Goal: Transaction & Acquisition: Purchase product/service

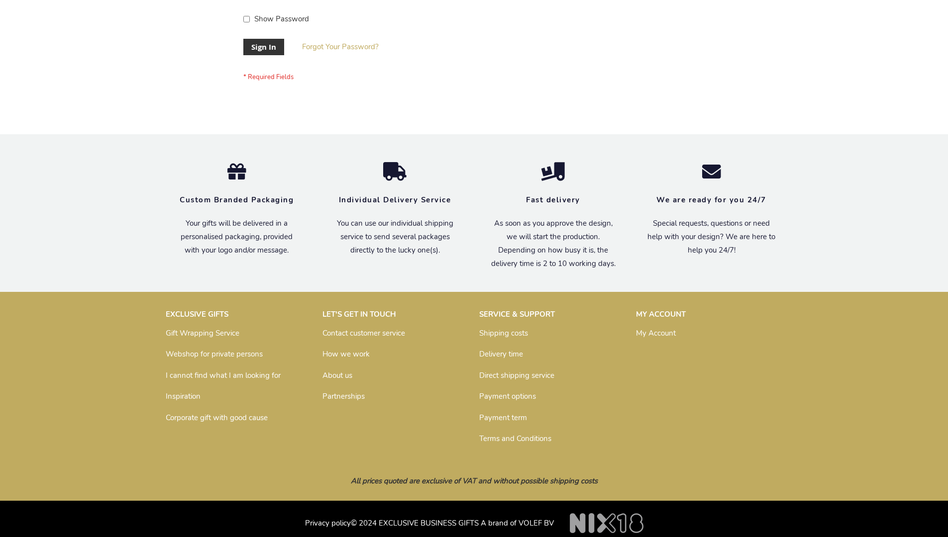
scroll to position [312, 0]
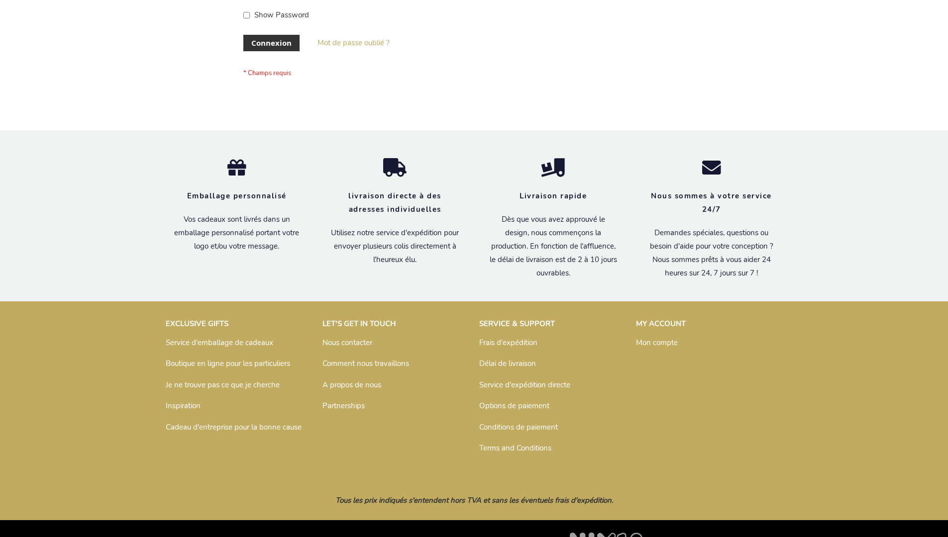
scroll to position [343, 0]
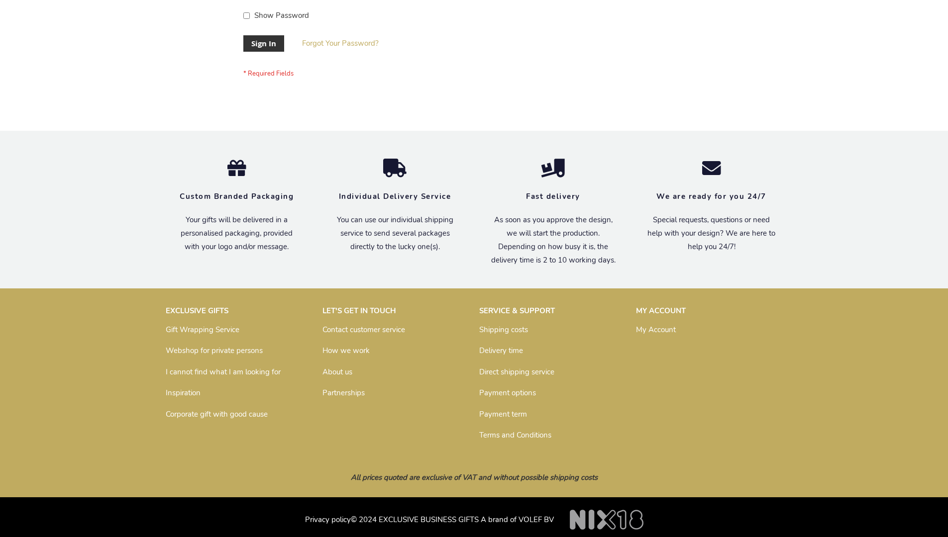
scroll to position [320, 0]
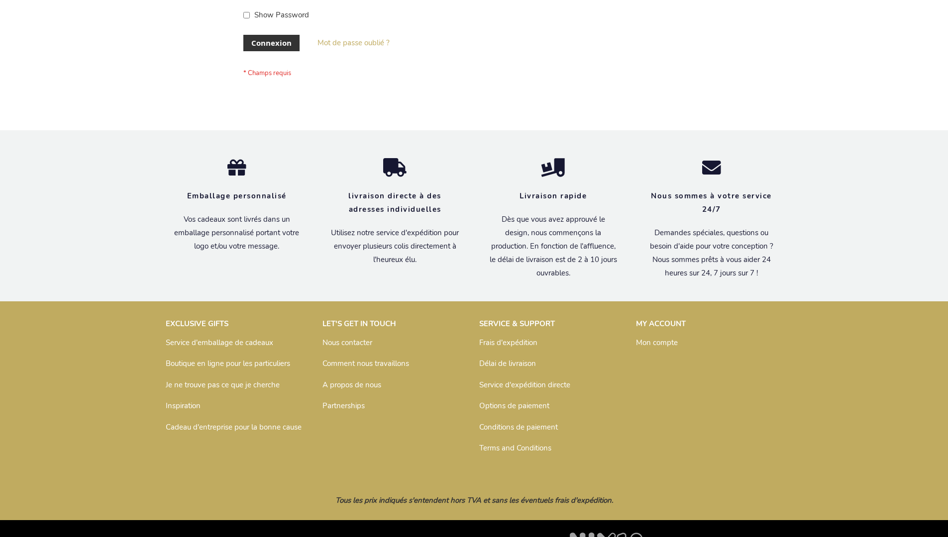
scroll to position [343, 0]
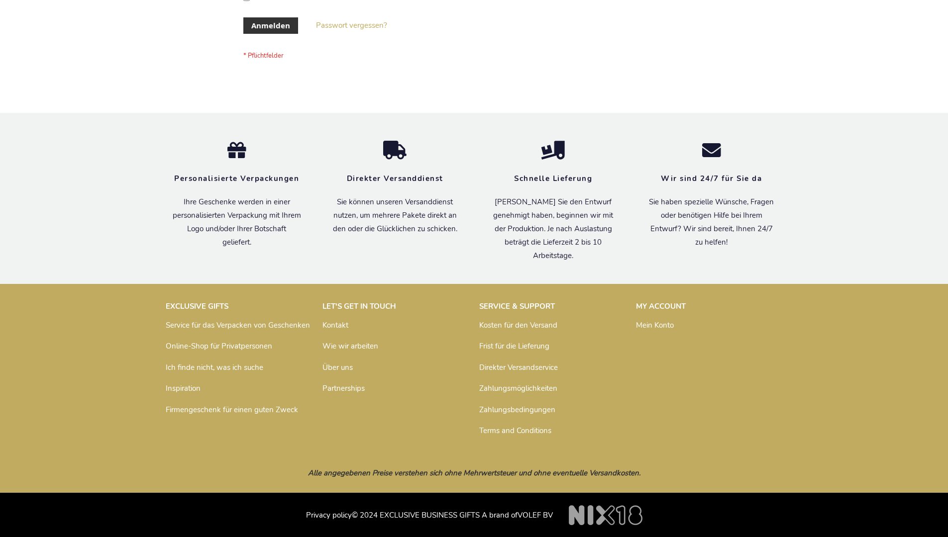
scroll to position [333, 0]
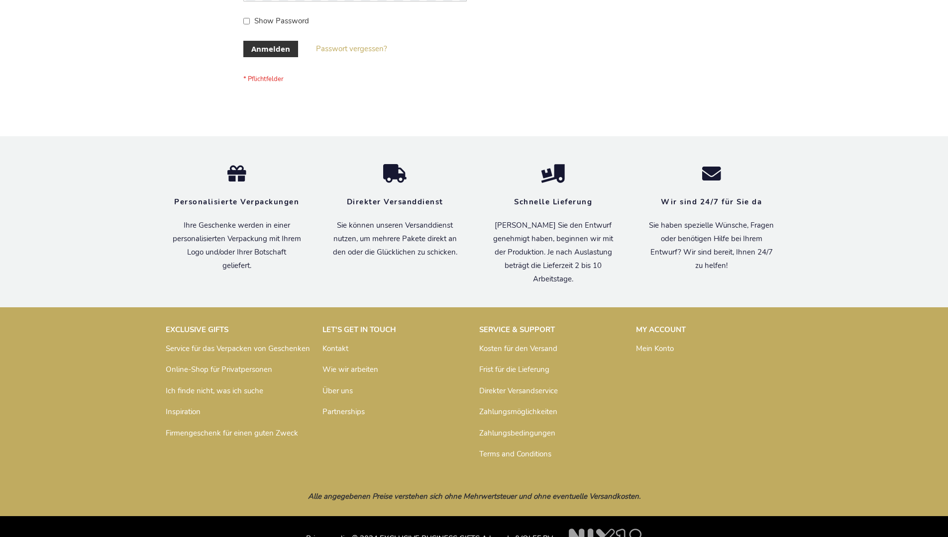
scroll to position [333, 0]
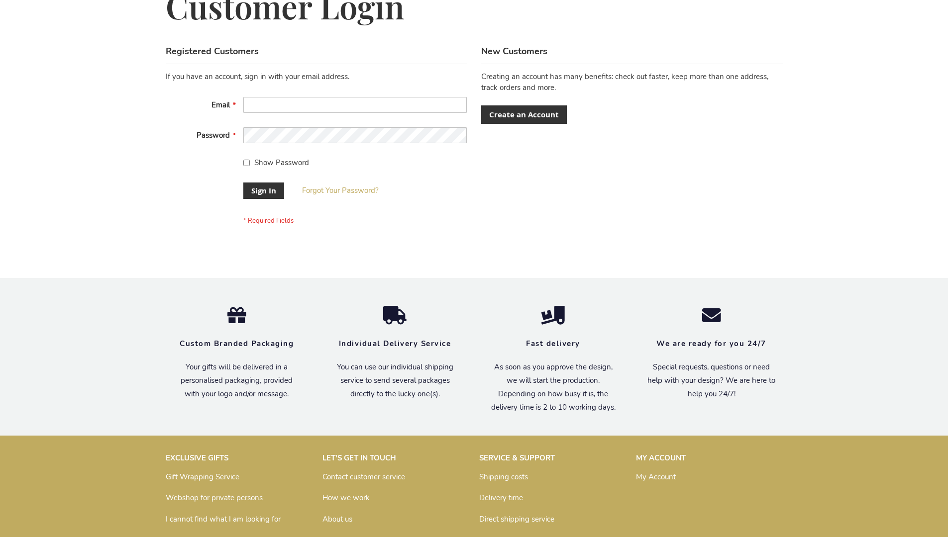
scroll to position [320, 0]
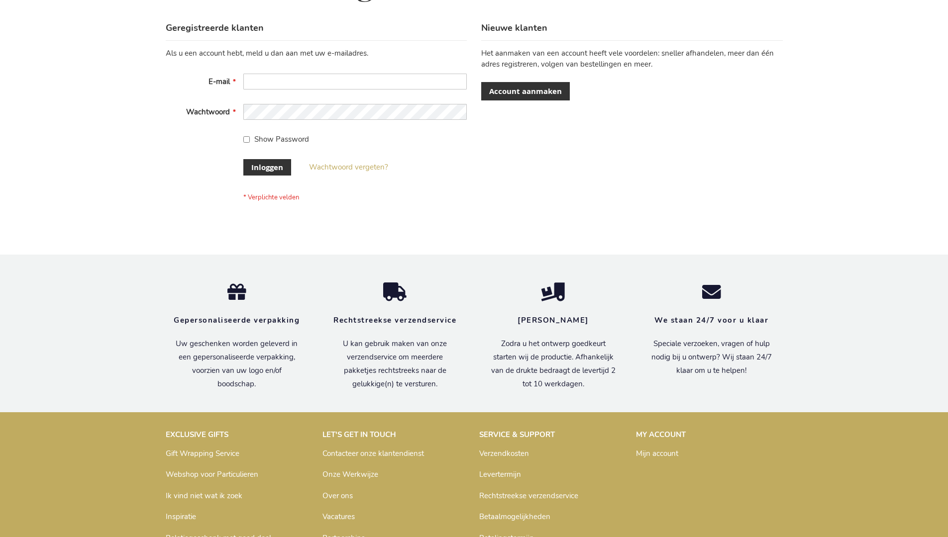
scroll to position [338, 0]
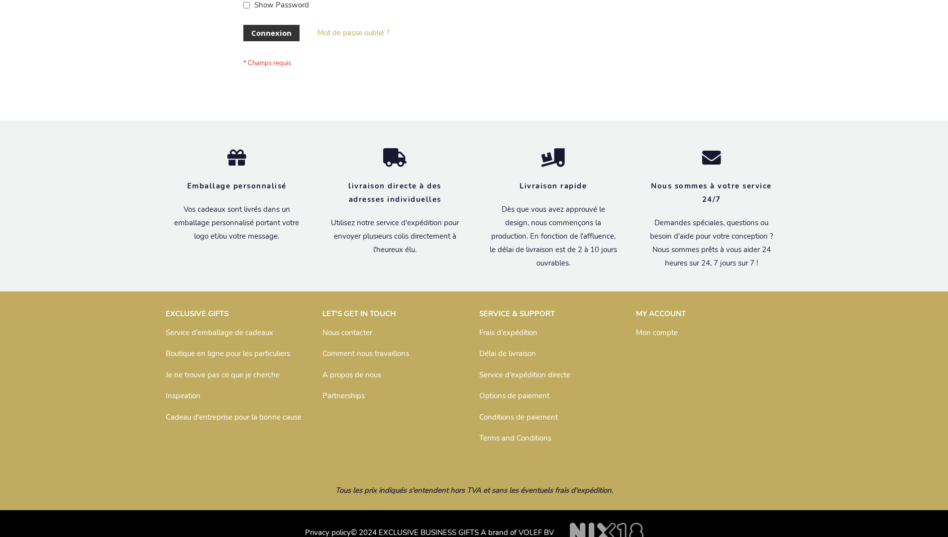
scroll to position [343, 0]
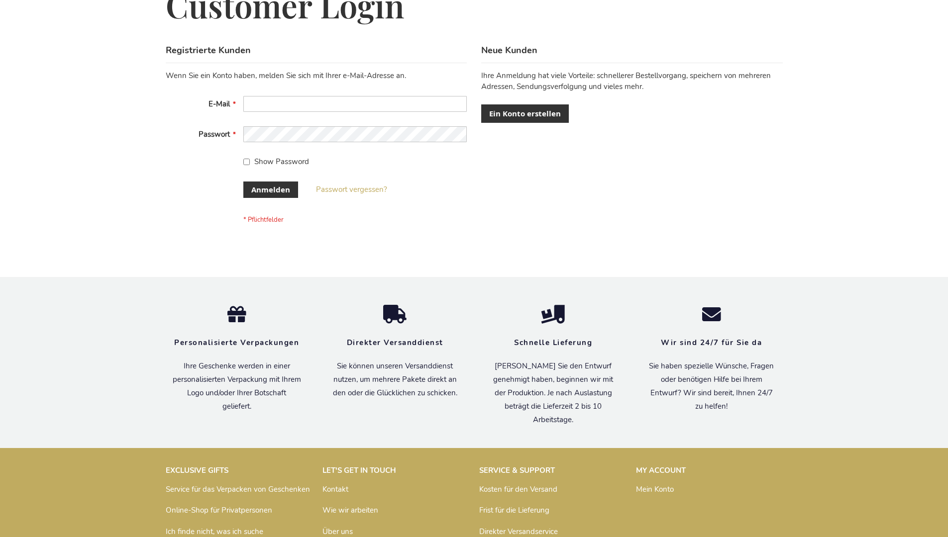
scroll to position [333, 0]
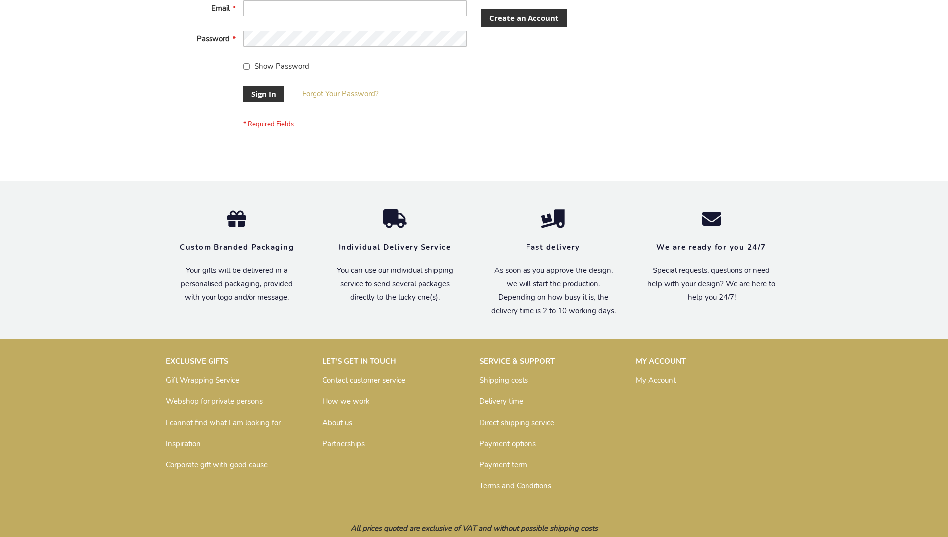
scroll to position [320, 0]
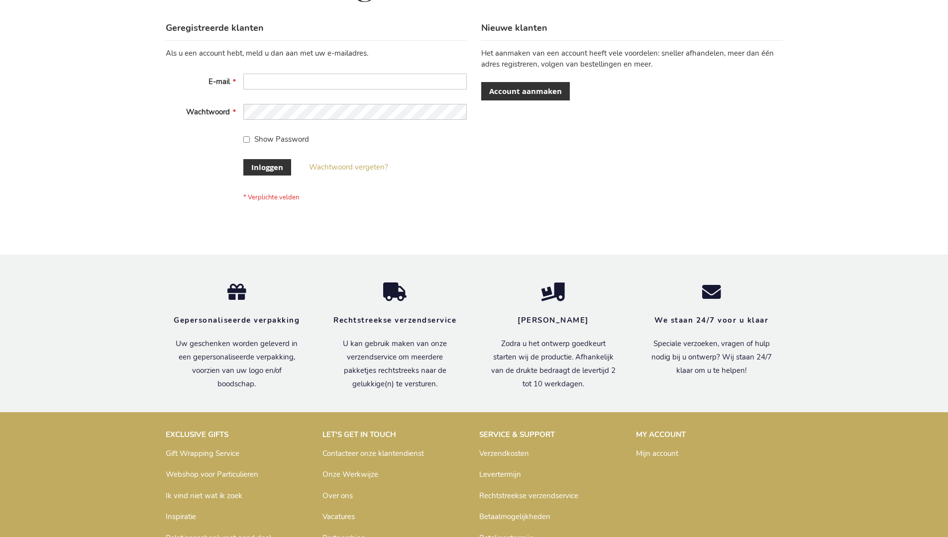
scroll to position [338, 0]
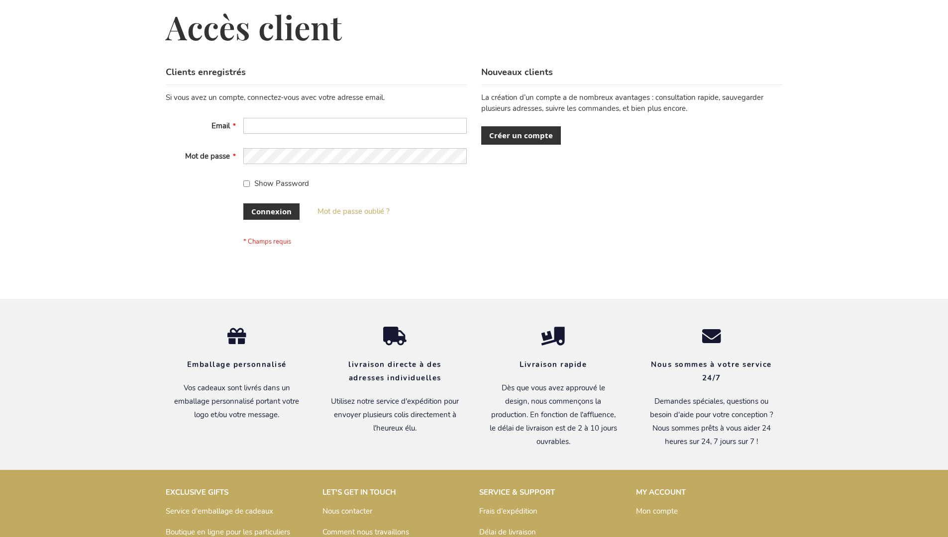
scroll to position [343, 0]
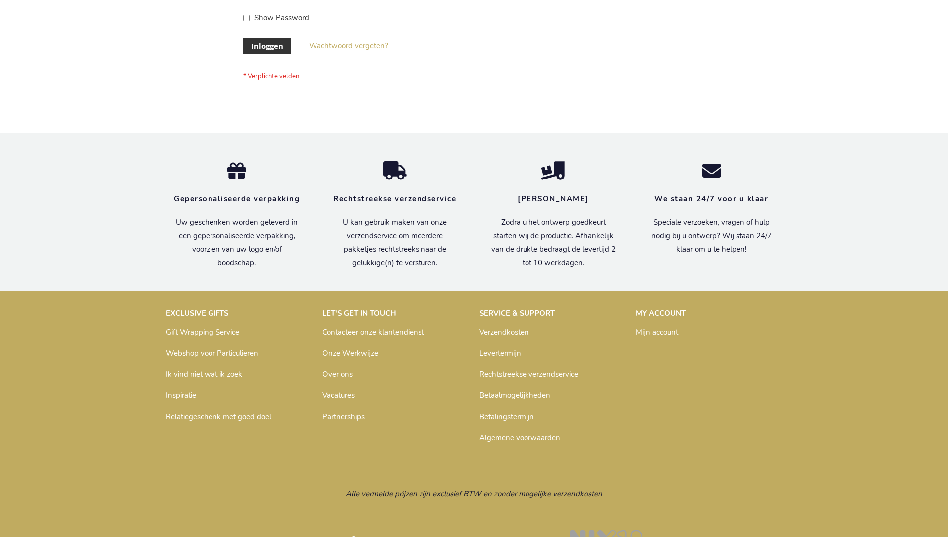
scroll to position [338, 0]
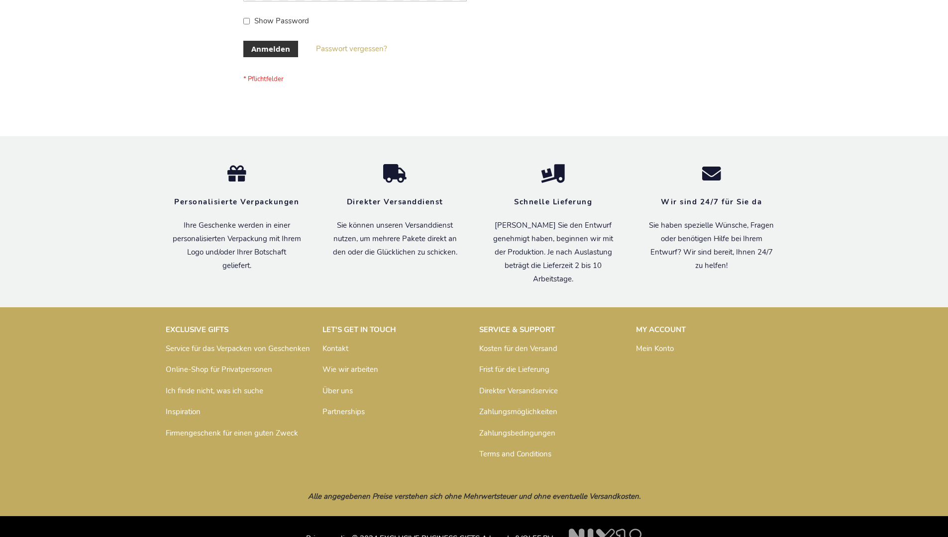
scroll to position [333, 0]
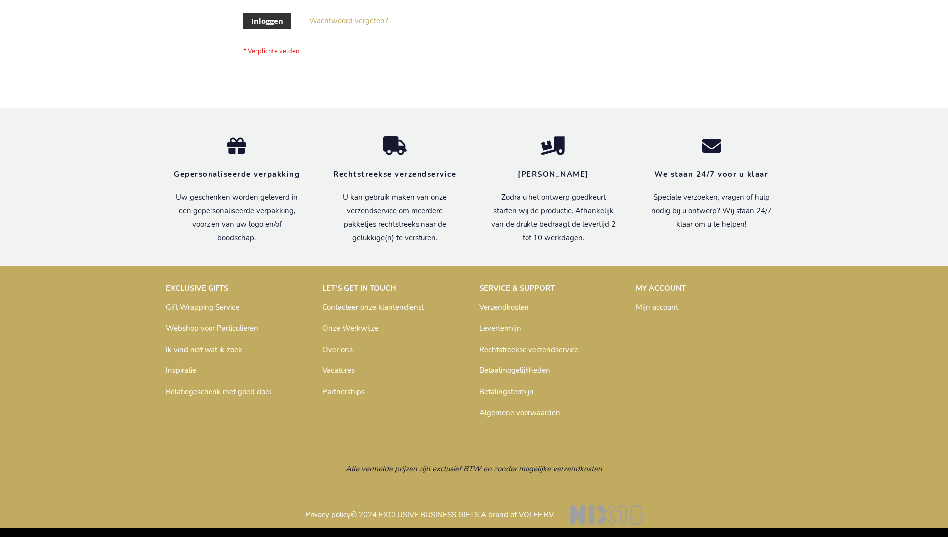
scroll to position [338, 0]
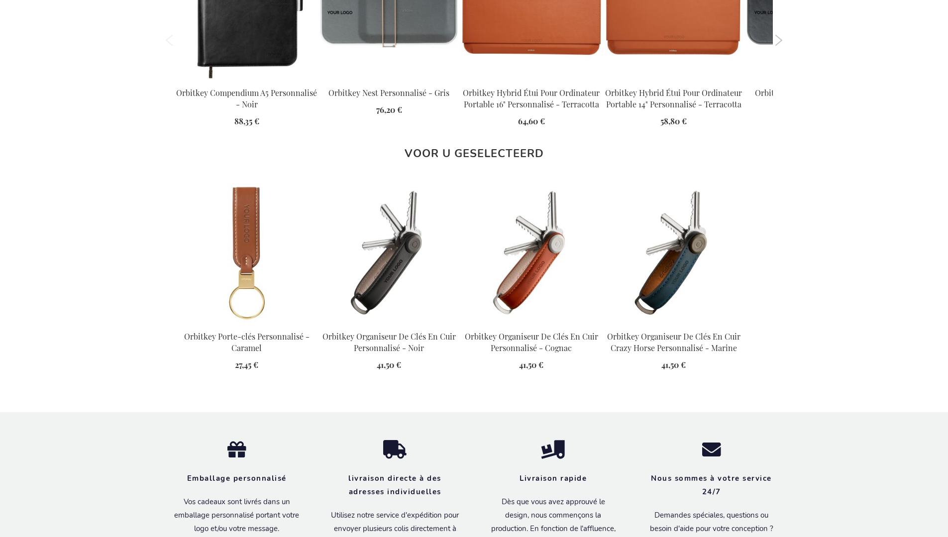
scroll to position [1340, 0]
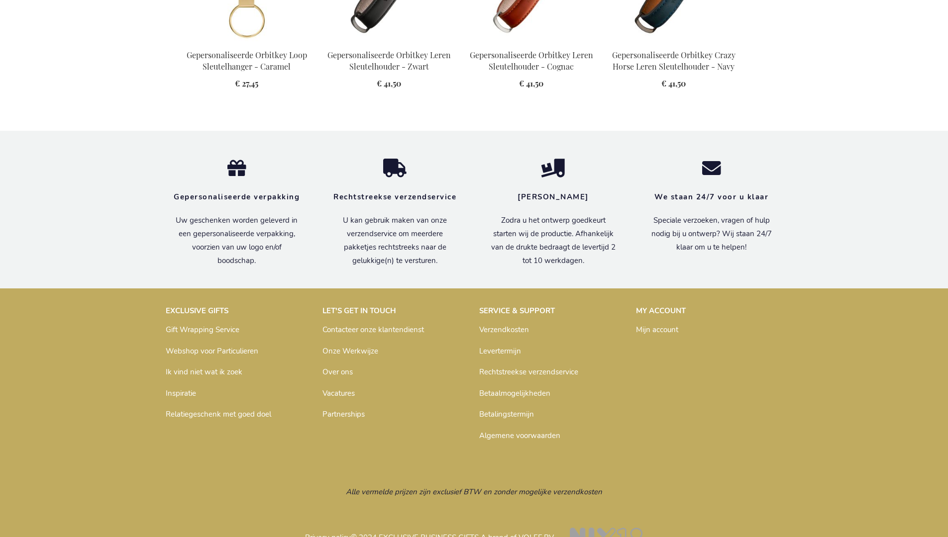
scroll to position [1335, 0]
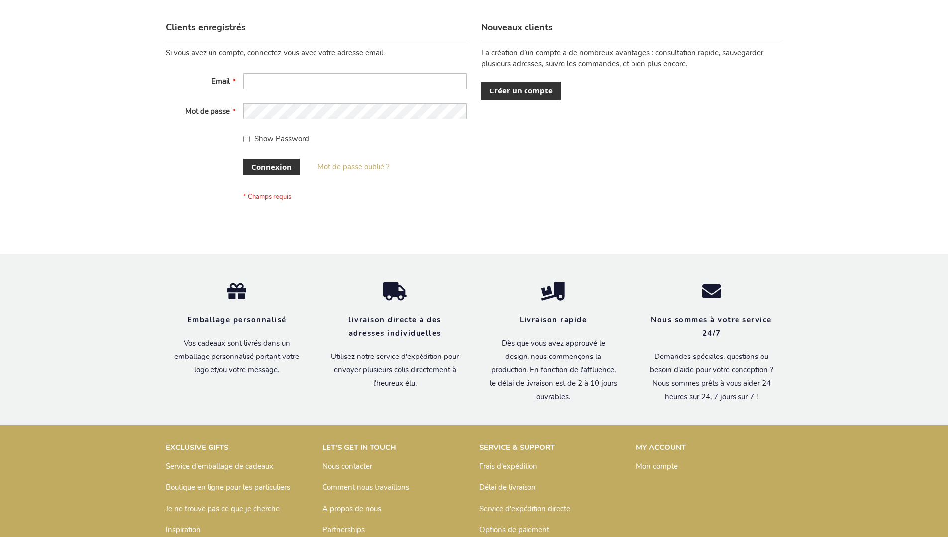
scroll to position [343, 0]
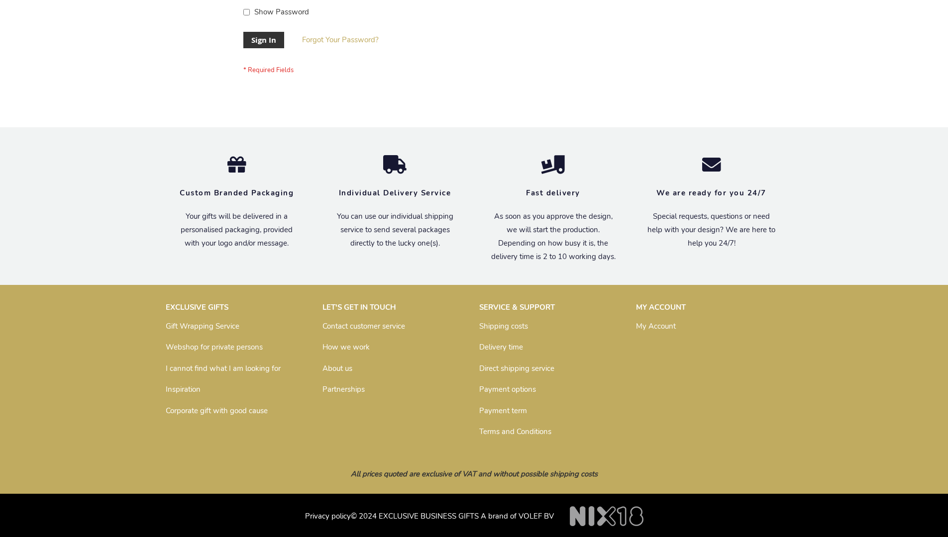
scroll to position [320, 0]
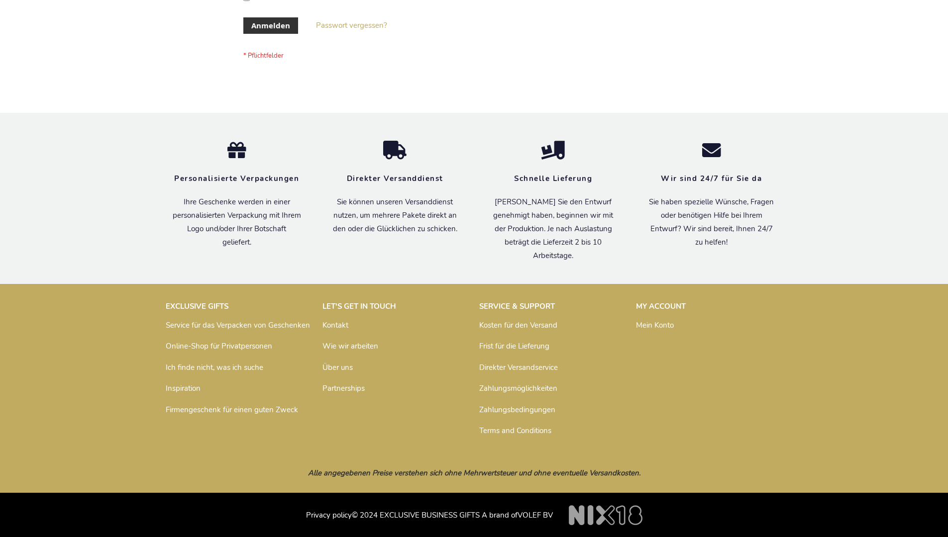
scroll to position [333, 0]
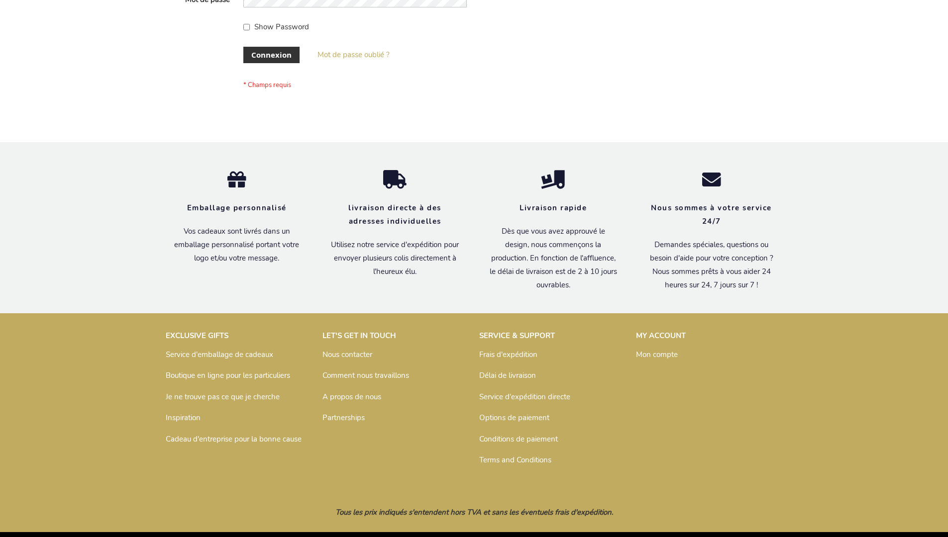
scroll to position [343, 0]
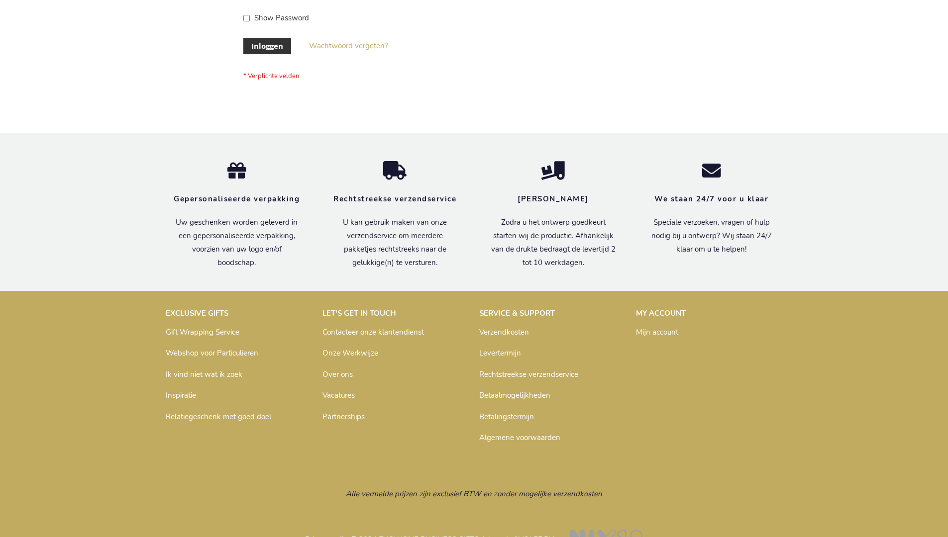
scroll to position [338, 0]
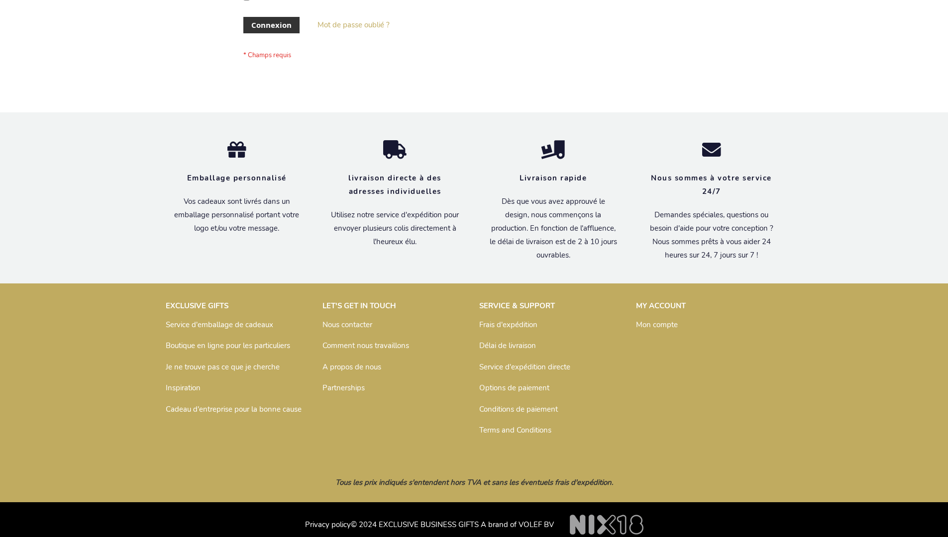
scroll to position [343, 0]
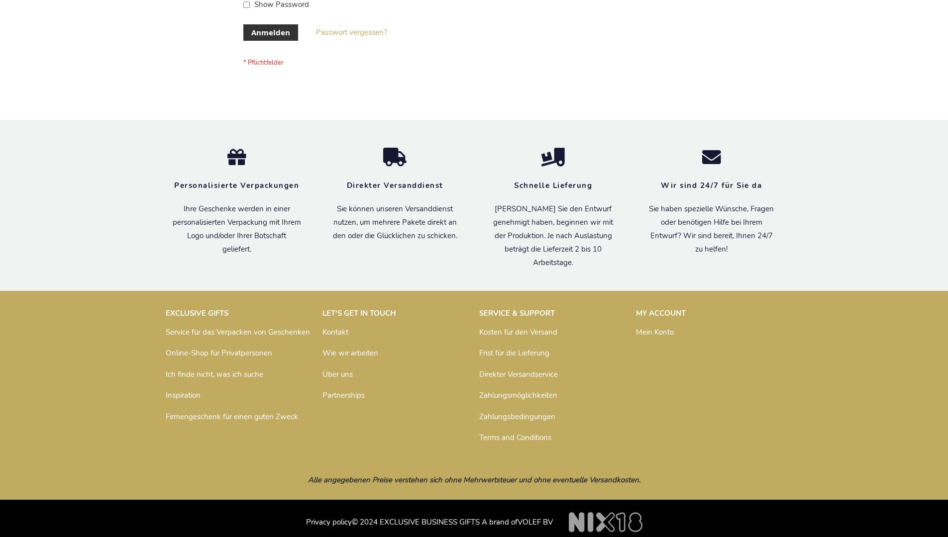
scroll to position [333, 0]
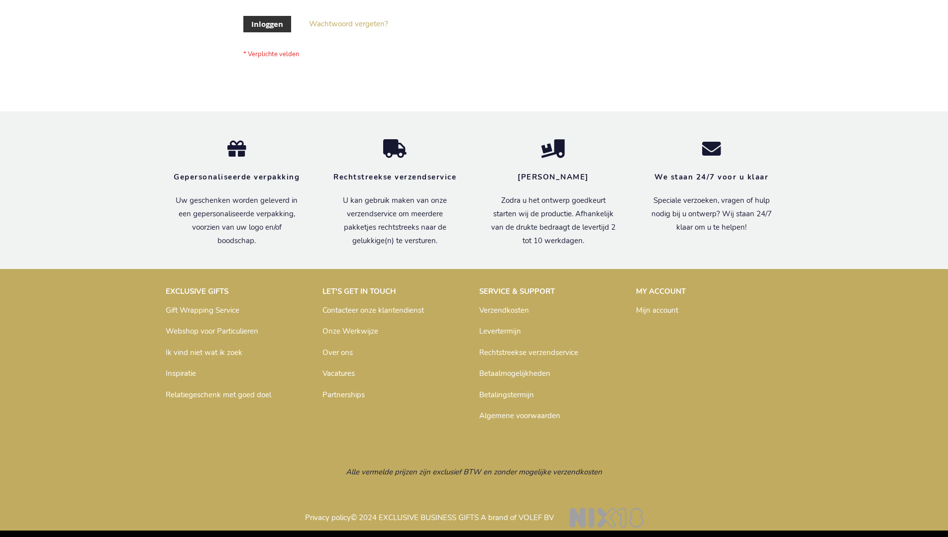
scroll to position [338, 0]
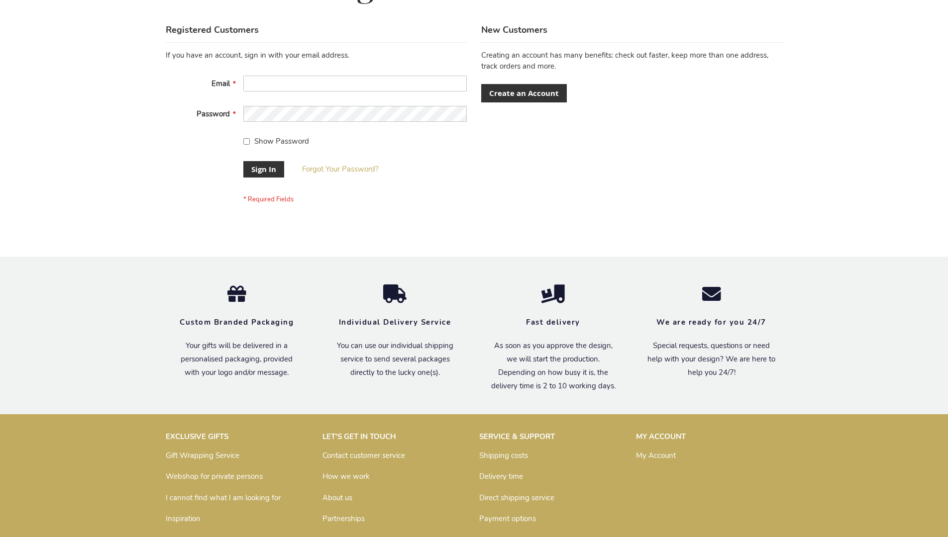
scroll to position [320, 0]
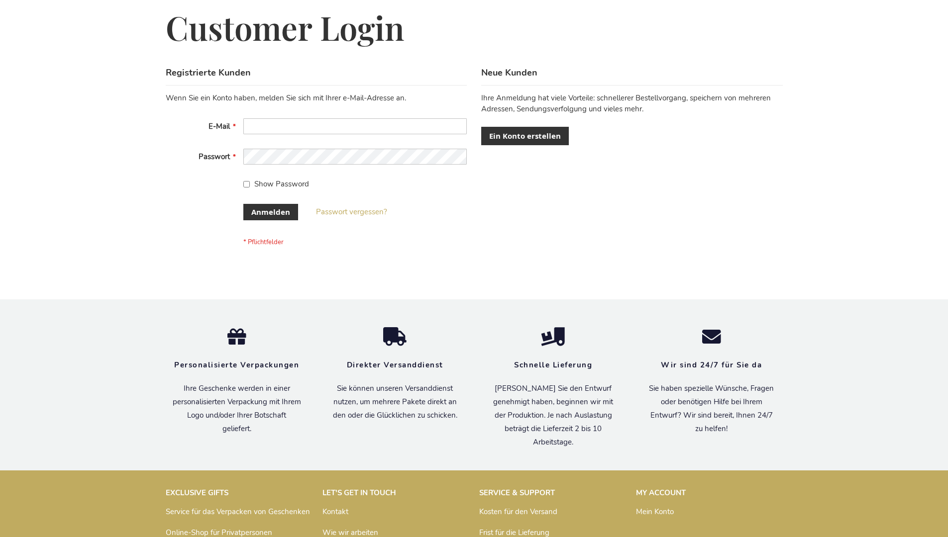
scroll to position [333, 0]
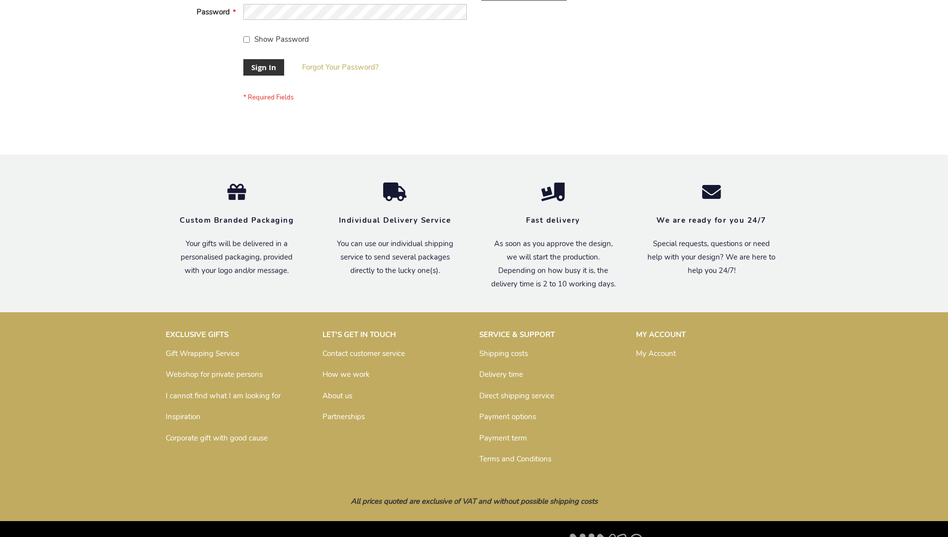
scroll to position [320, 0]
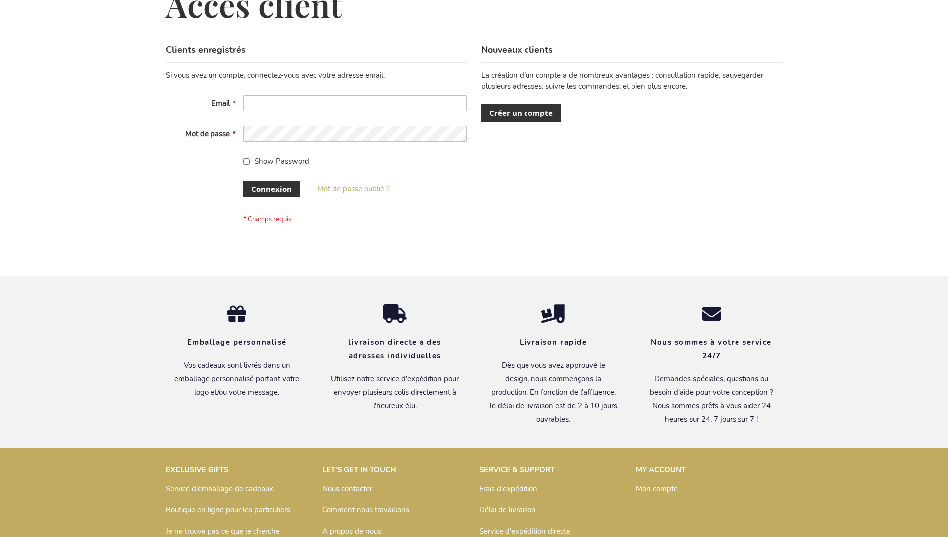
scroll to position [343, 0]
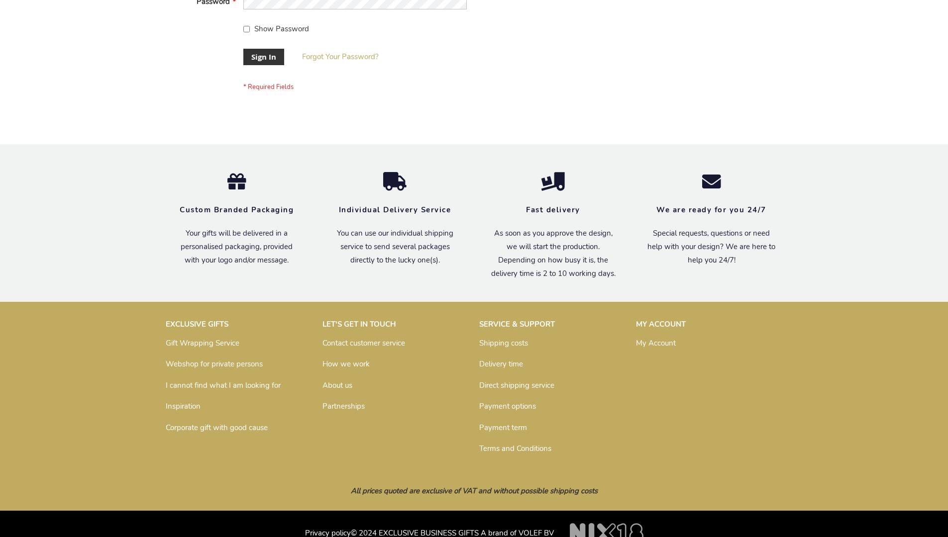
scroll to position [320, 0]
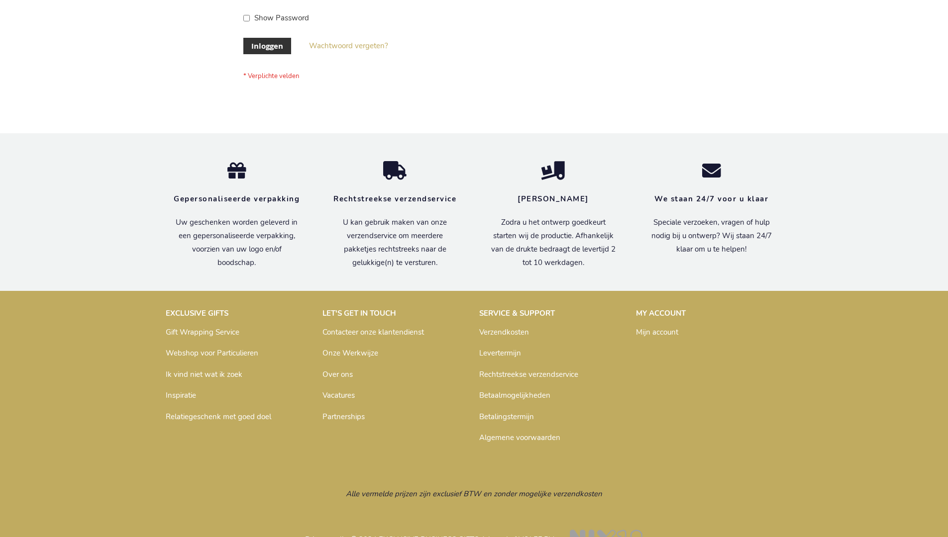
scroll to position [338, 0]
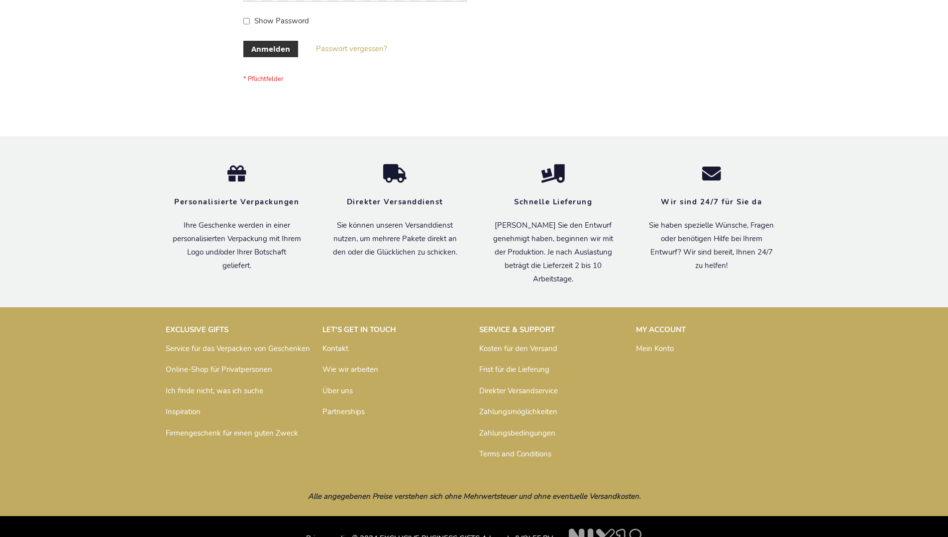
scroll to position [333, 0]
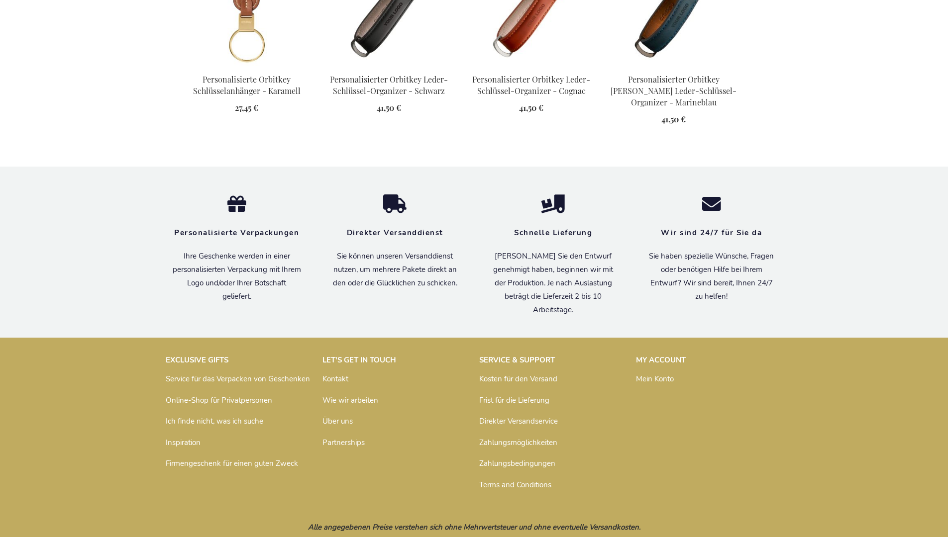
scroll to position [1341, 0]
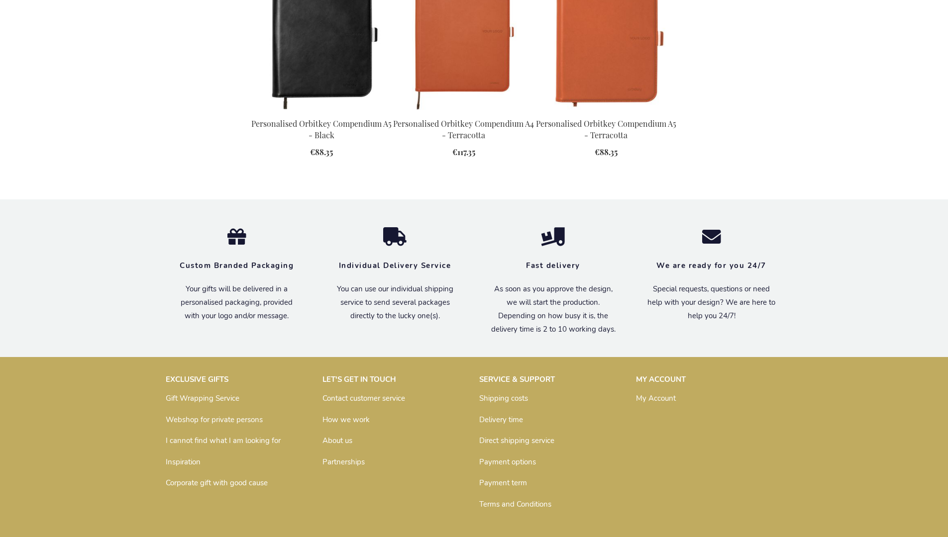
scroll to position [1319, 0]
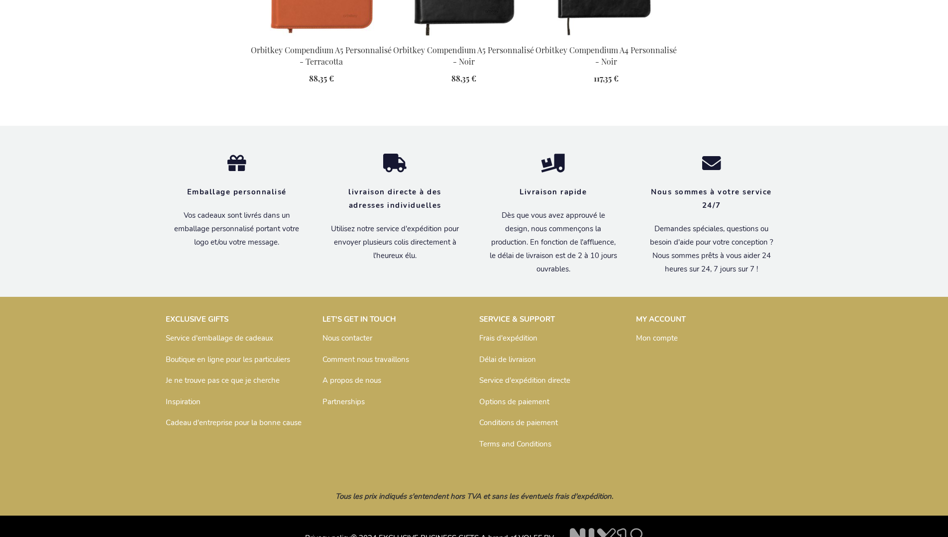
scroll to position [1353, 0]
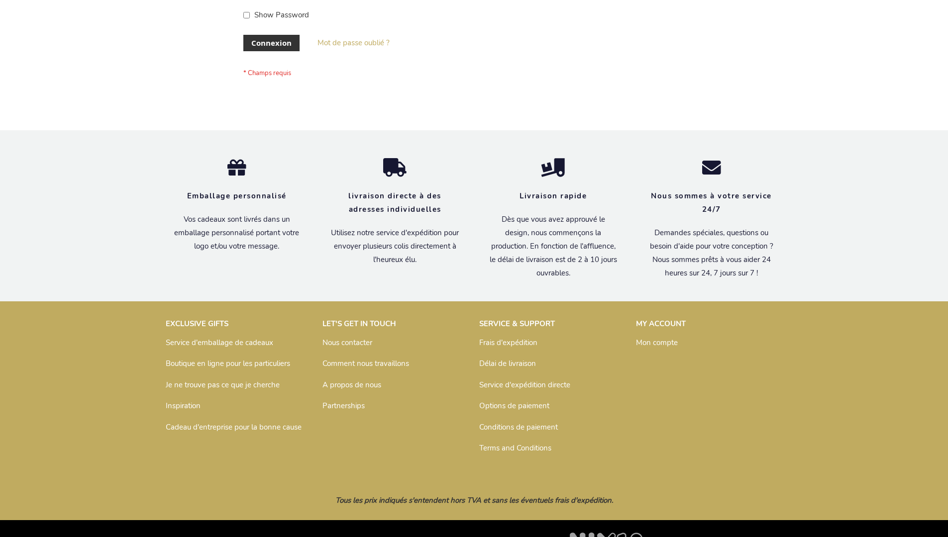
scroll to position [343, 0]
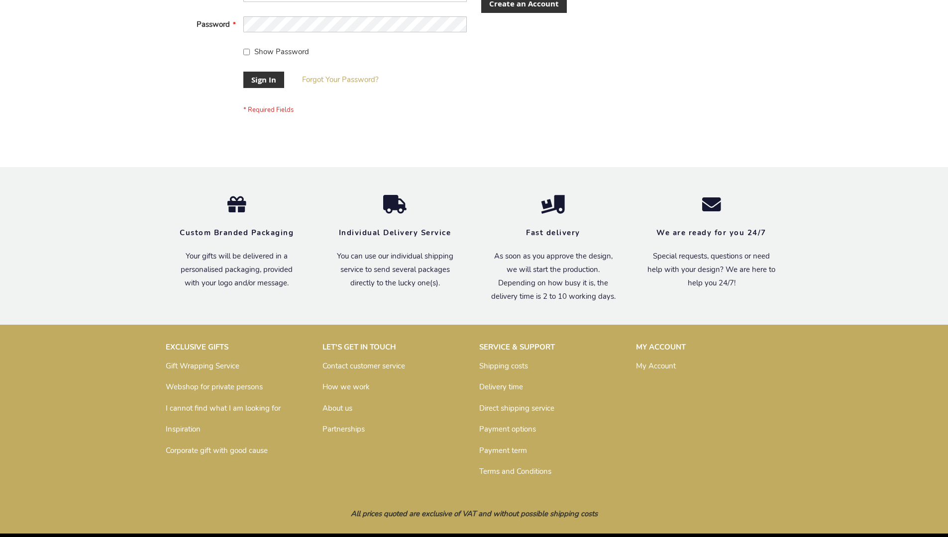
scroll to position [320, 0]
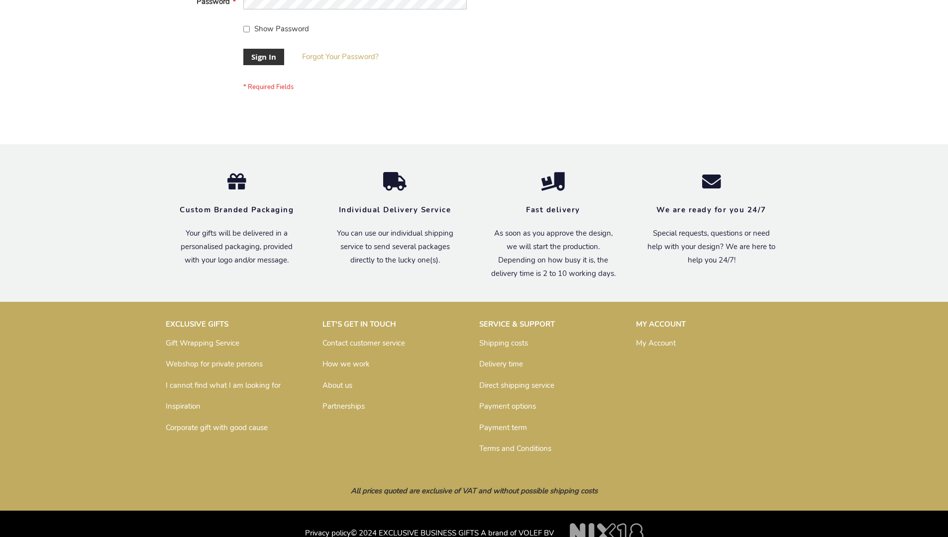
scroll to position [320, 0]
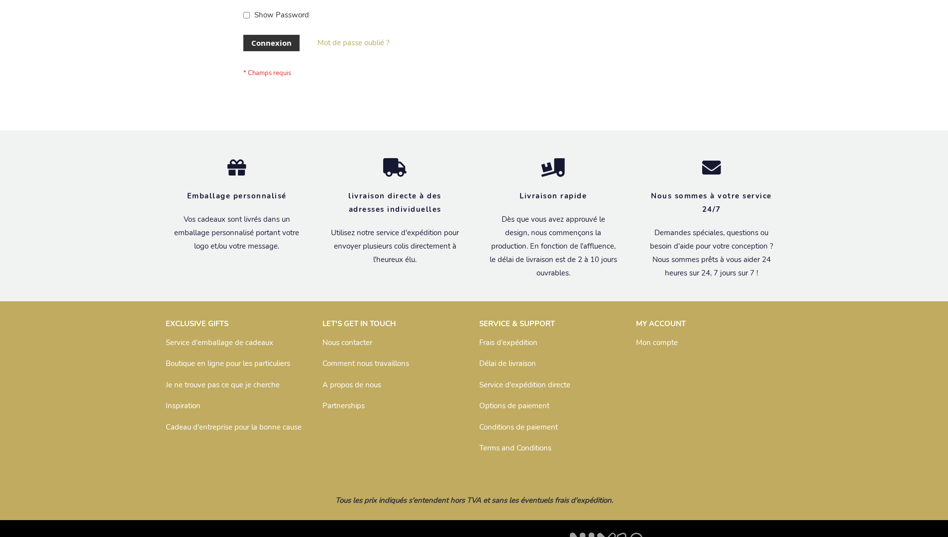
scroll to position [343, 0]
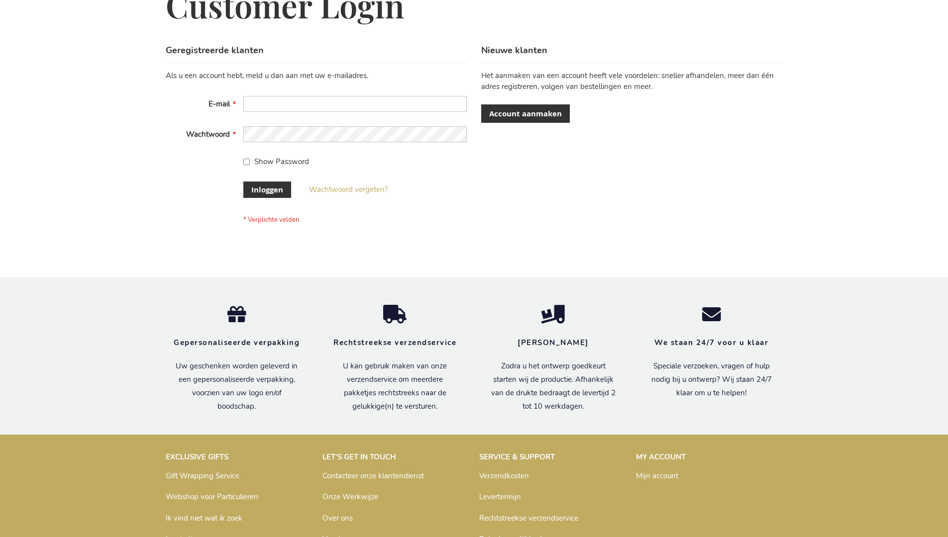
scroll to position [338, 0]
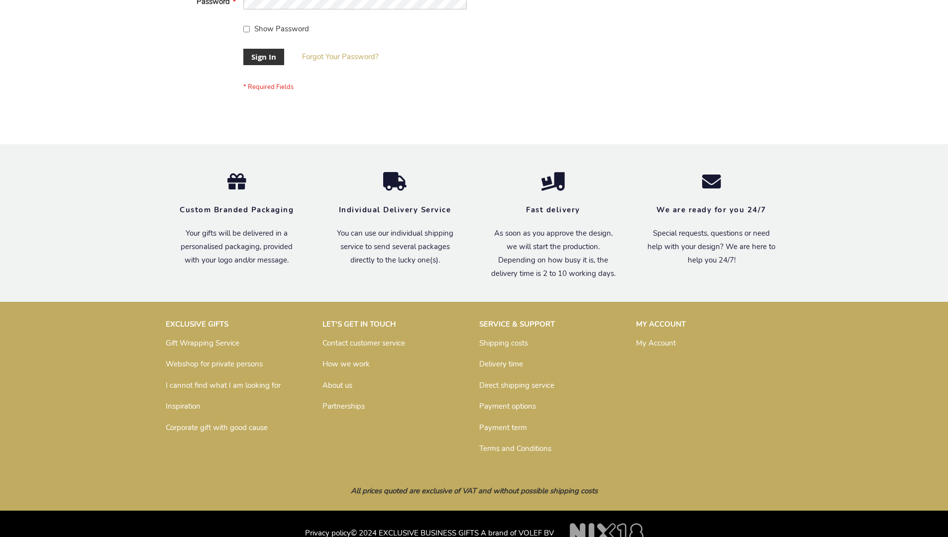
scroll to position [320, 0]
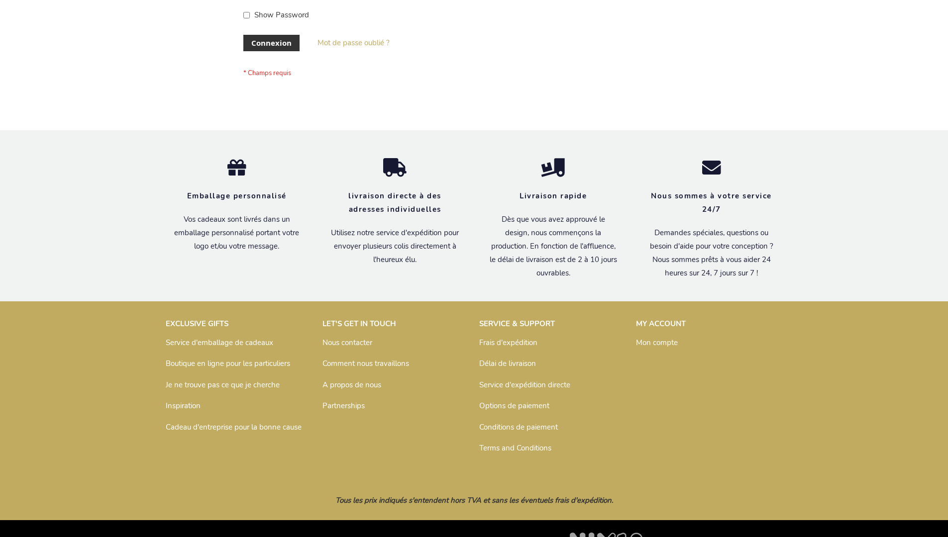
scroll to position [343, 0]
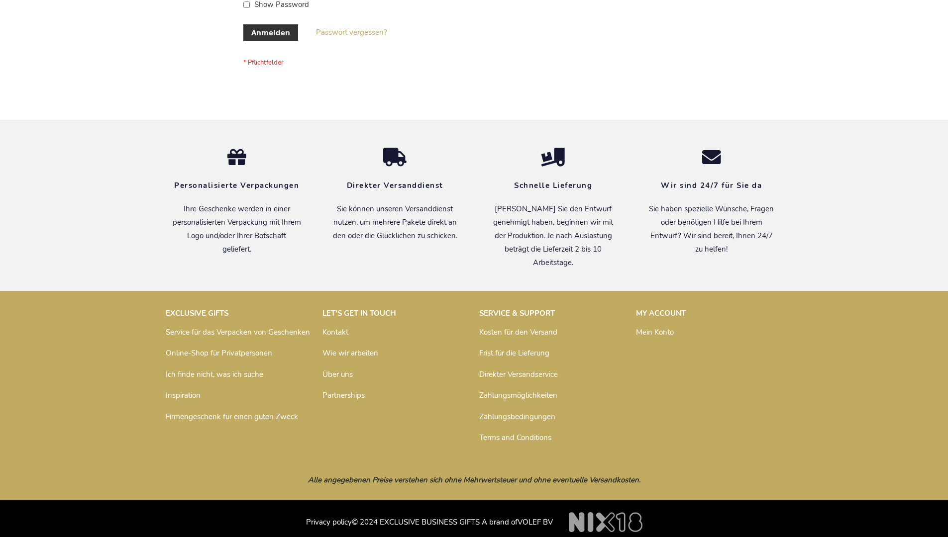
scroll to position [333, 0]
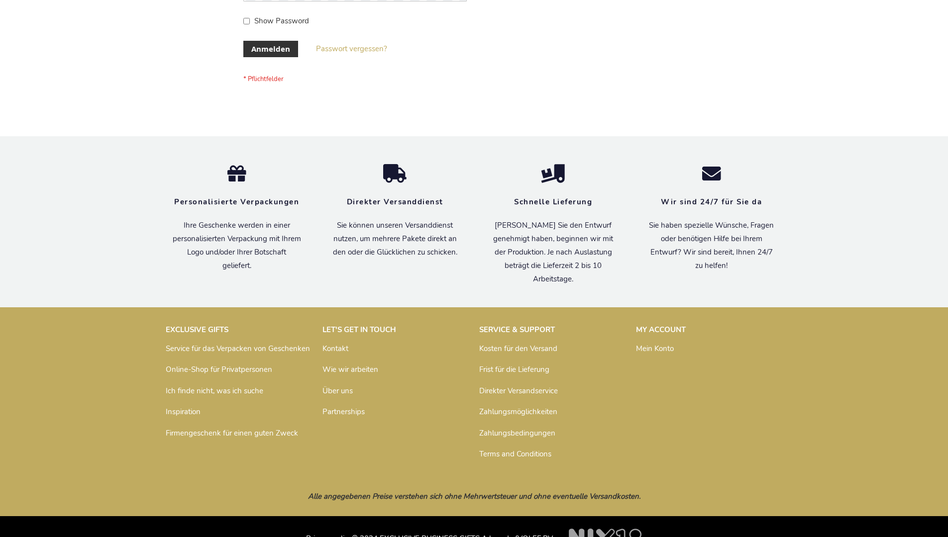
scroll to position [333, 0]
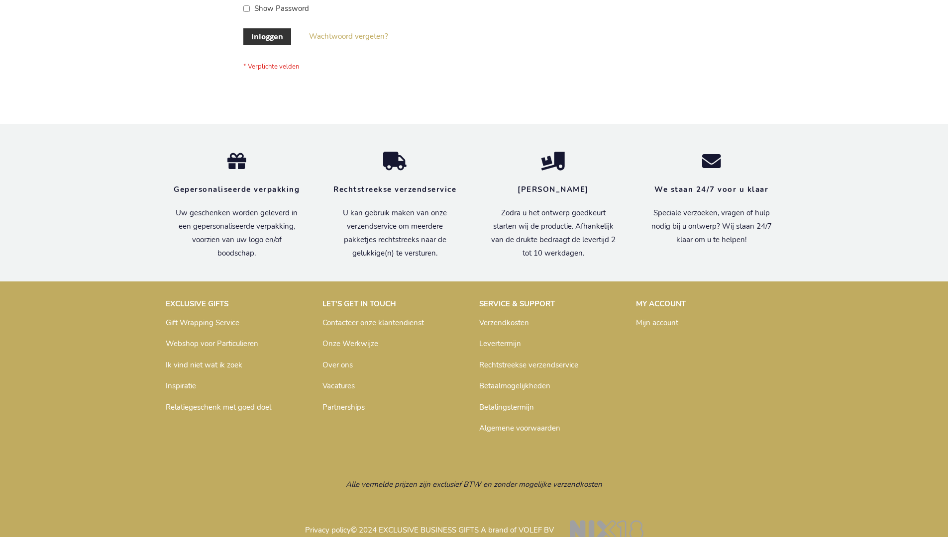
scroll to position [338, 0]
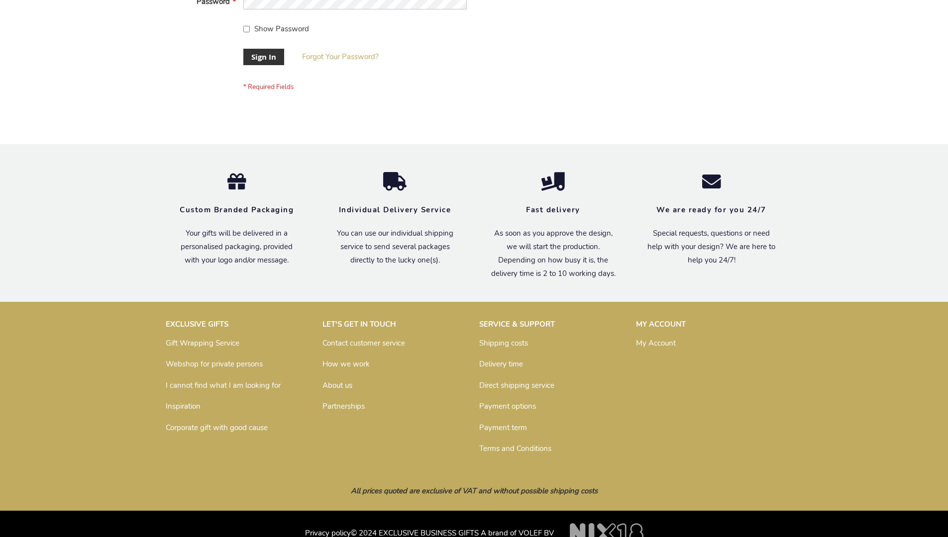
scroll to position [320, 0]
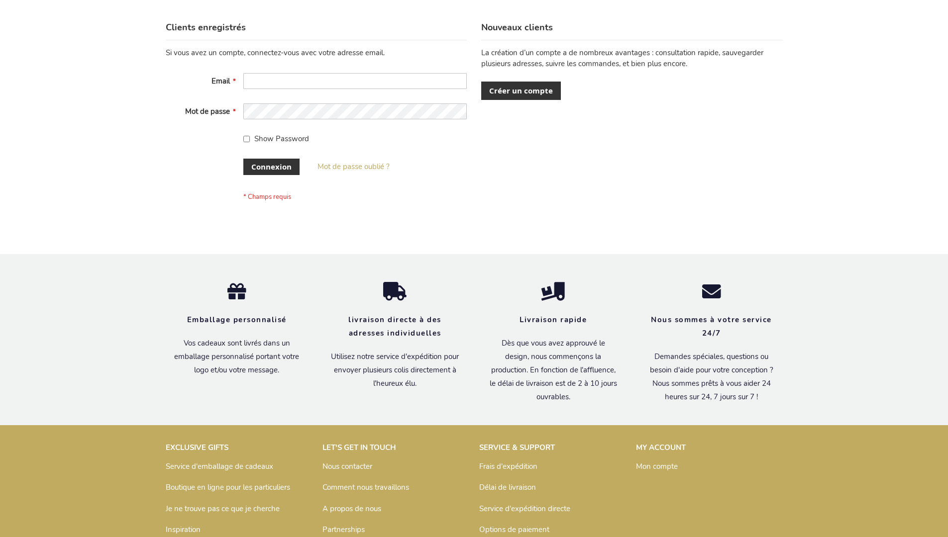
scroll to position [343, 0]
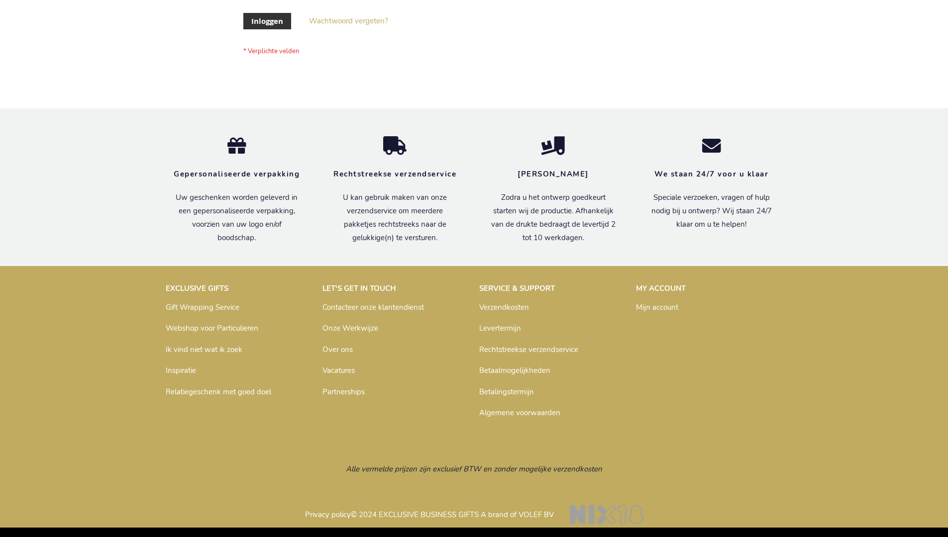
scroll to position [338, 0]
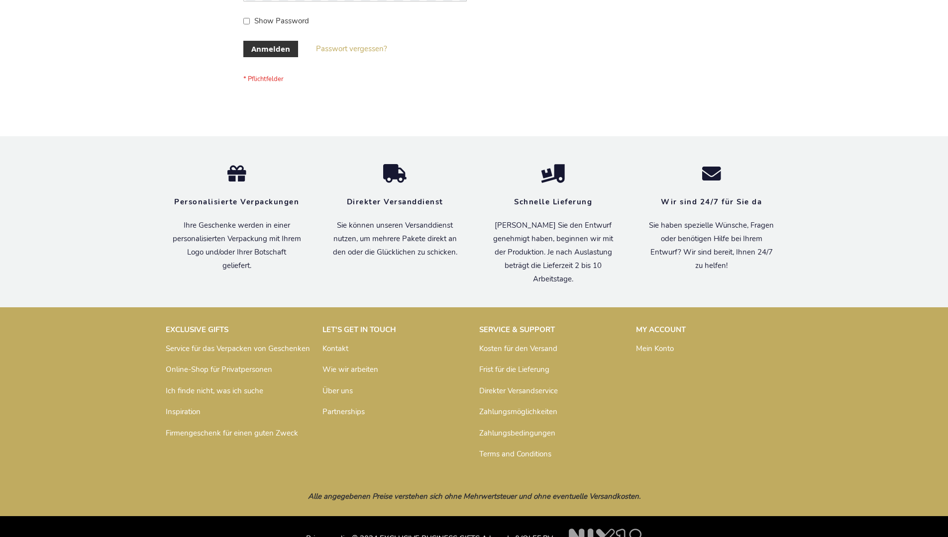
scroll to position [333, 0]
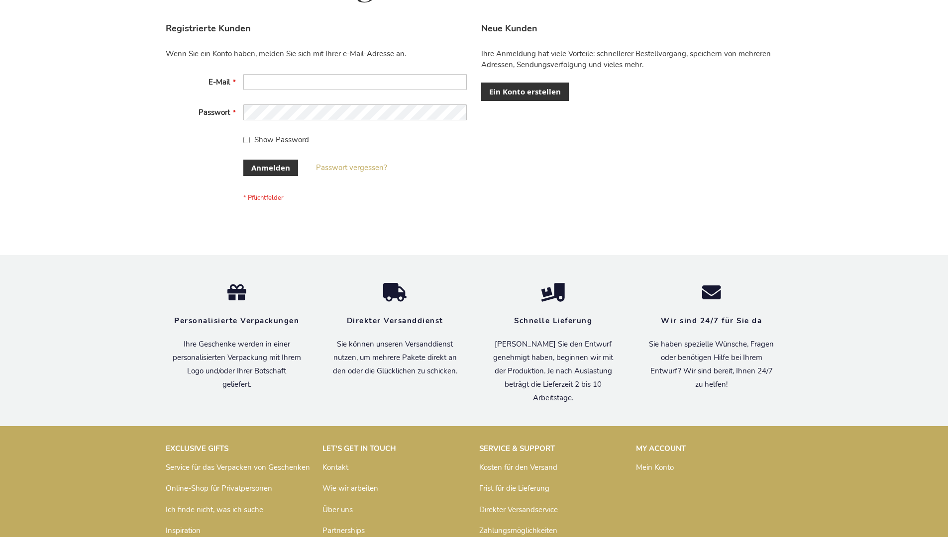
scroll to position [333, 0]
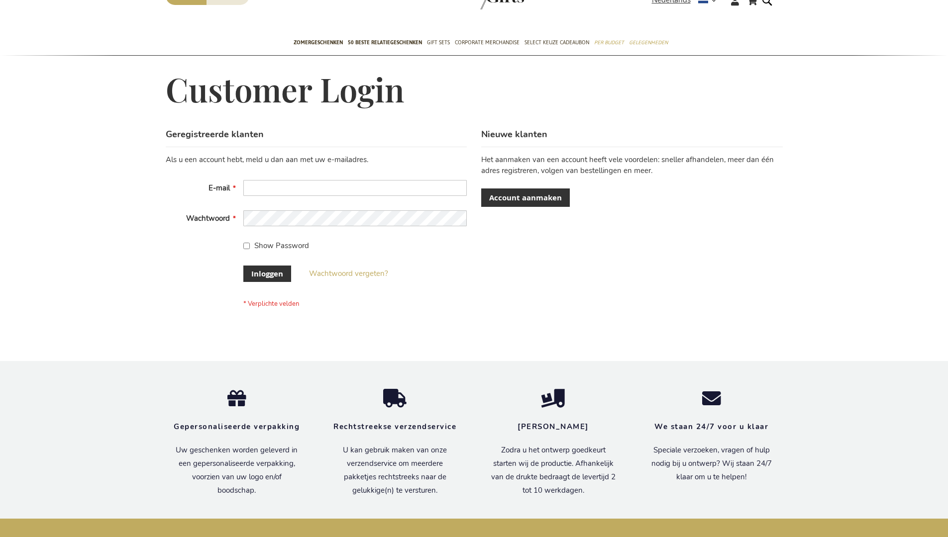
scroll to position [338, 0]
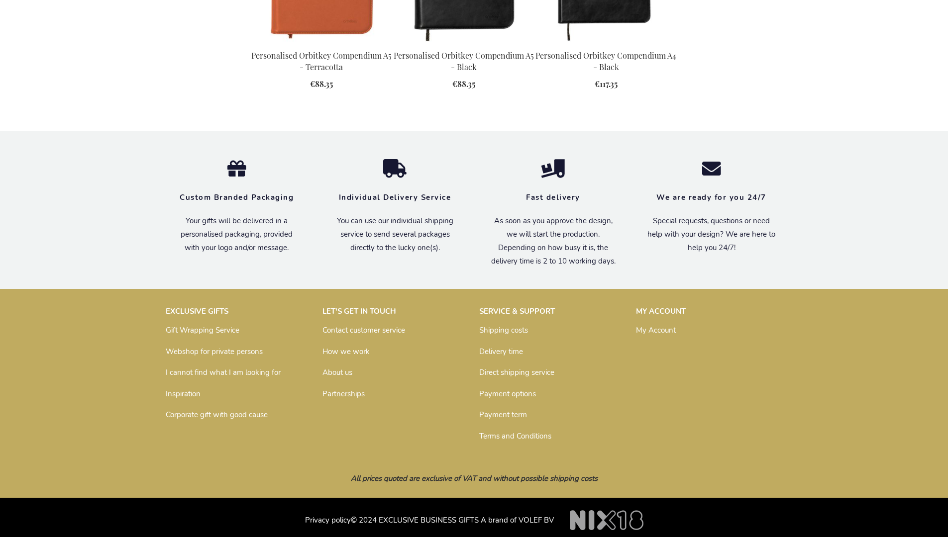
scroll to position [1319, 0]
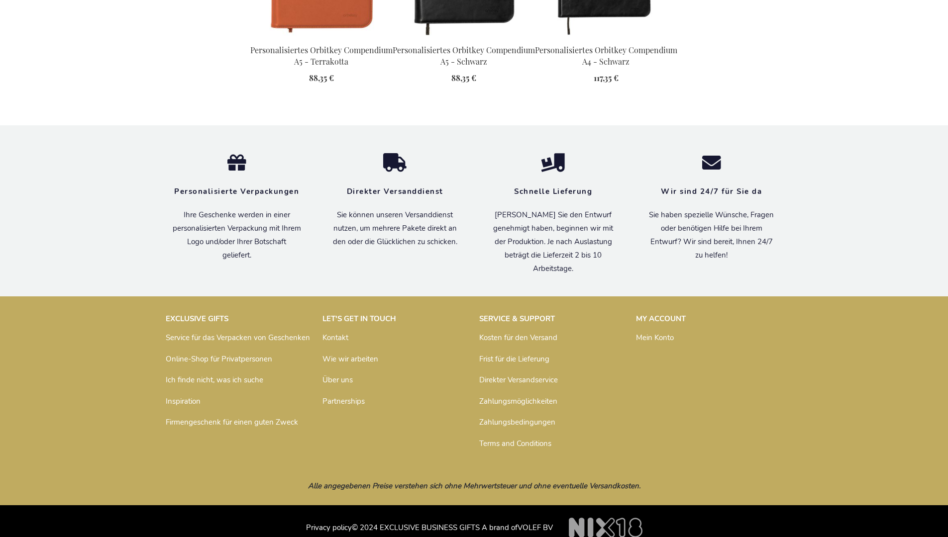
scroll to position [1343, 0]
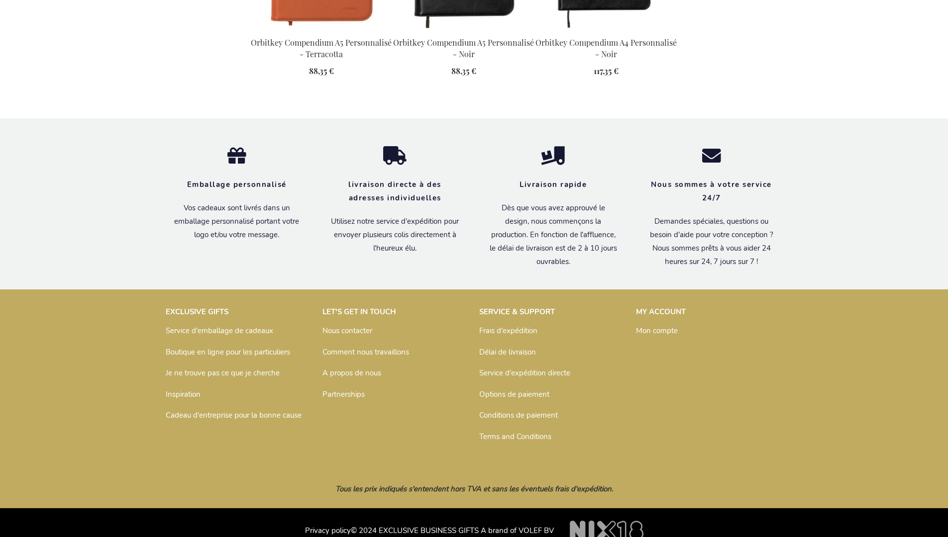
scroll to position [1353, 0]
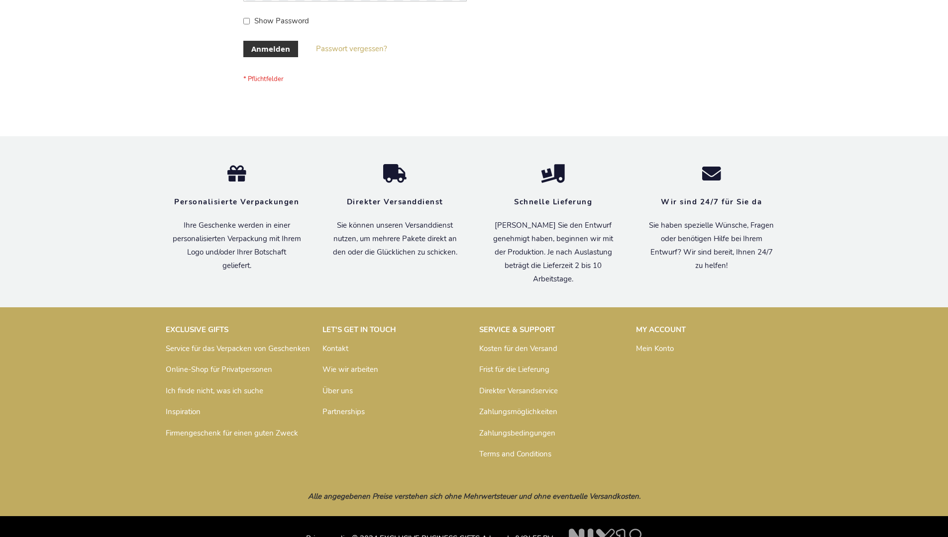
scroll to position [333, 0]
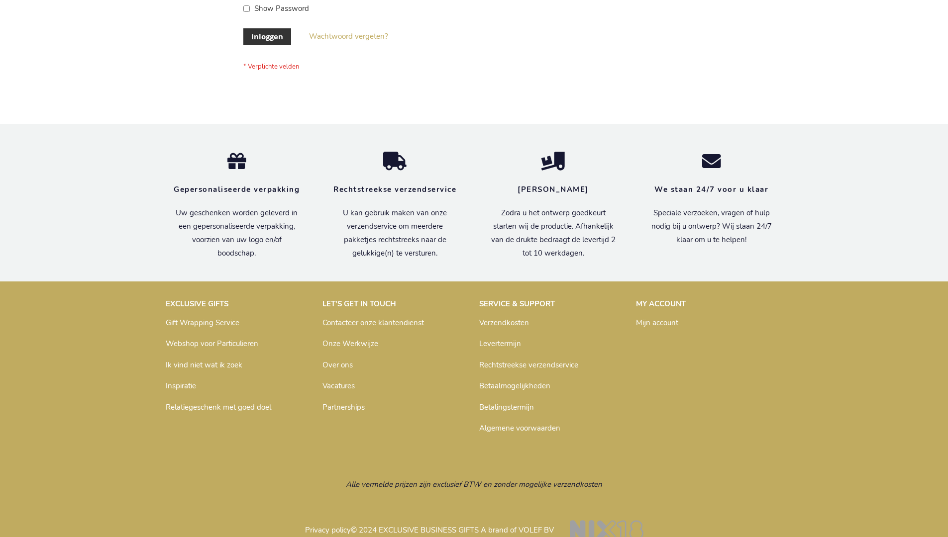
scroll to position [338, 0]
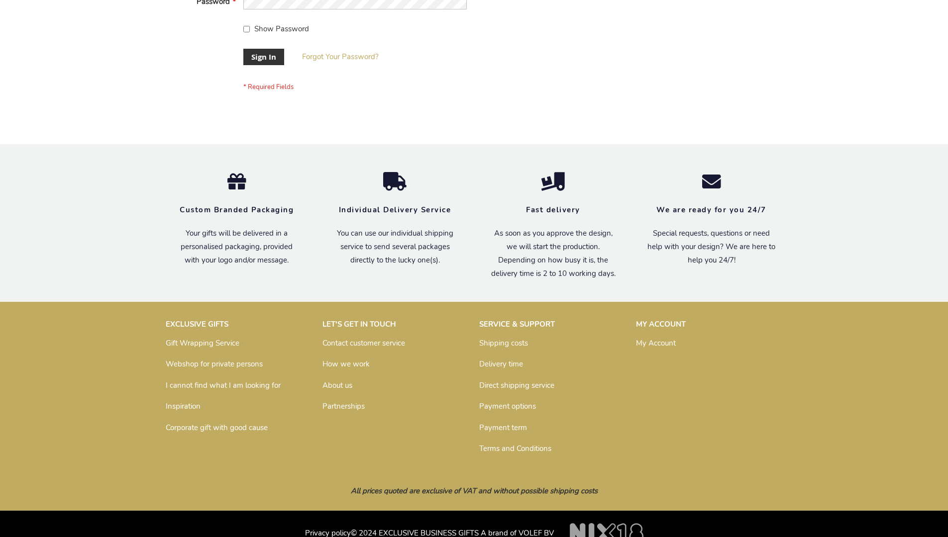
scroll to position [320, 0]
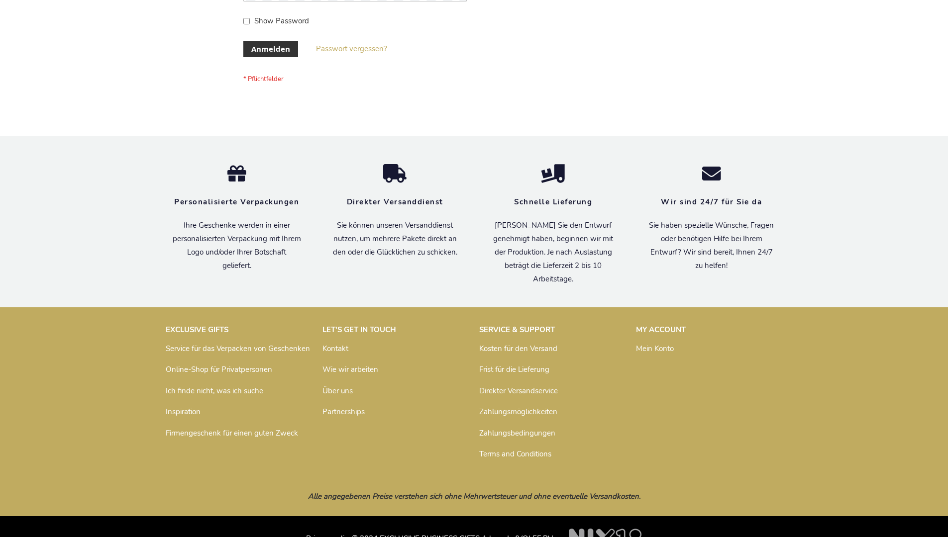
scroll to position [333, 0]
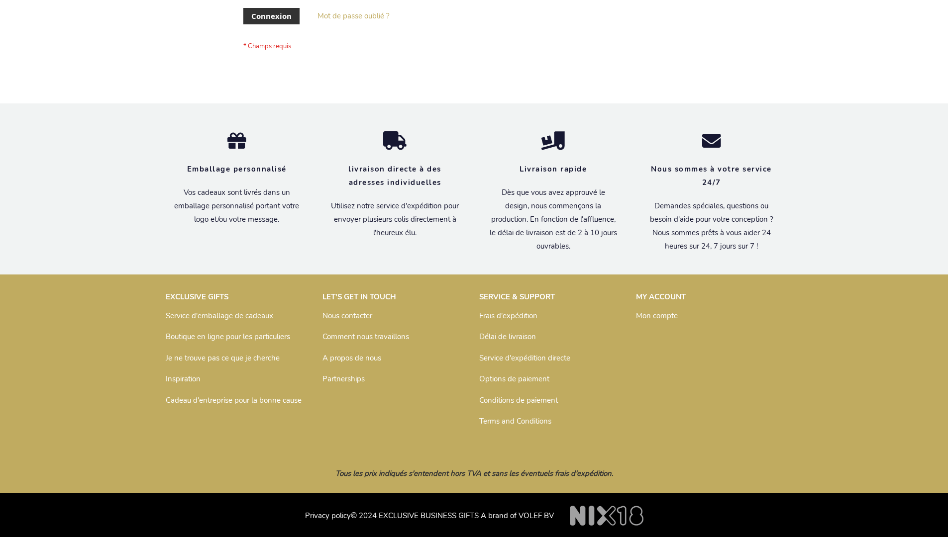
scroll to position [343, 0]
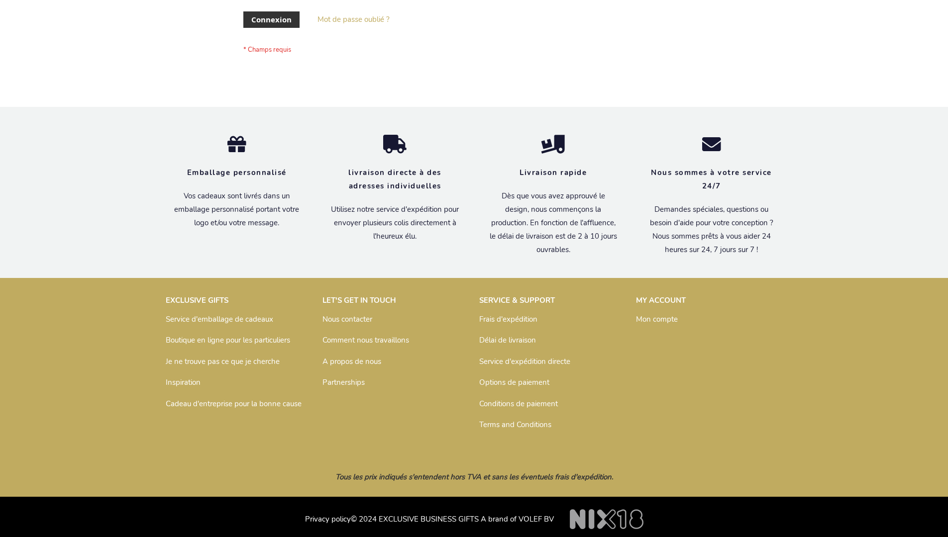
scroll to position [343, 0]
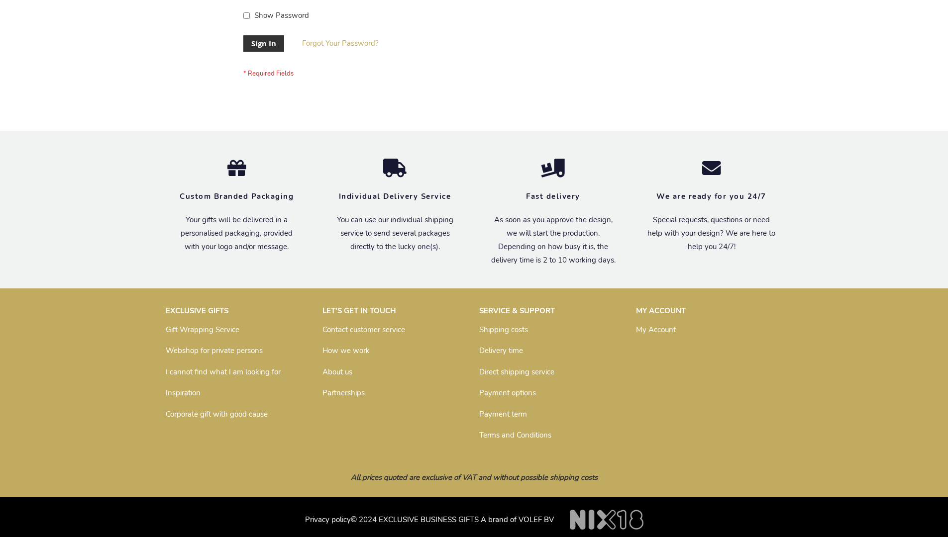
scroll to position [320, 0]
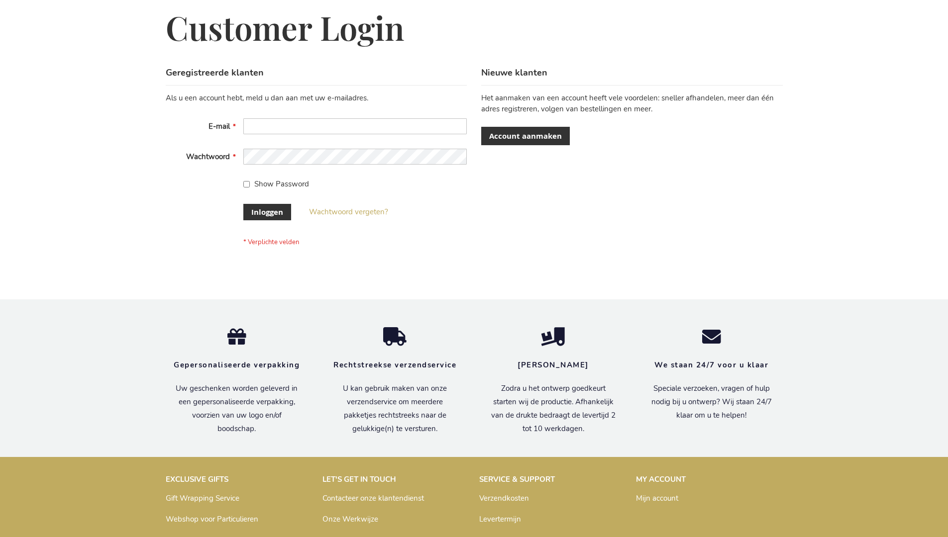
scroll to position [338, 0]
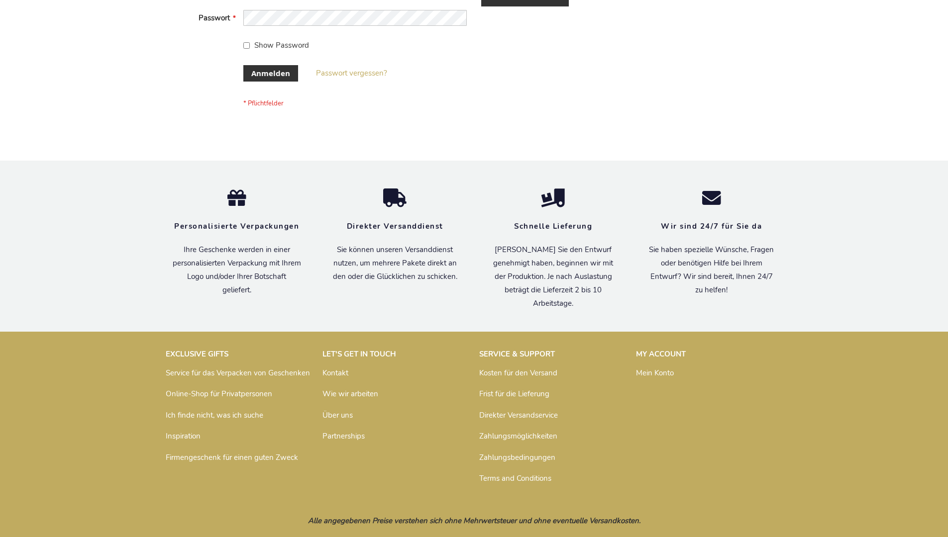
scroll to position [333, 0]
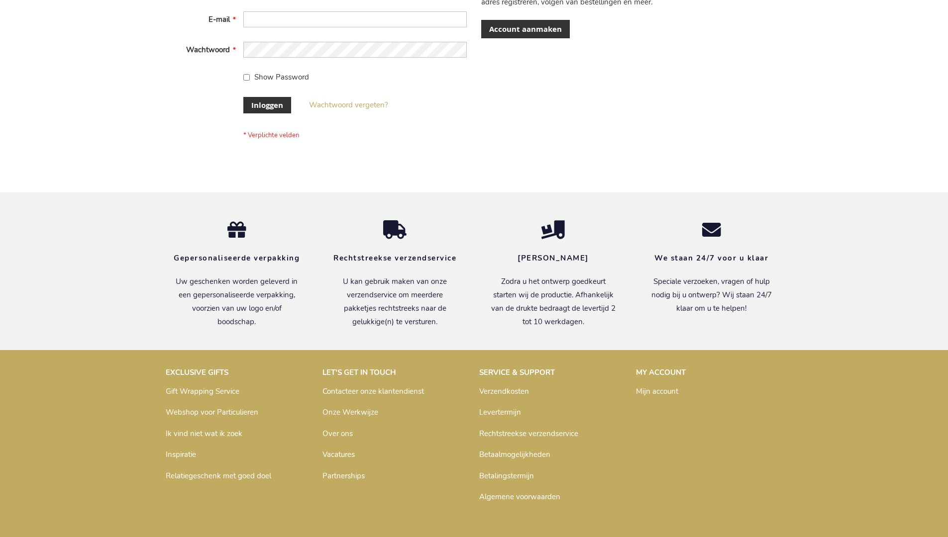
scroll to position [338, 0]
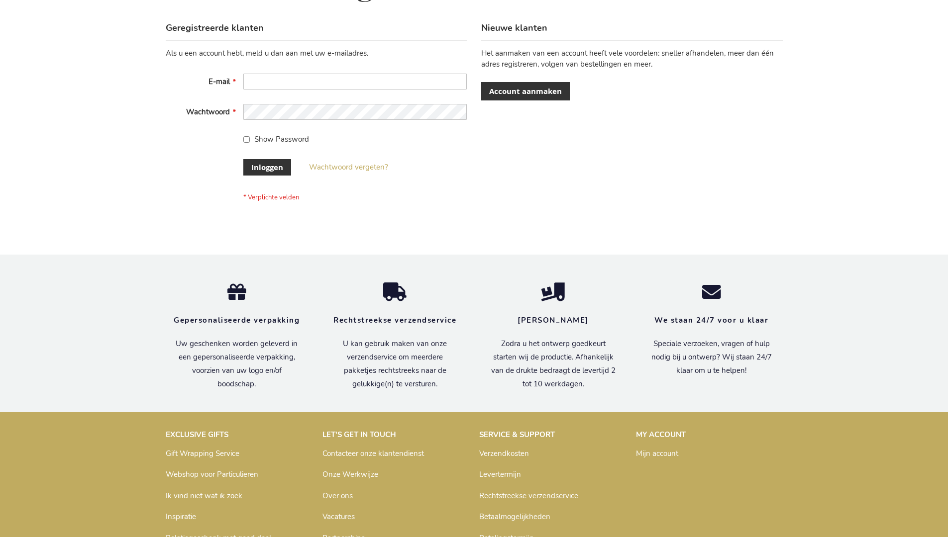
scroll to position [338, 0]
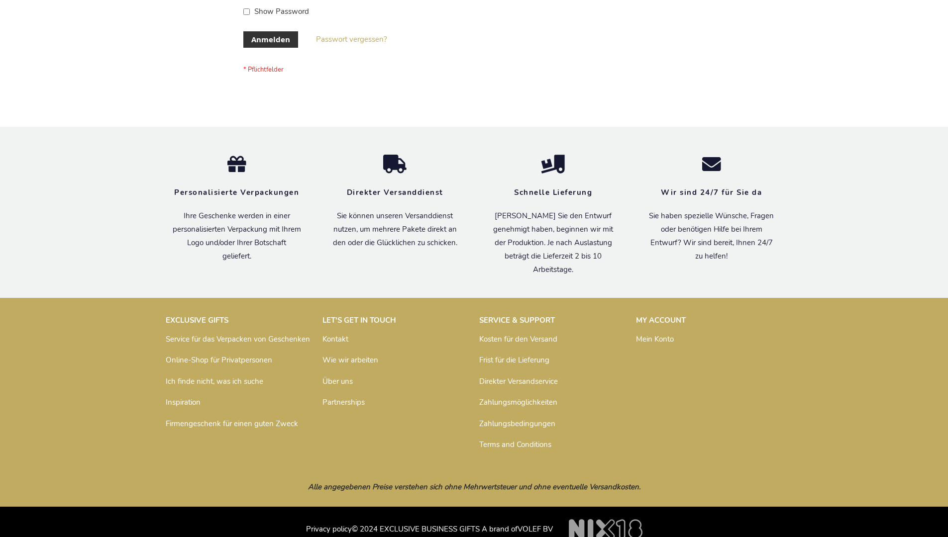
scroll to position [333, 0]
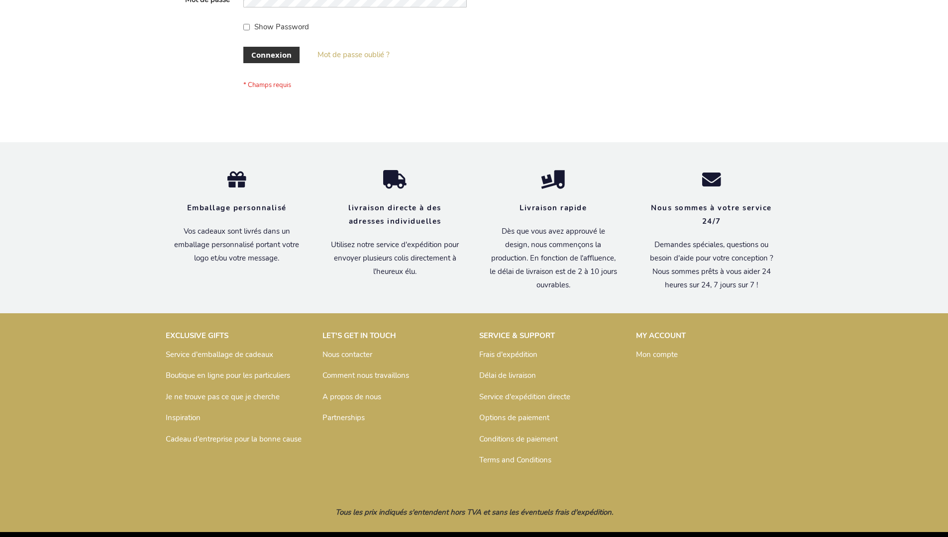
scroll to position [343, 0]
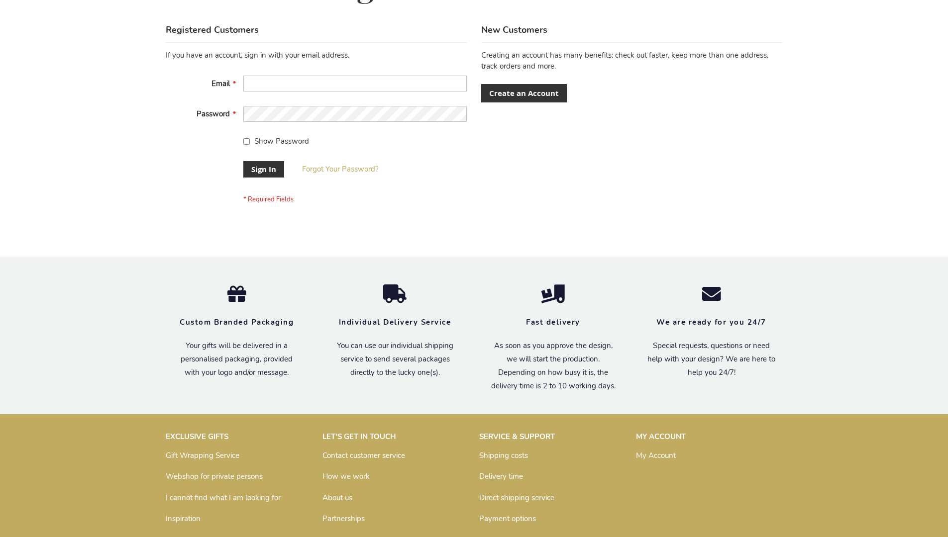
scroll to position [320, 0]
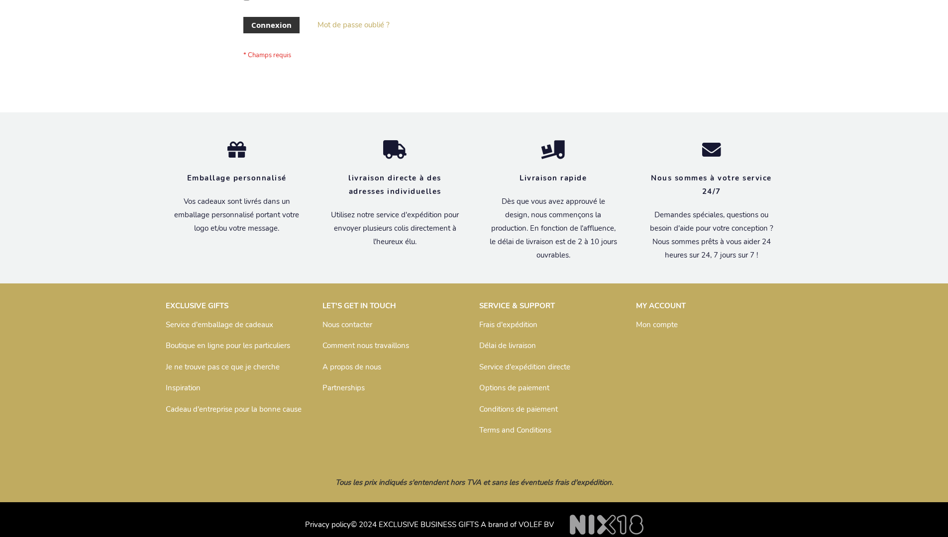
scroll to position [343, 0]
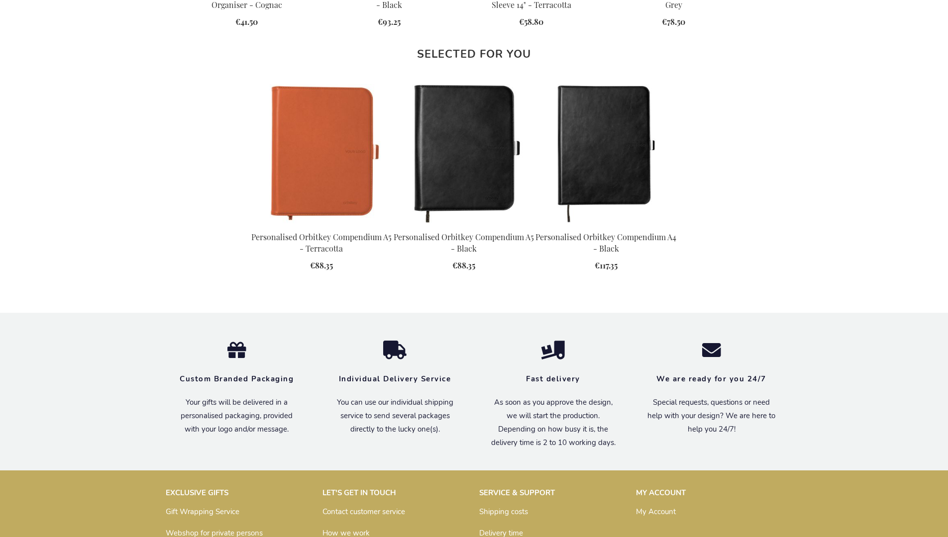
scroll to position [1319, 0]
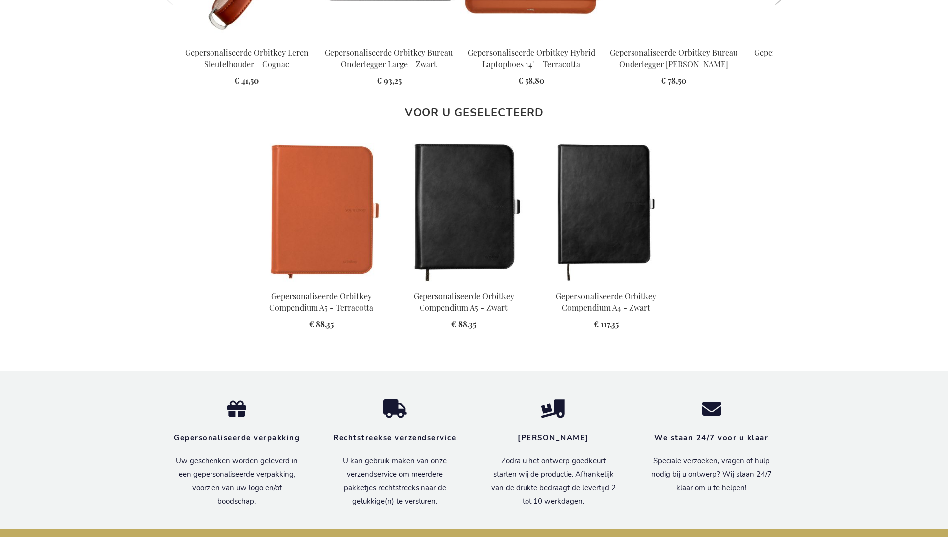
scroll to position [1337, 0]
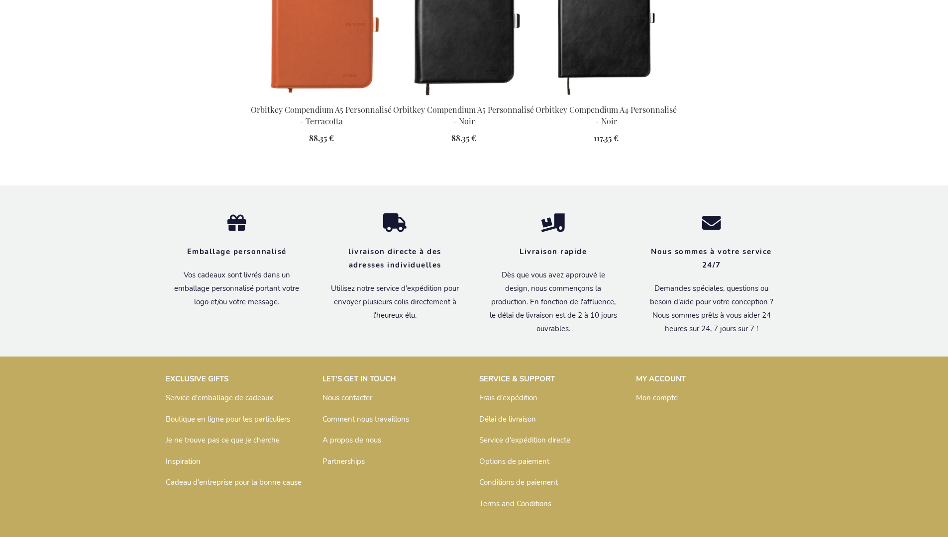
scroll to position [1353, 0]
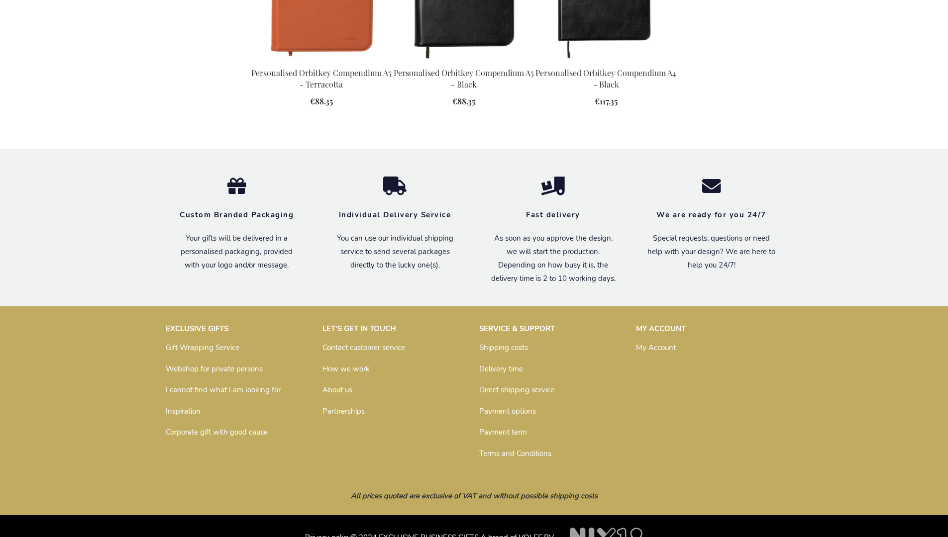
scroll to position [1319, 0]
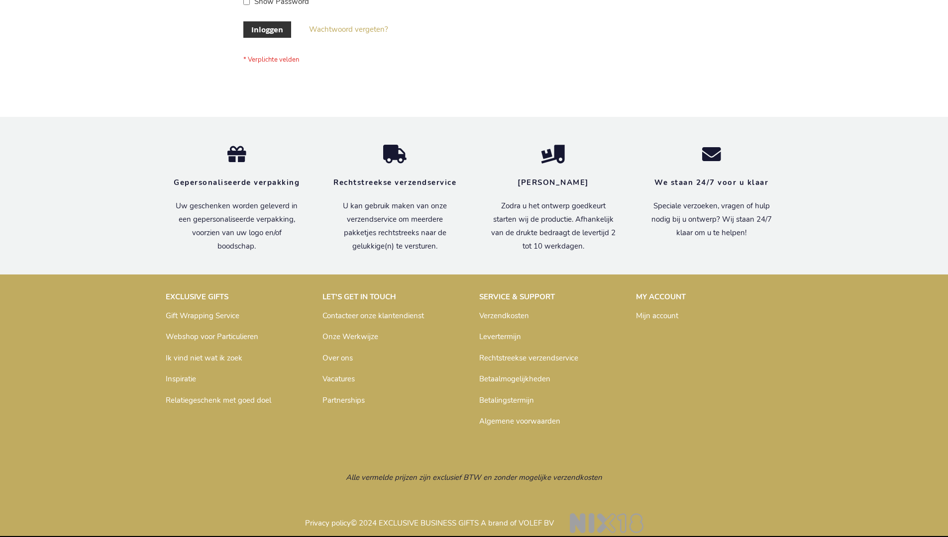
scroll to position [338, 0]
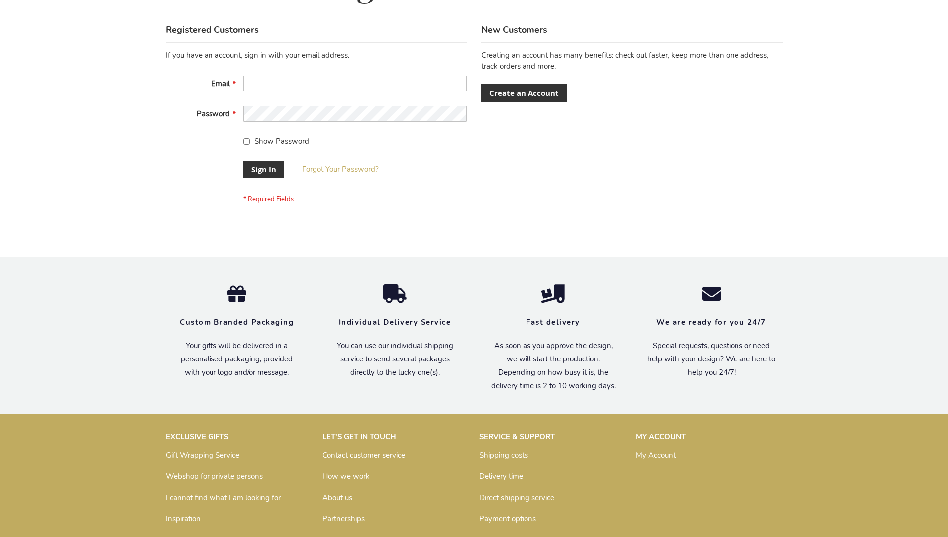
scroll to position [320, 0]
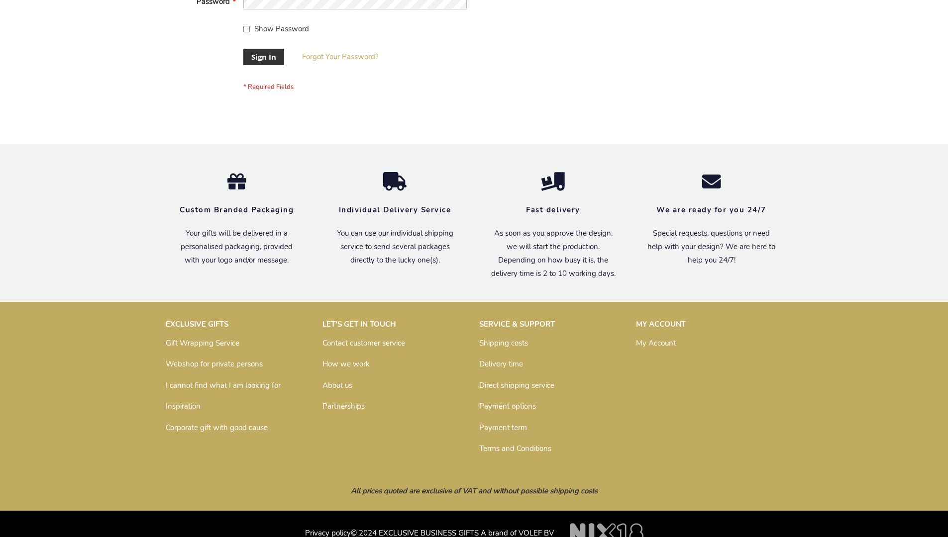
scroll to position [320, 0]
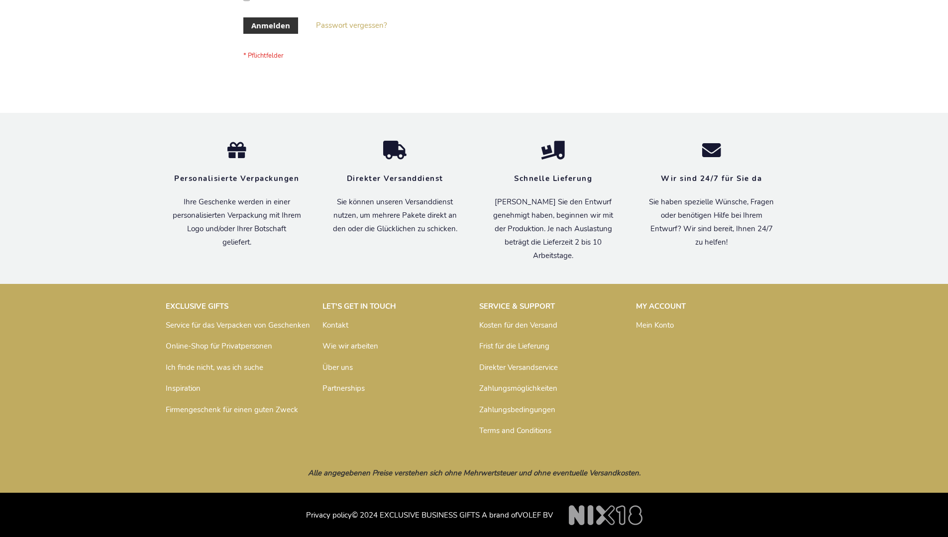
scroll to position [333, 0]
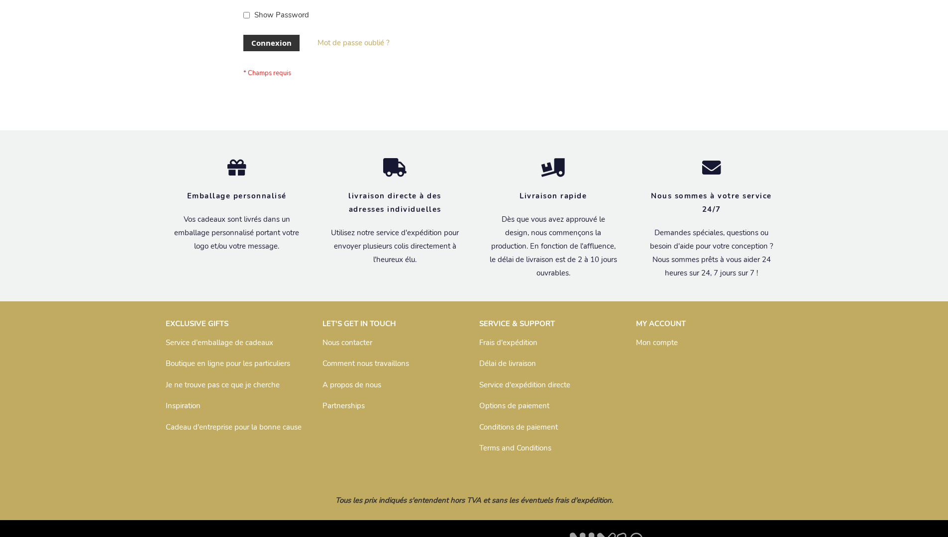
scroll to position [343, 0]
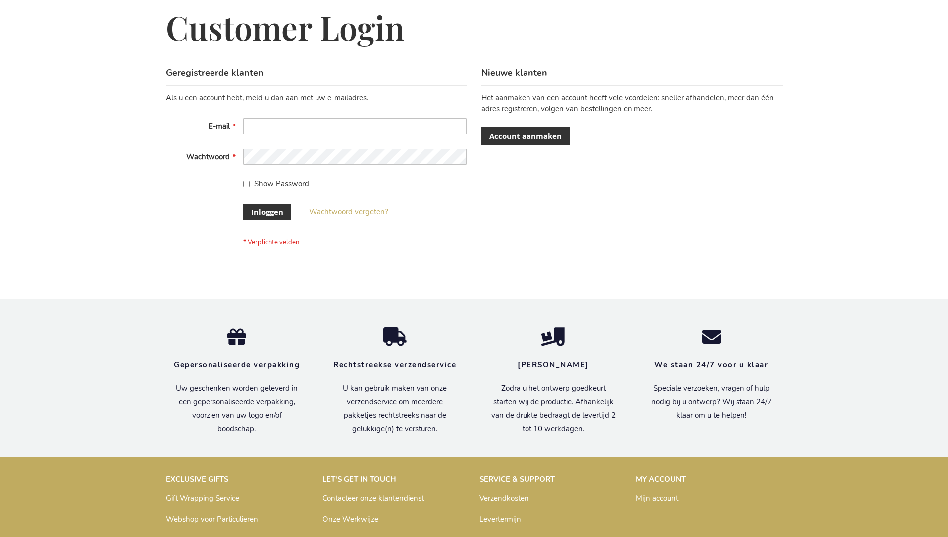
scroll to position [338, 0]
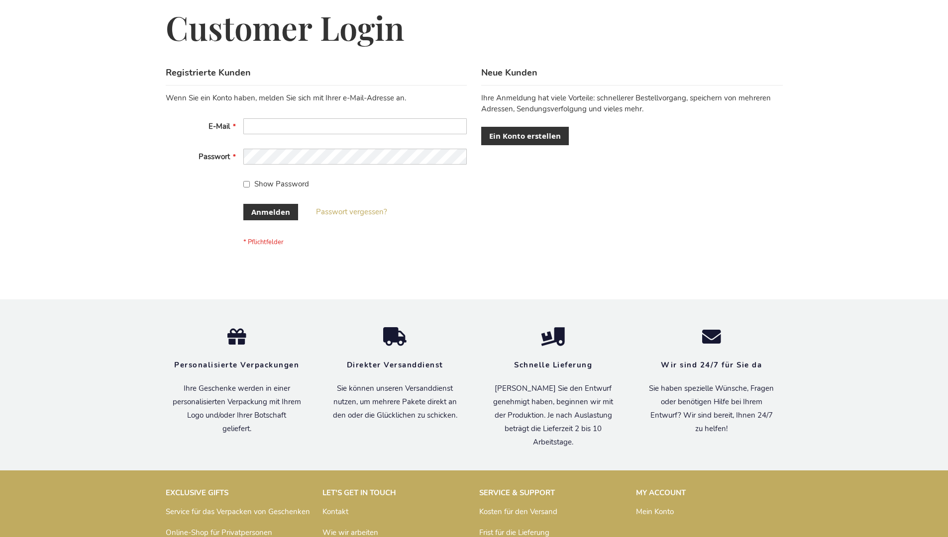
scroll to position [333, 0]
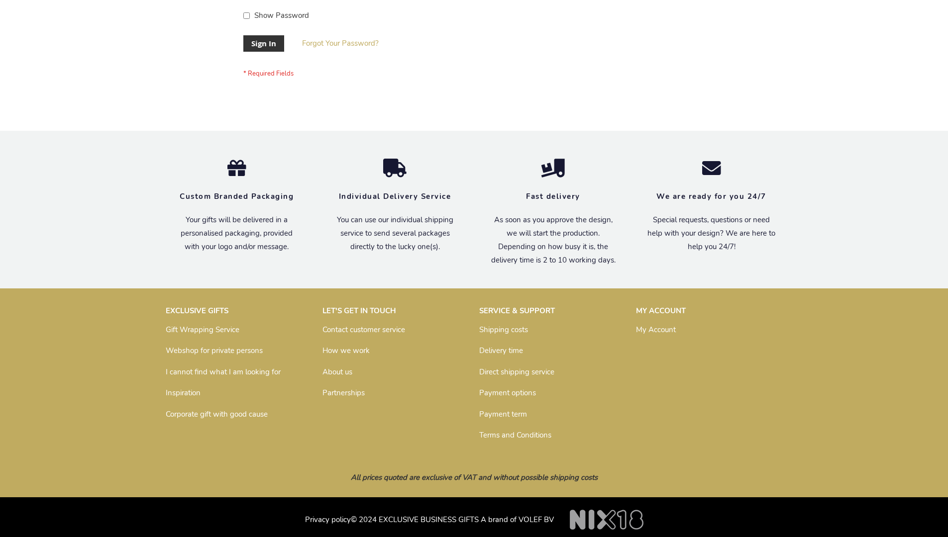
scroll to position [320, 0]
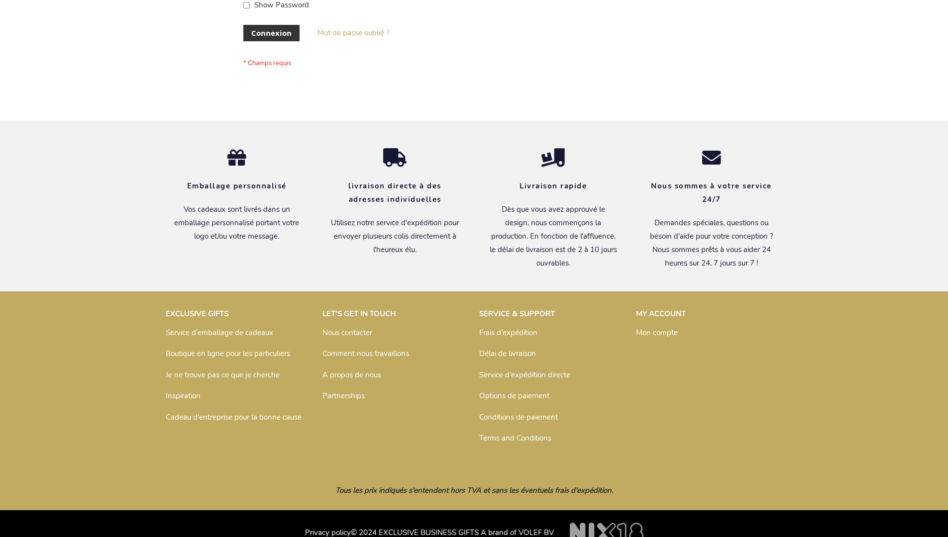
scroll to position [343, 0]
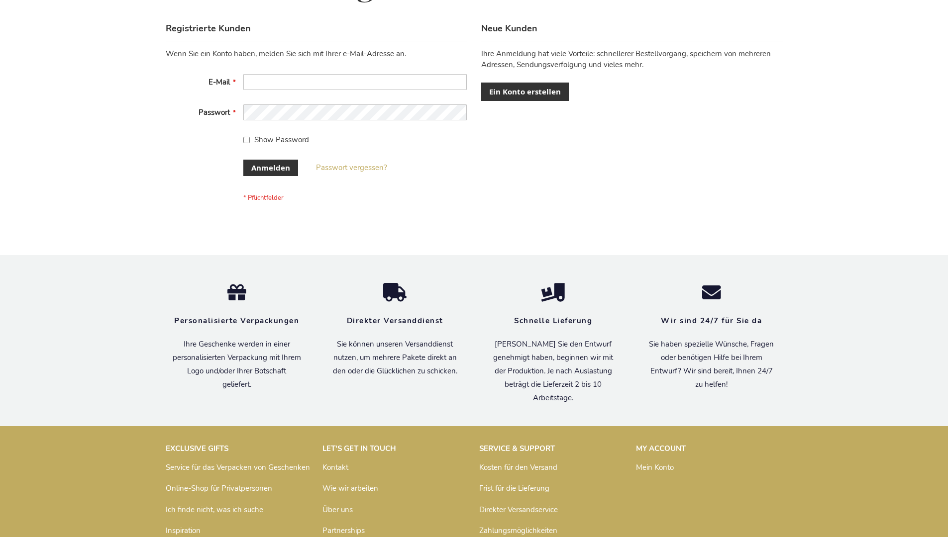
scroll to position [333, 0]
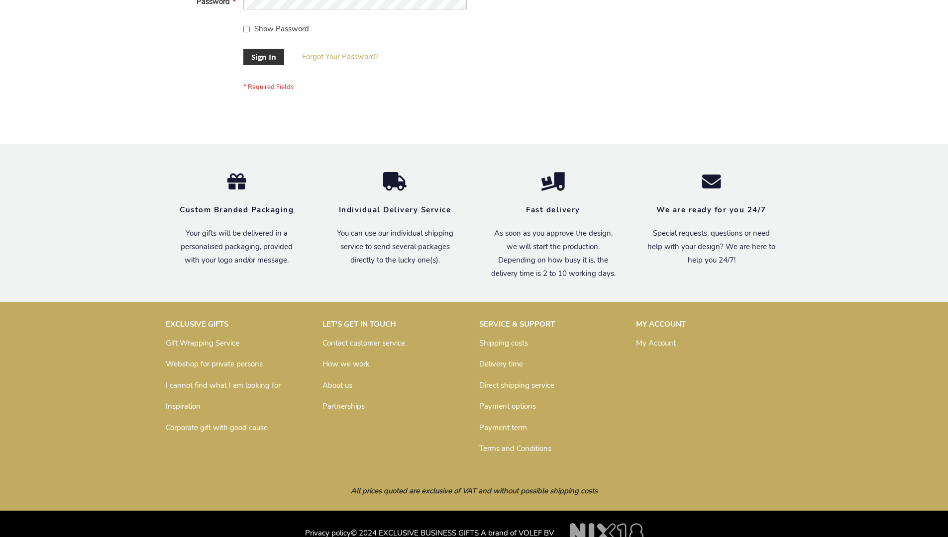
scroll to position [320, 0]
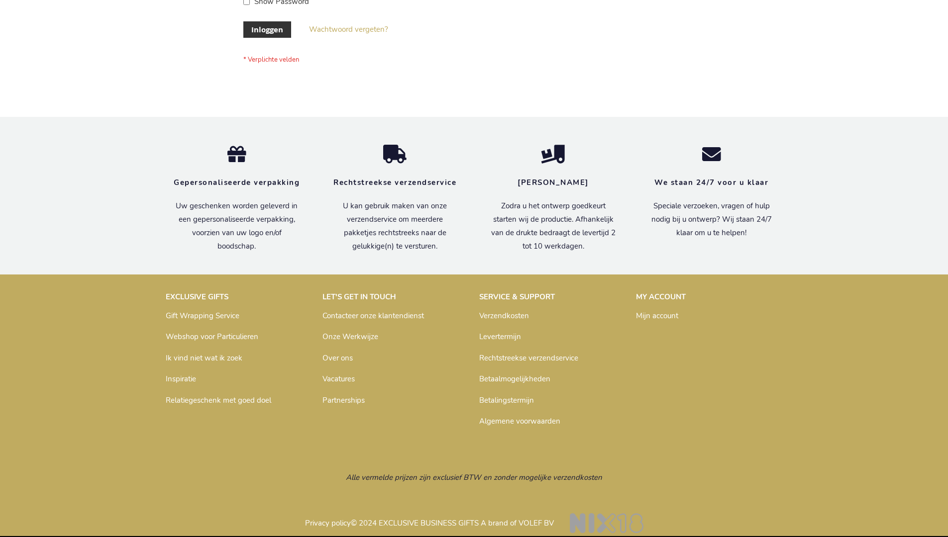
scroll to position [338, 0]
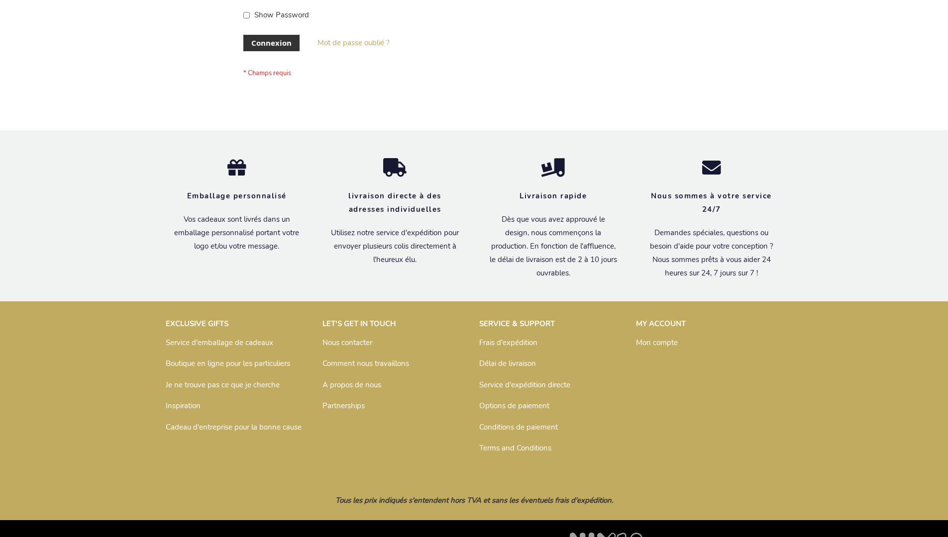
scroll to position [343, 0]
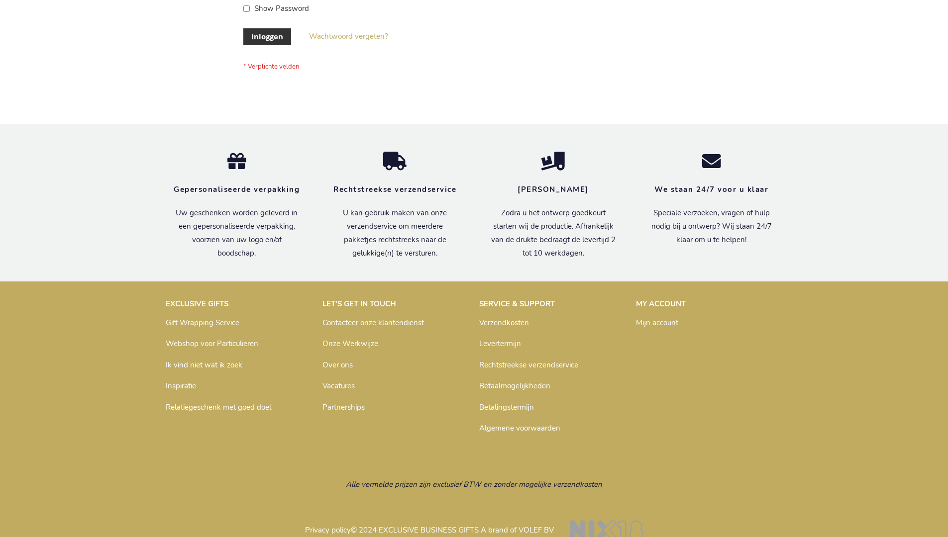
scroll to position [338, 0]
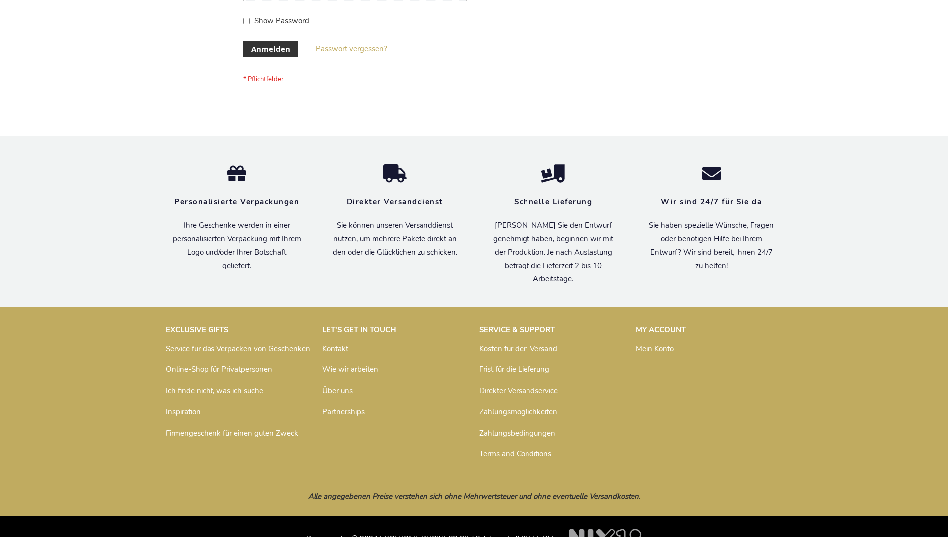
scroll to position [333, 0]
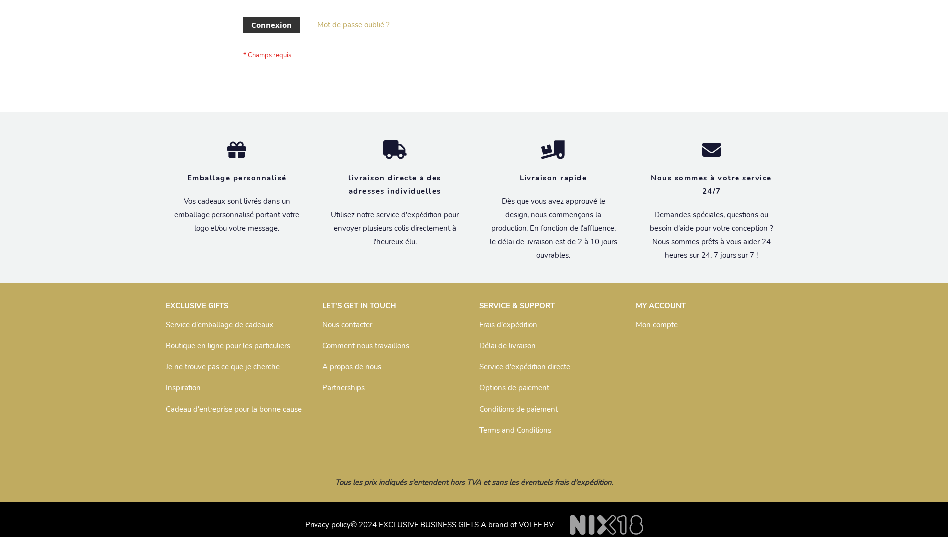
scroll to position [343, 0]
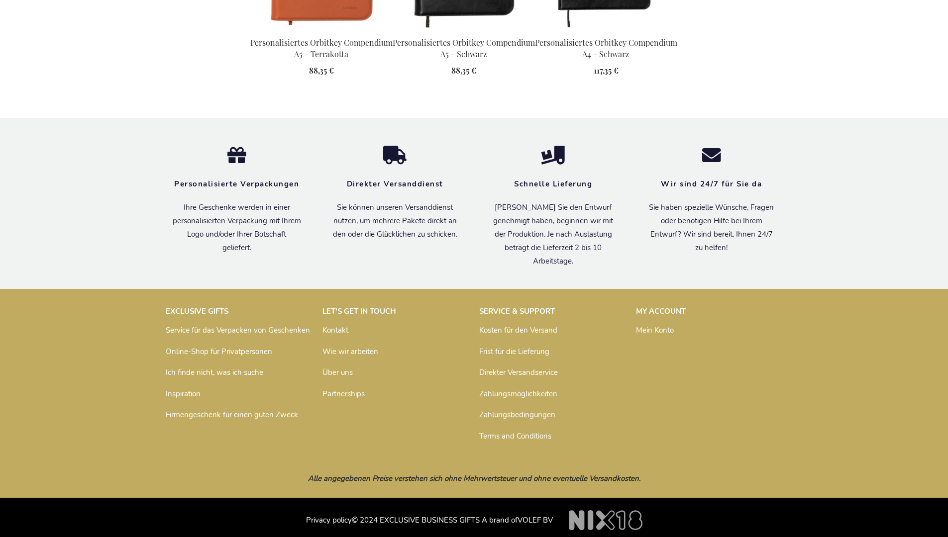
scroll to position [1343, 0]
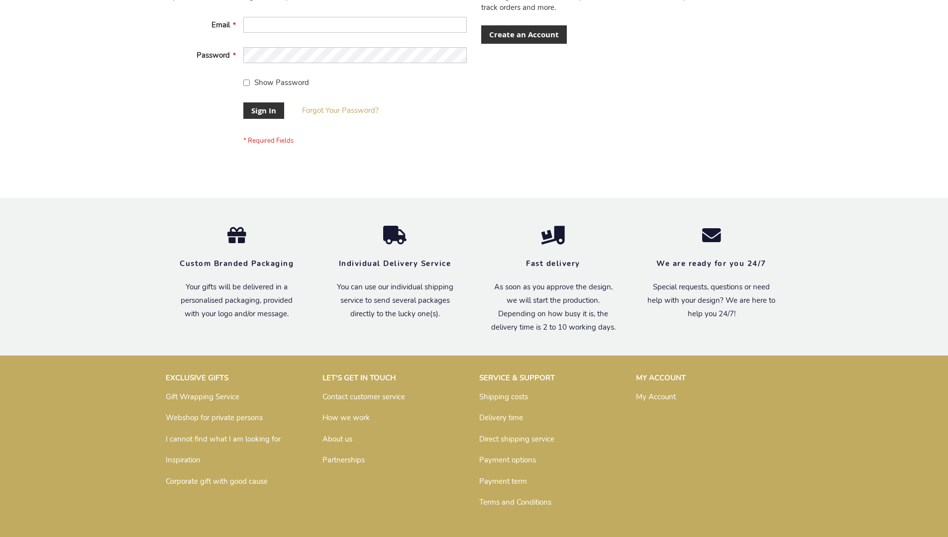
scroll to position [320, 0]
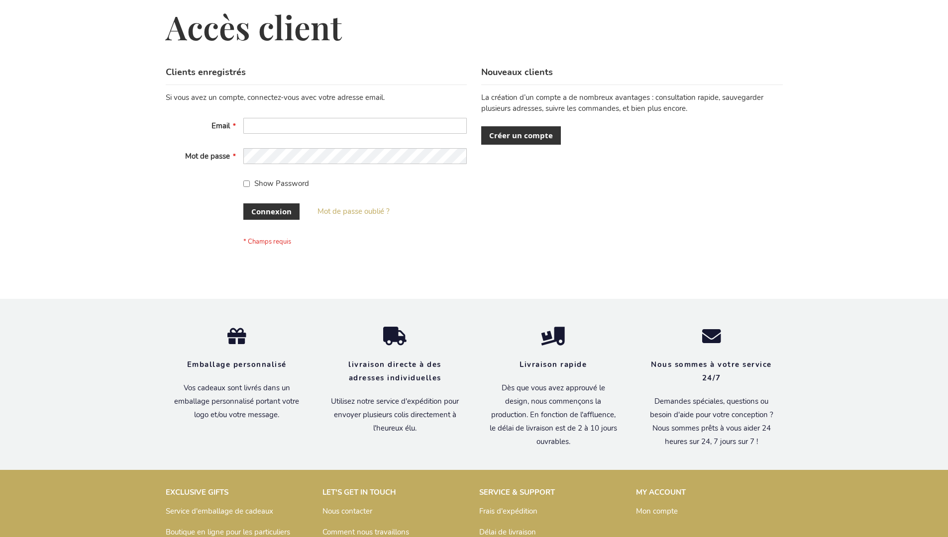
scroll to position [343, 0]
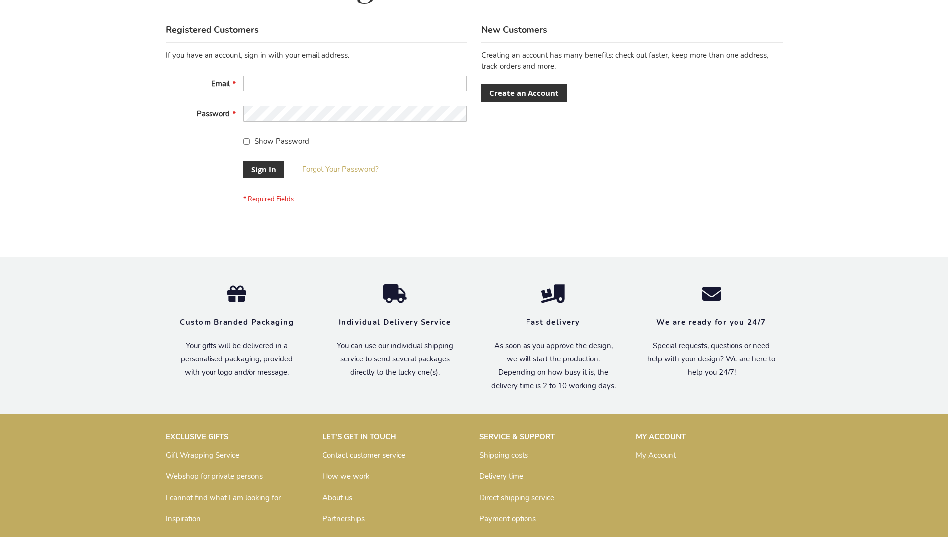
scroll to position [320, 0]
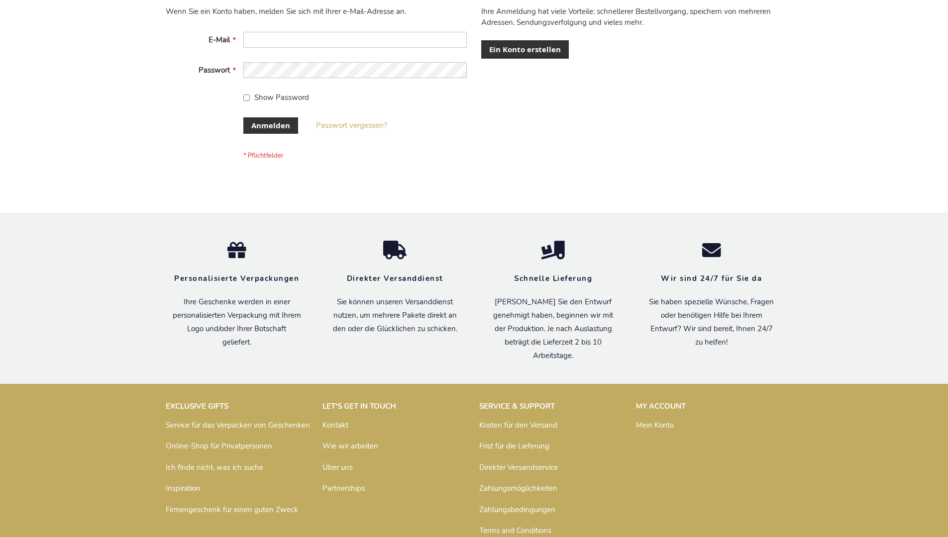
scroll to position [333, 0]
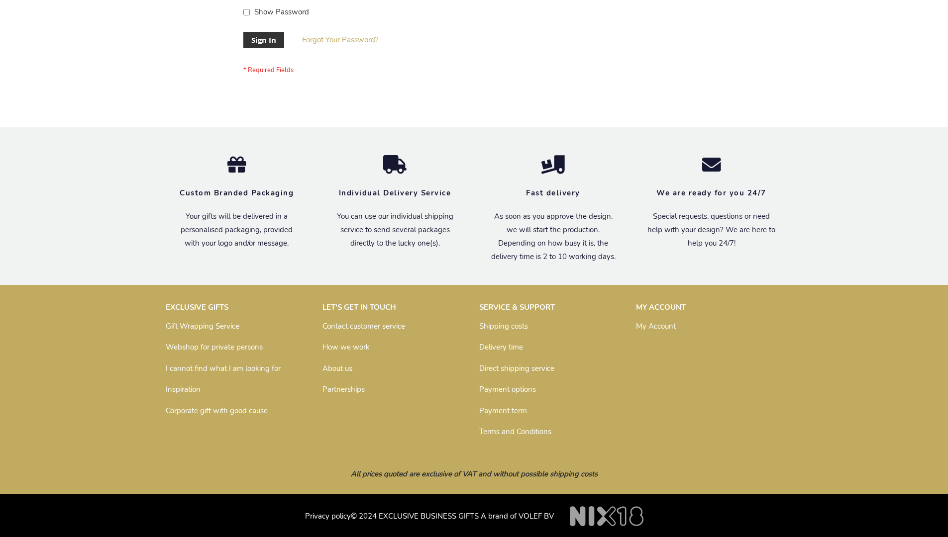
scroll to position [320, 0]
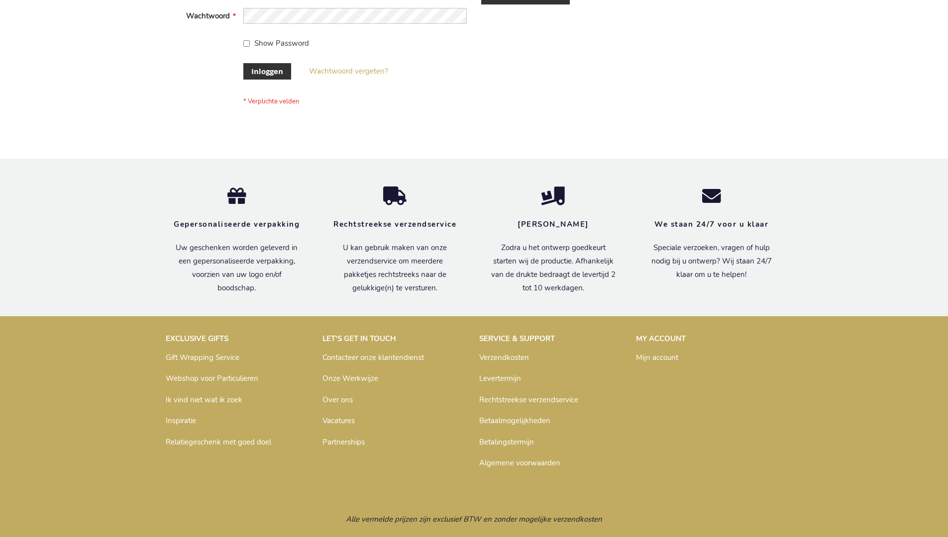
scroll to position [338, 0]
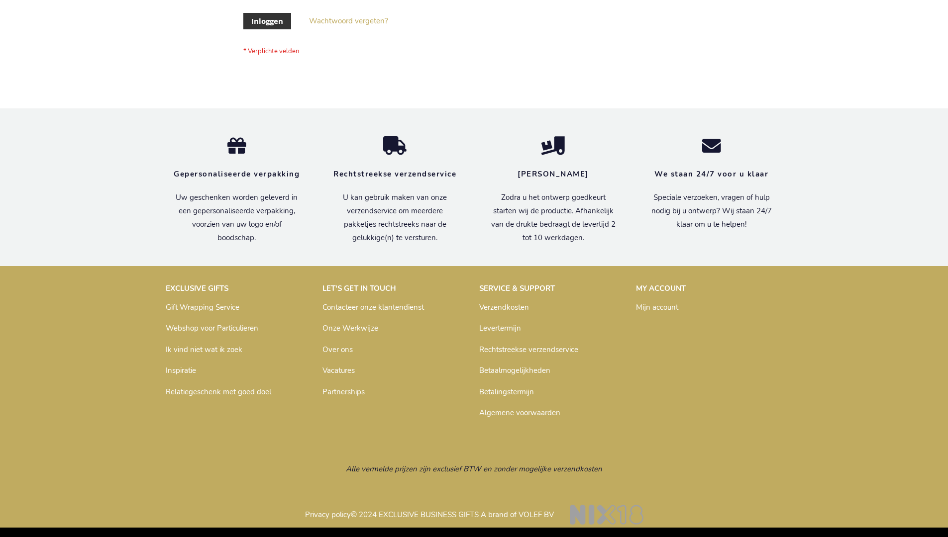
scroll to position [338, 0]
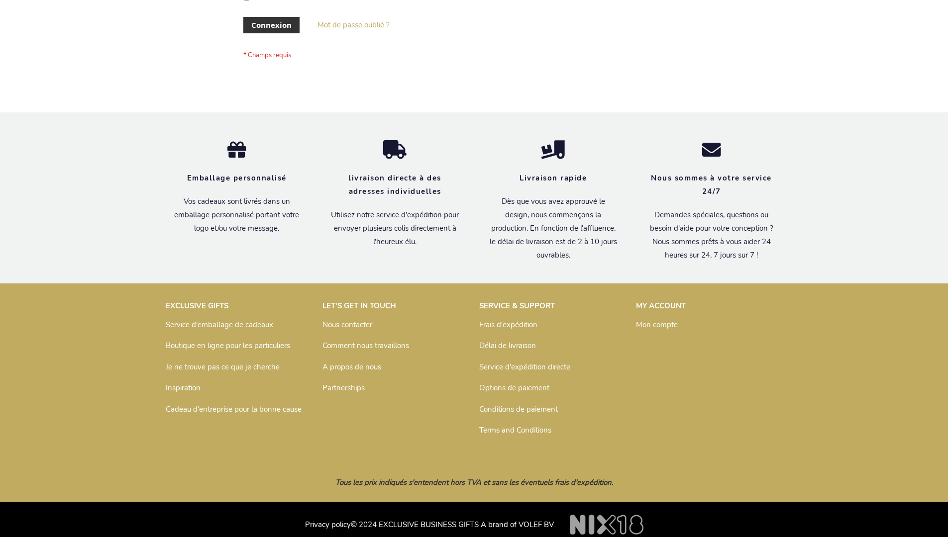
scroll to position [343, 0]
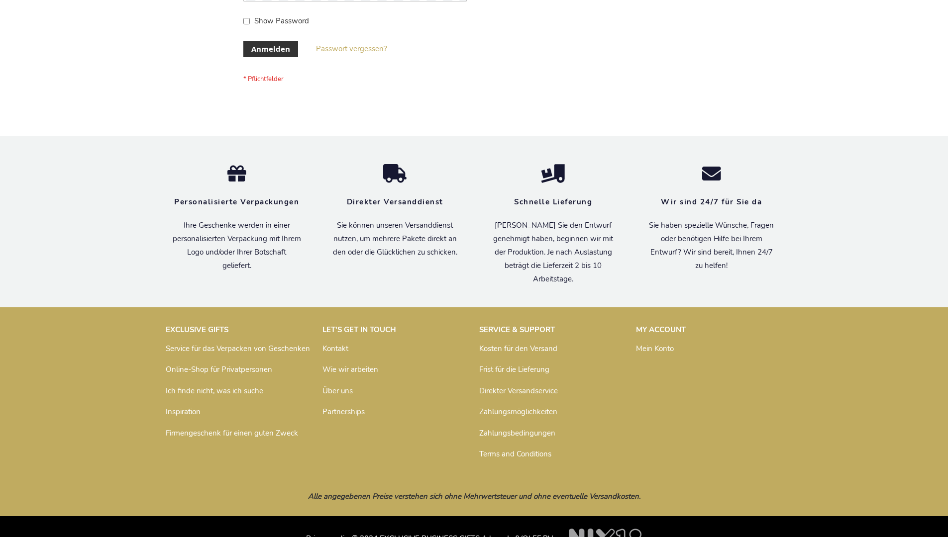
scroll to position [333, 0]
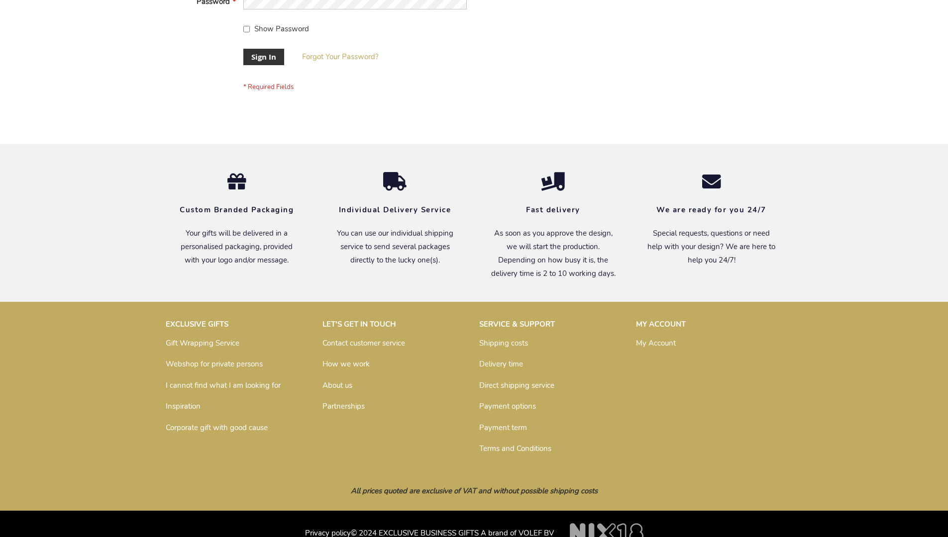
scroll to position [320, 0]
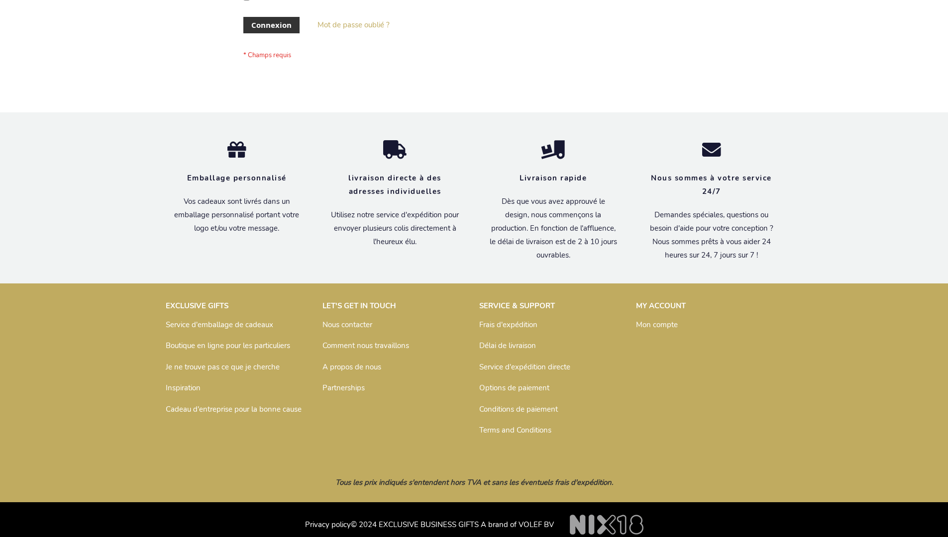
scroll to position [343, 0]
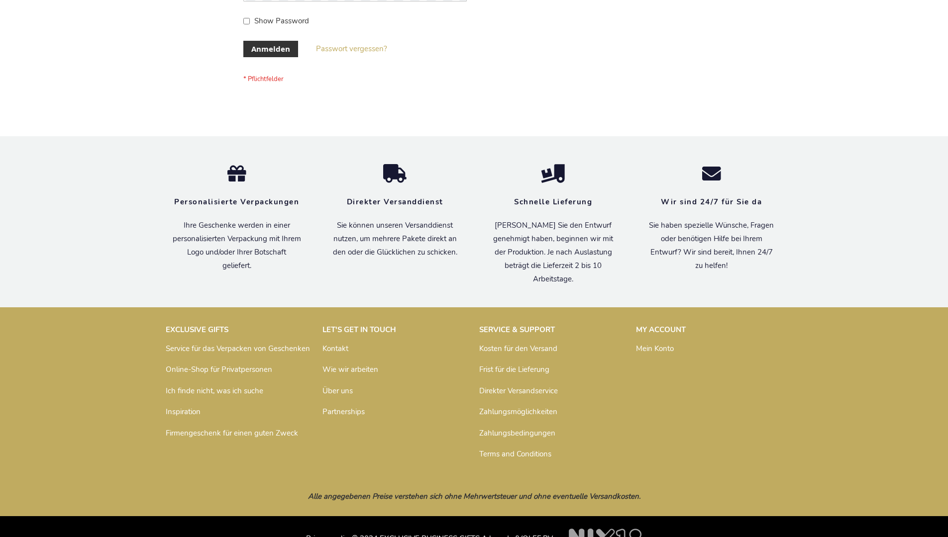
scroll to position [333, 0]
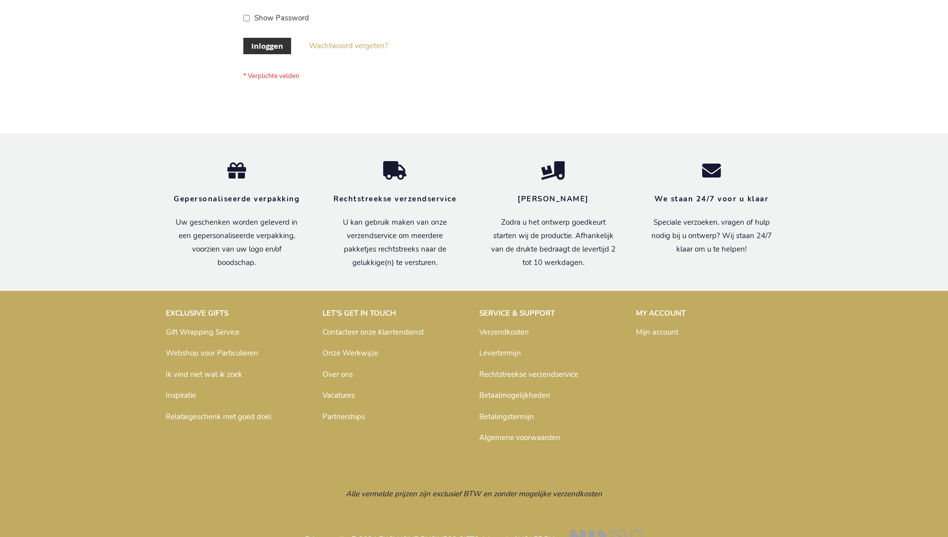
scroll to position [338, 0]
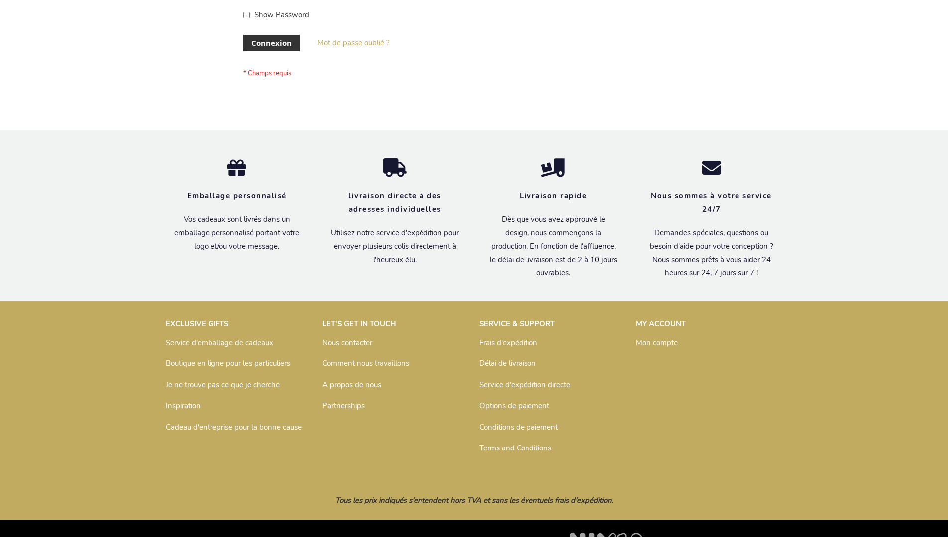
scroll to position [343, 0]
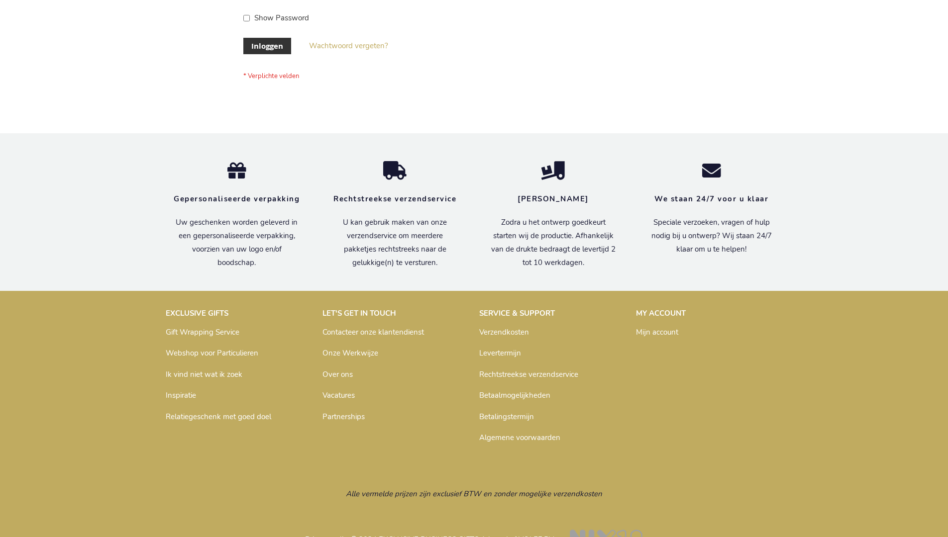
scroll to position [338, 0]
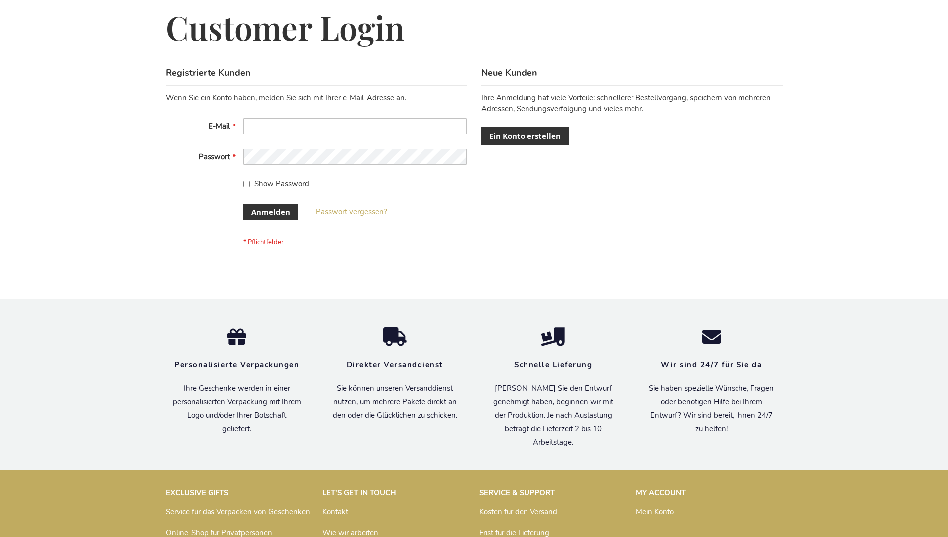
scroll to position [333, 0]
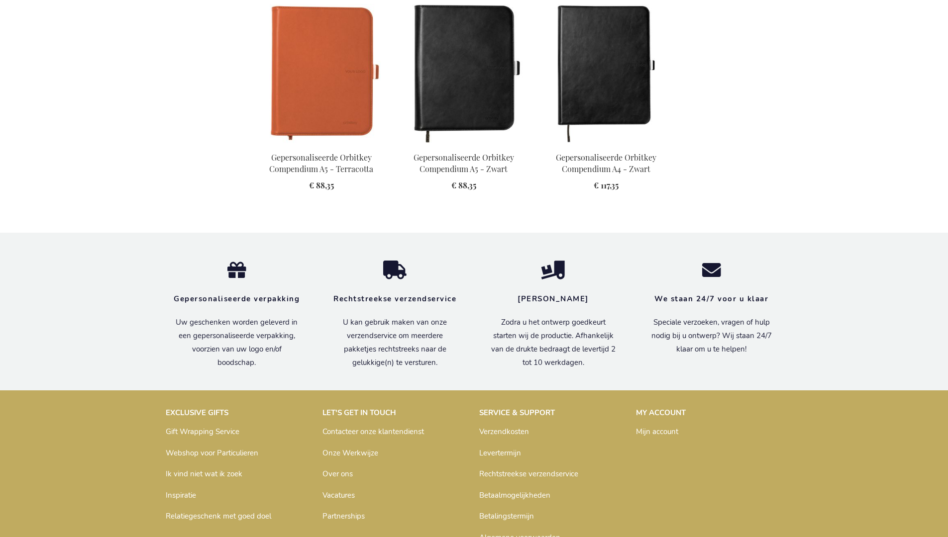
scroll to position [1337, 0]
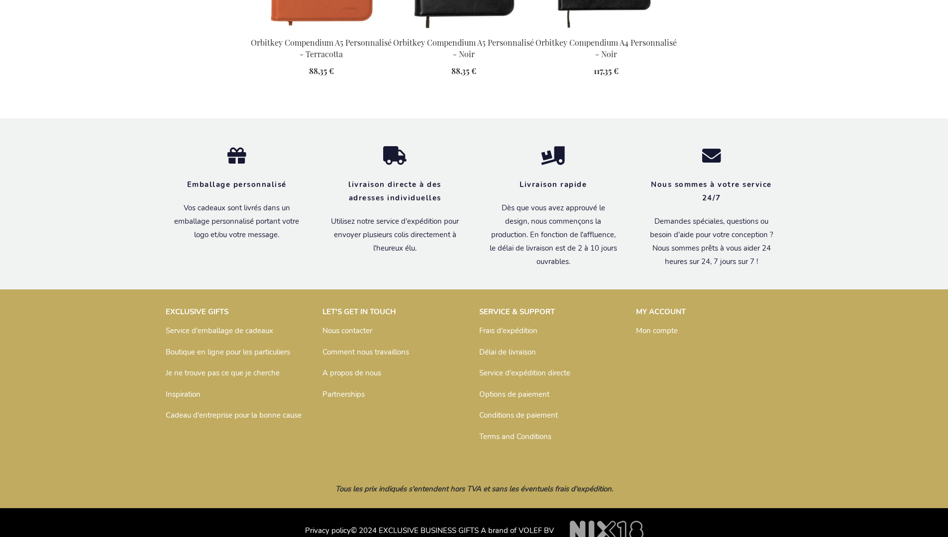
scroll to position [1353, 0]
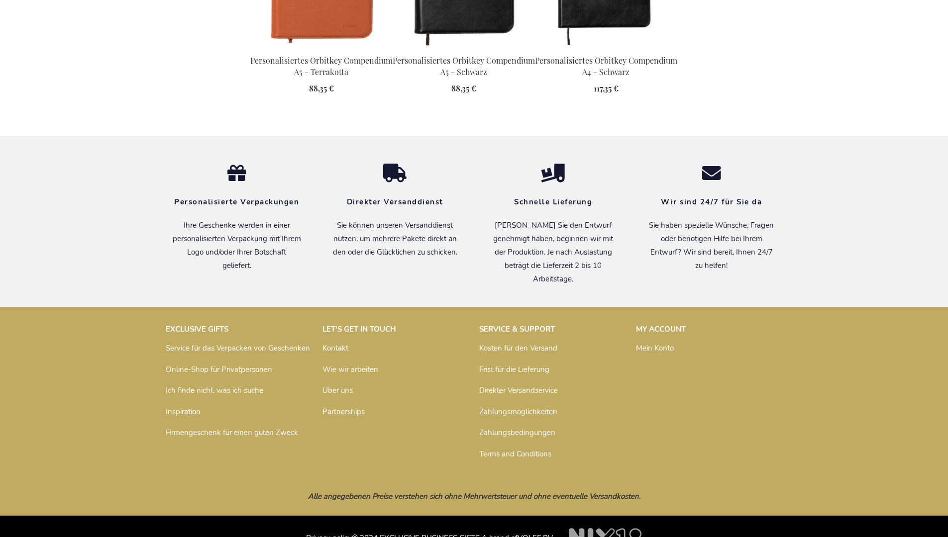
scroll to position [1343, 0]
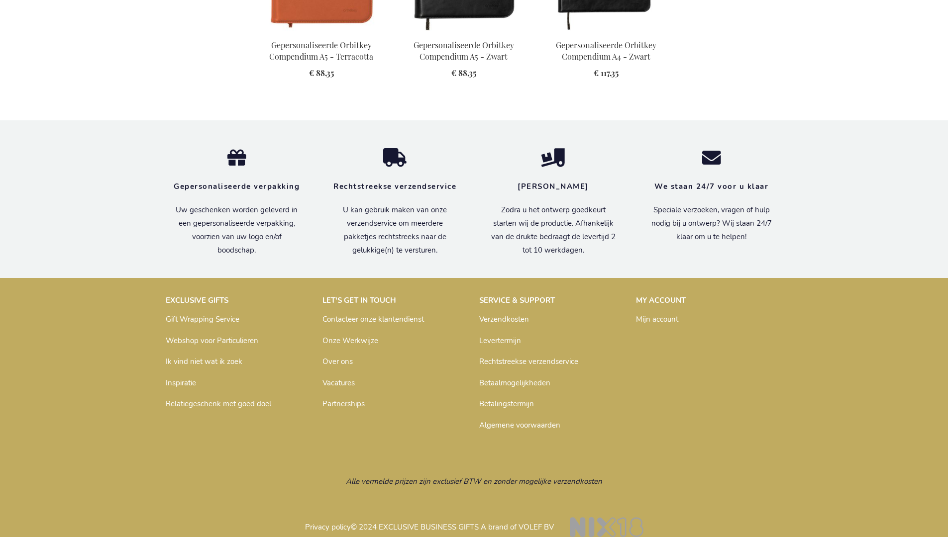
scroll to position [1337, 0]
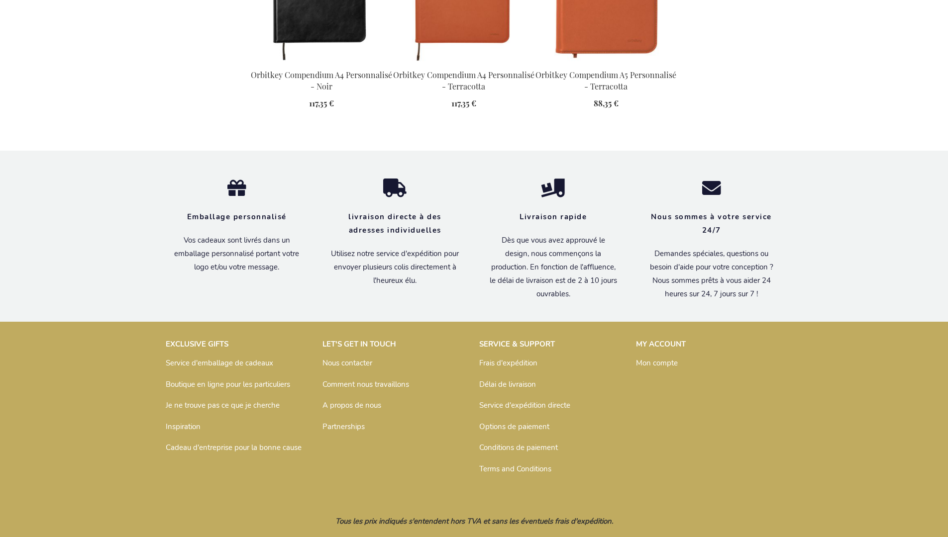
scroll to position [1353, 0]
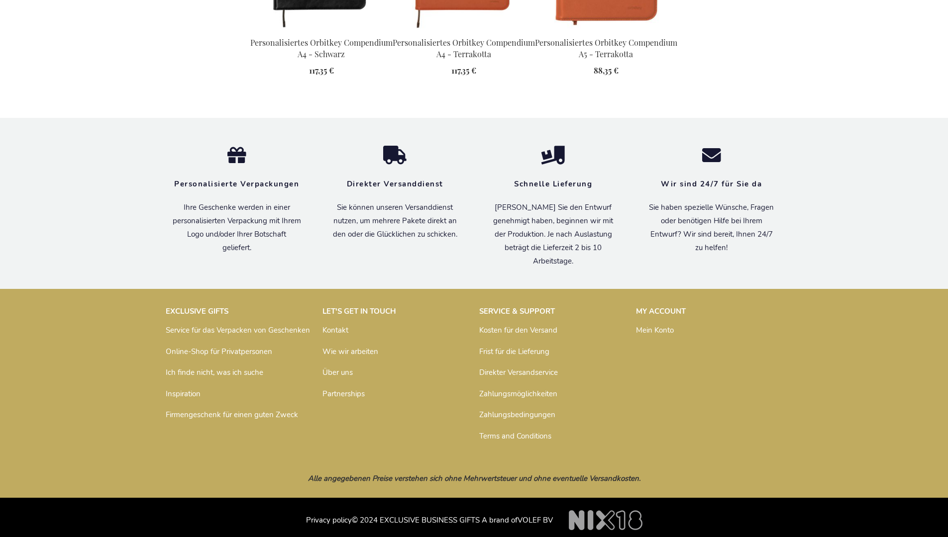
scroll to position [1343, 0]
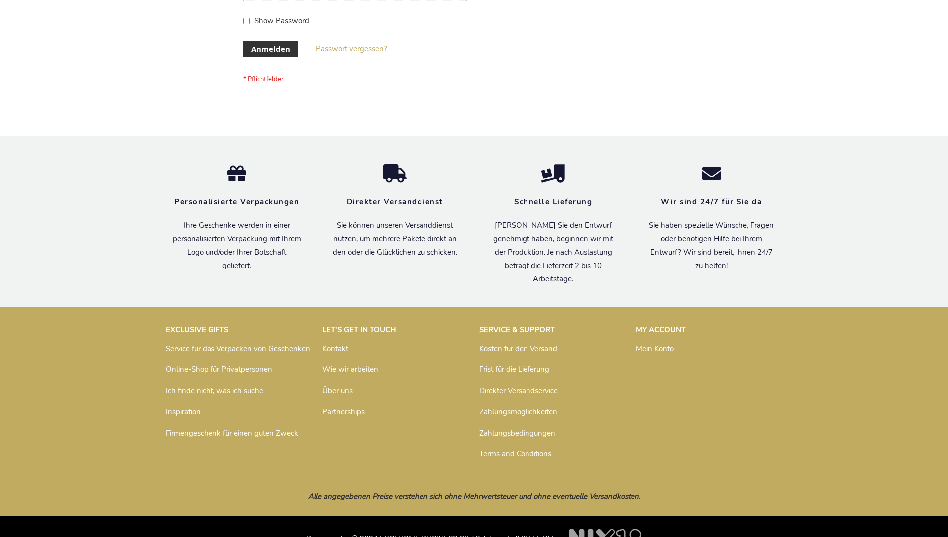
scroll to position [333, 0]
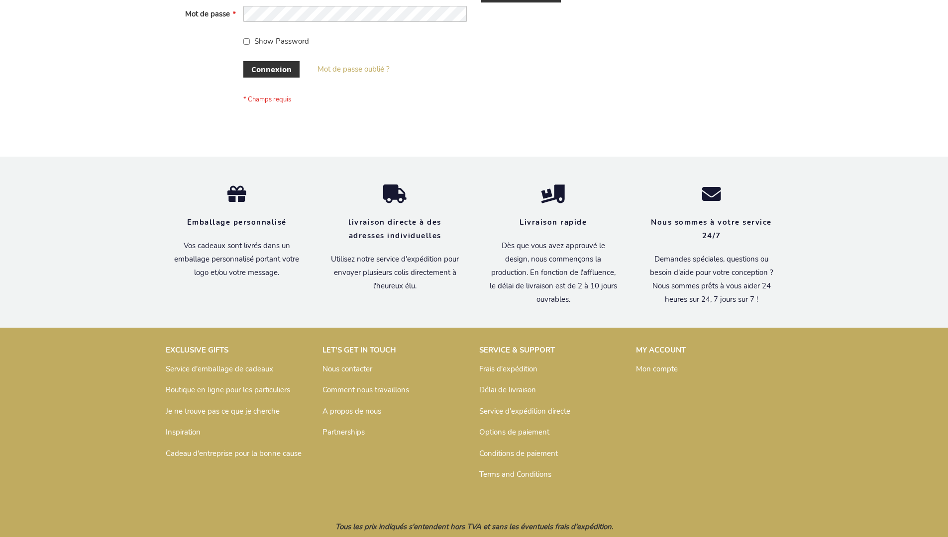
scroll to position [343, 0]
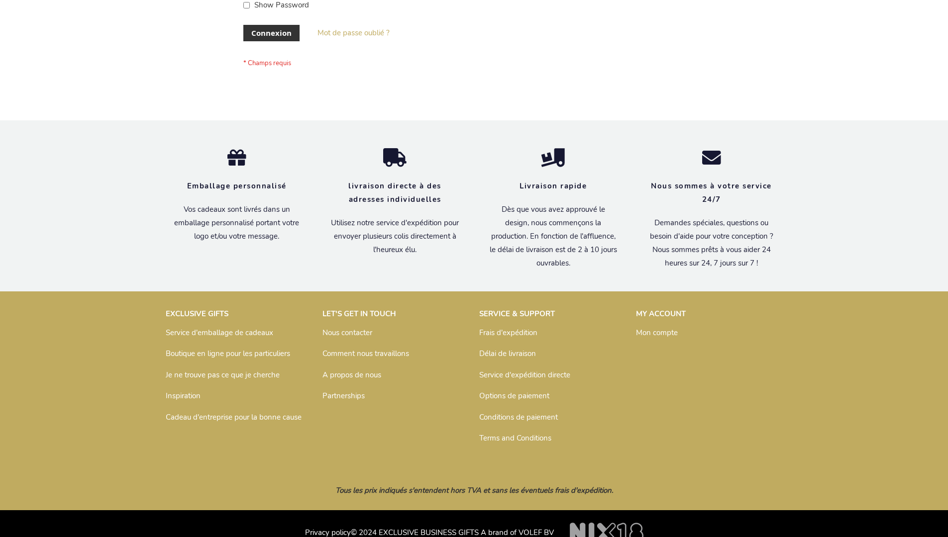
scroll to position [343, 0]
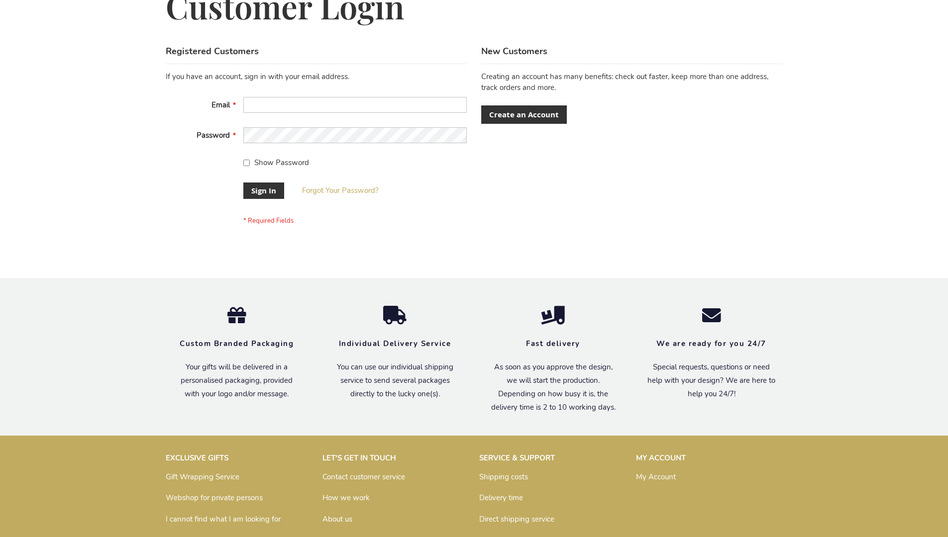
scroll to position [320, 0]
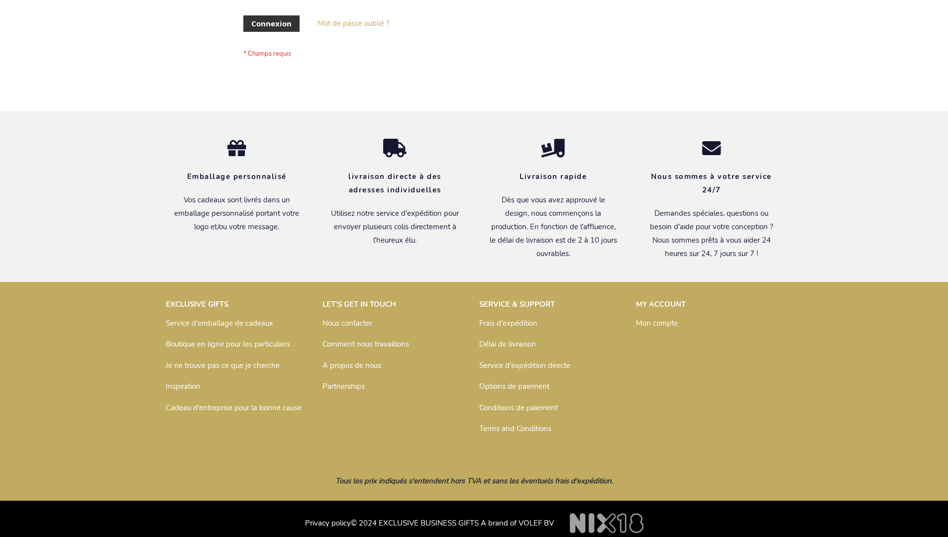
scroll to position [335, 0]
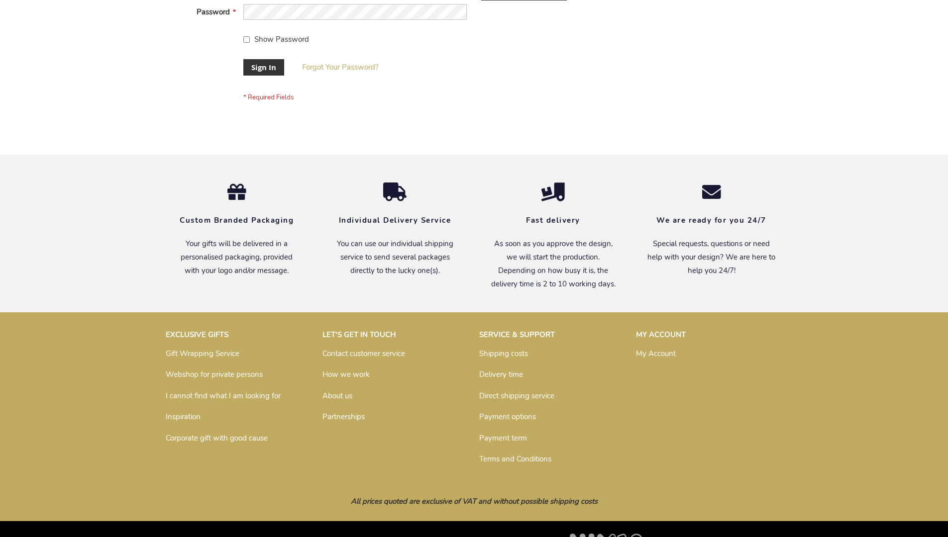
scroll to position [320, 0]
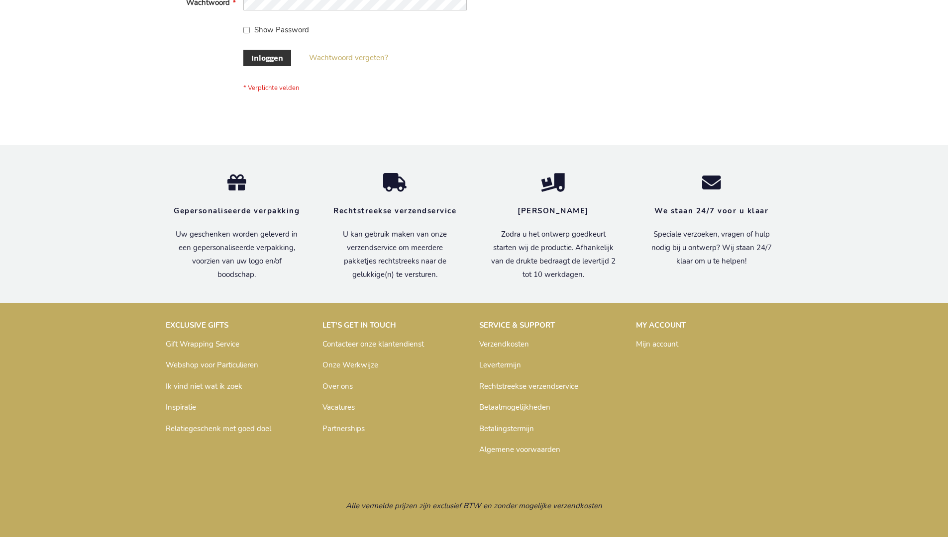
scroll to position [338, 0]
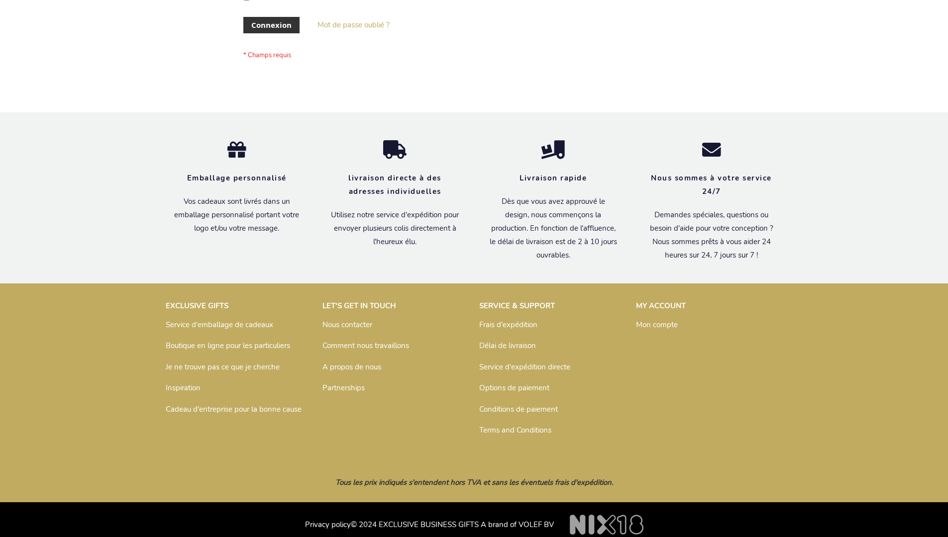
scroll to position [343, 0]
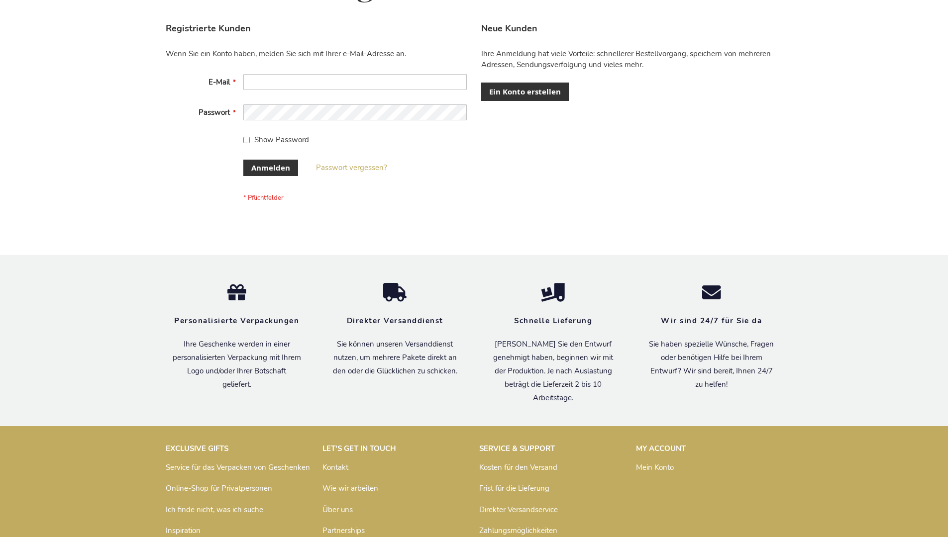
scroll to position [333, 0]
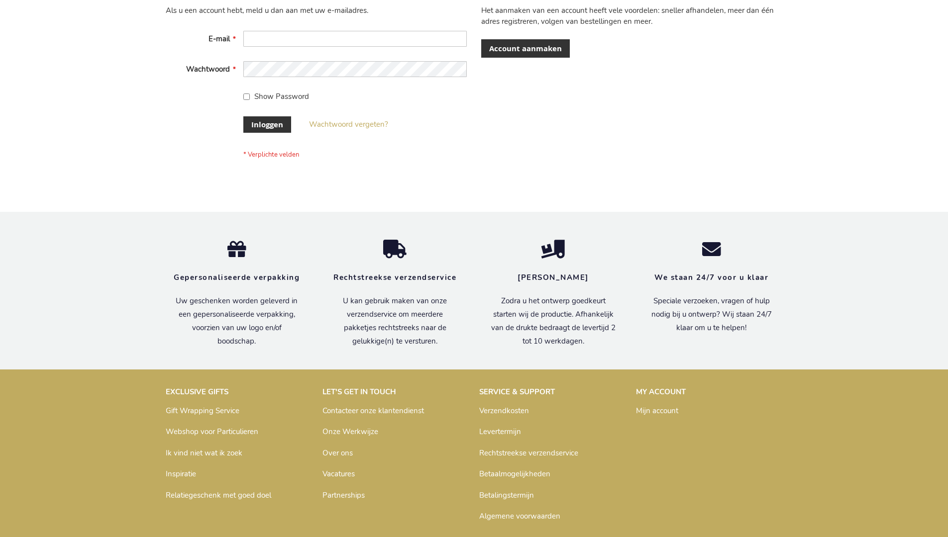
scroll to position [338, 0]
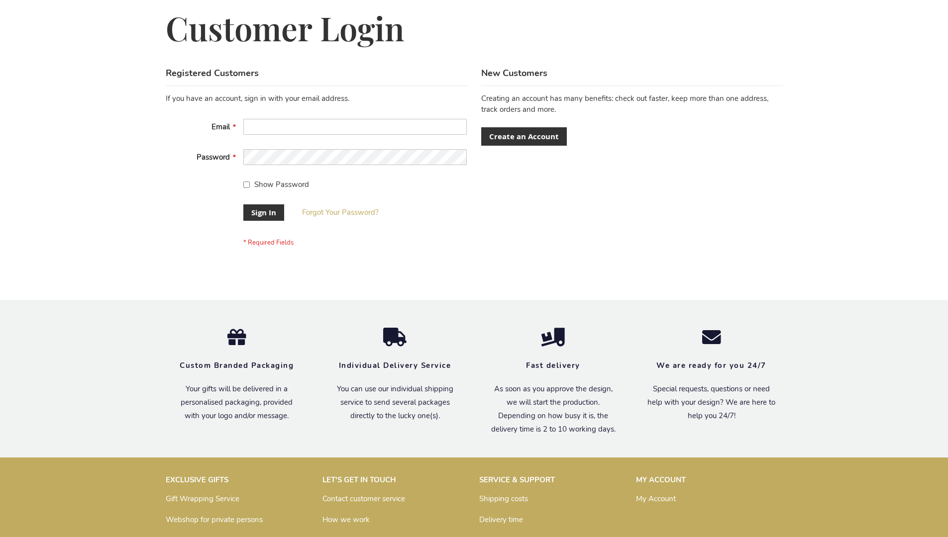
scroll to position [320, 0]
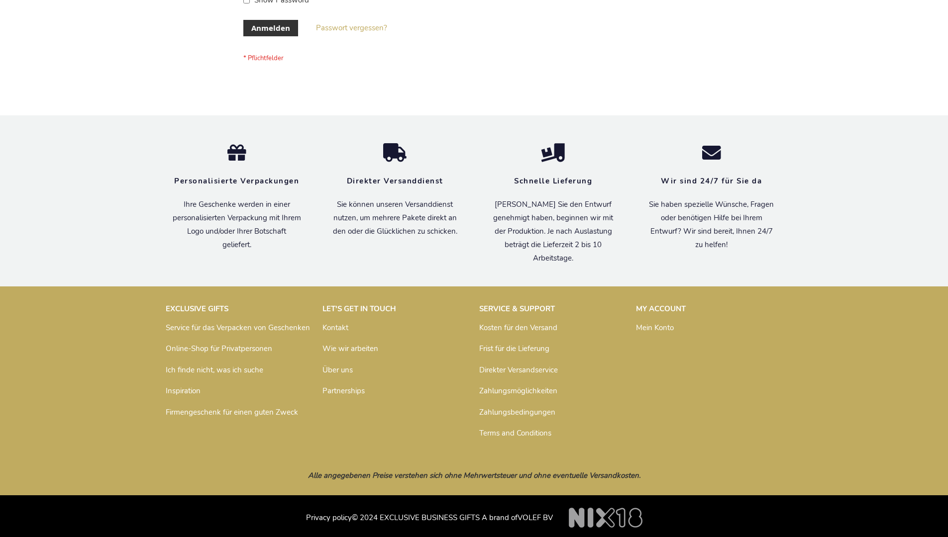
scroll to position [333, 0]
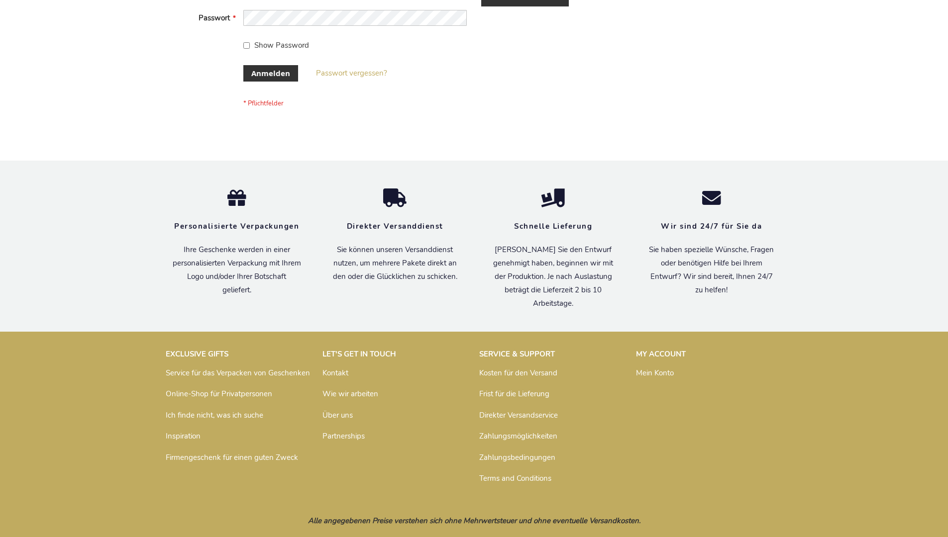
scroll to position [333, 0]
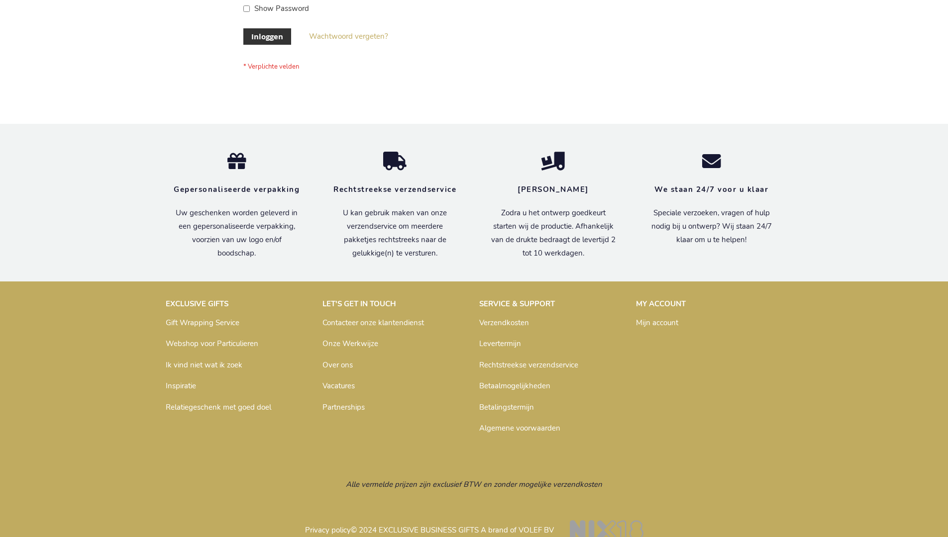
scroll to position [338, 0]
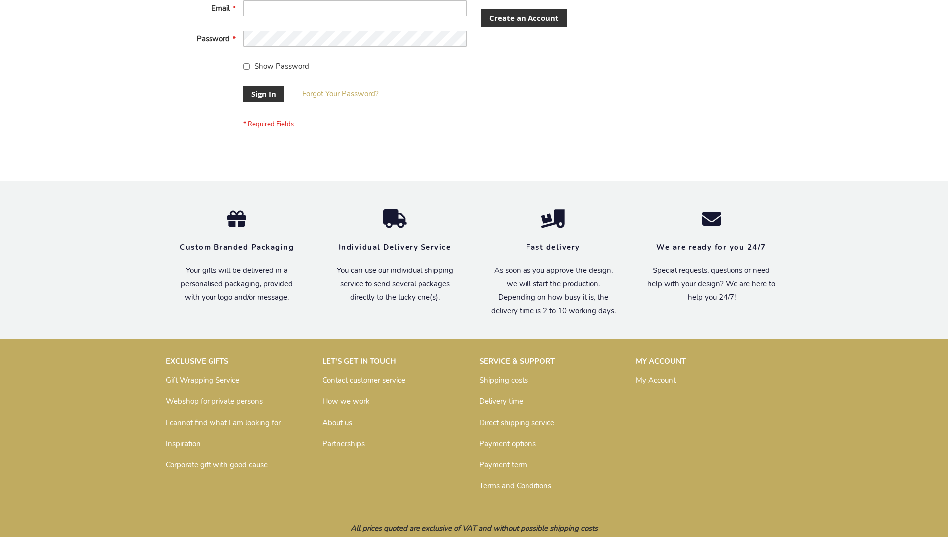
scroll to position [320, 0]
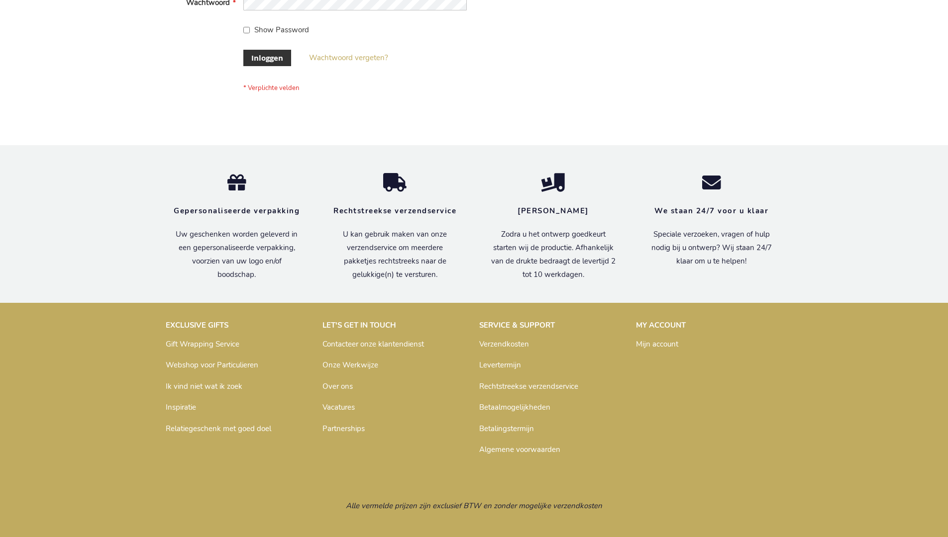
scroll to position [338, 0]
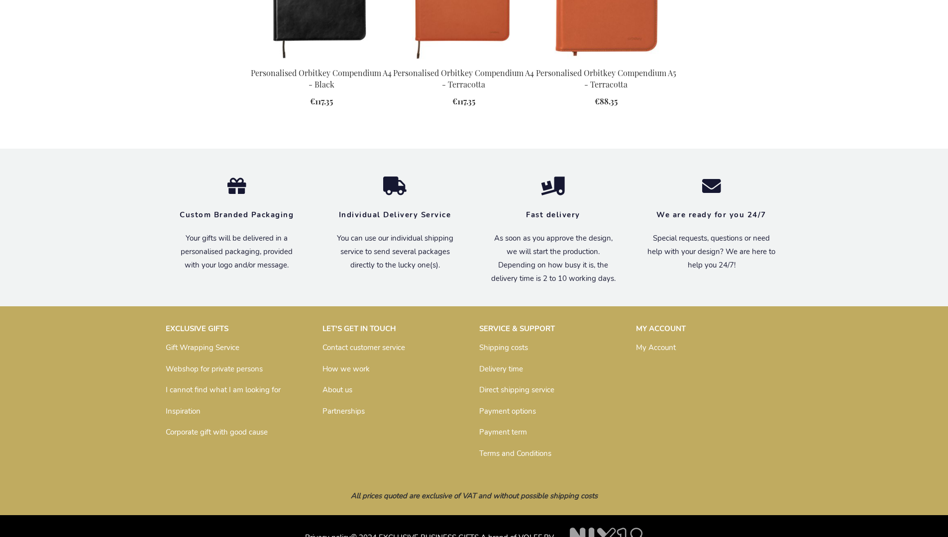
scroll to position [1319, 0]
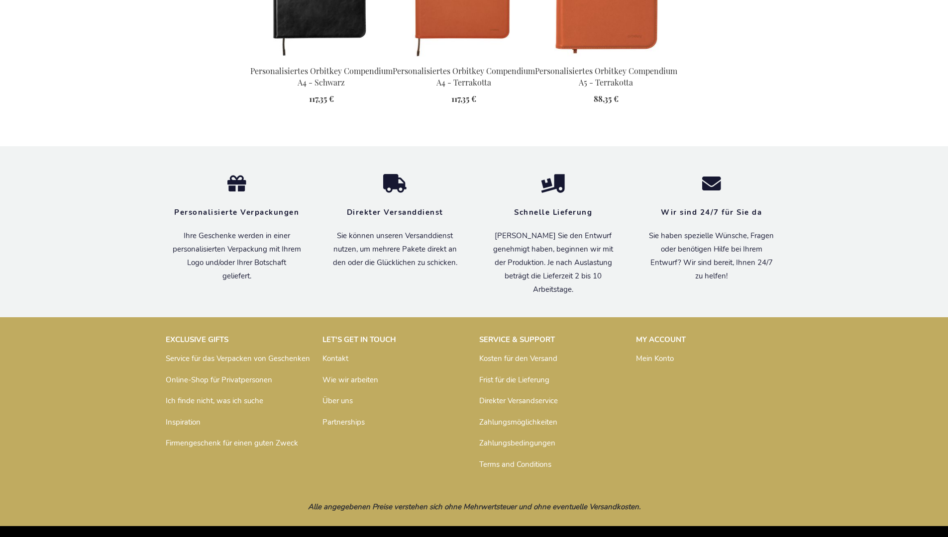
scroll to position [1343, 0]
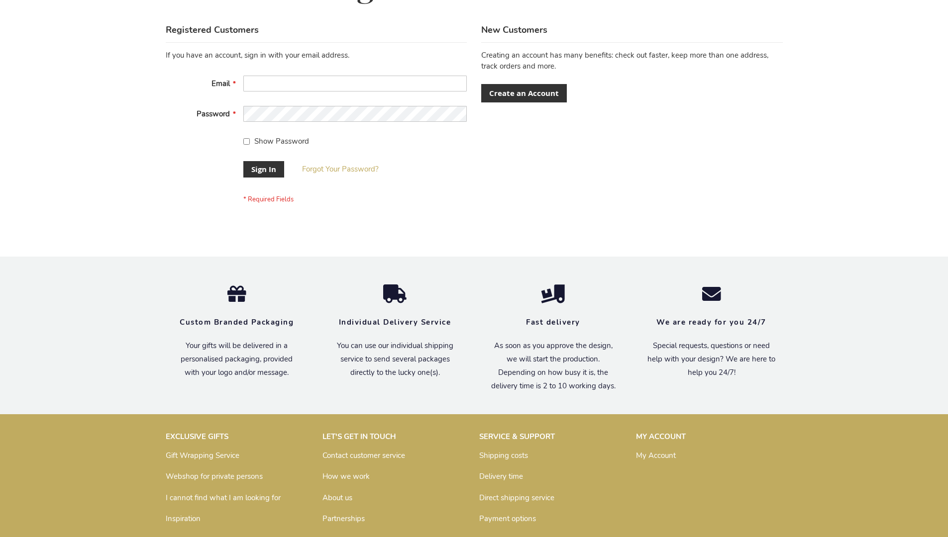
scroll to position [320, 0]
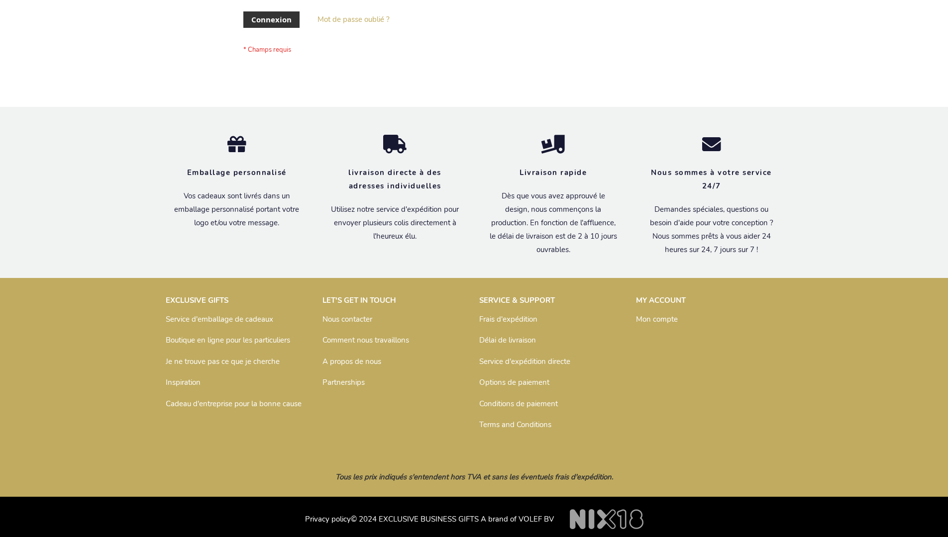
scroll to position [343, 0]
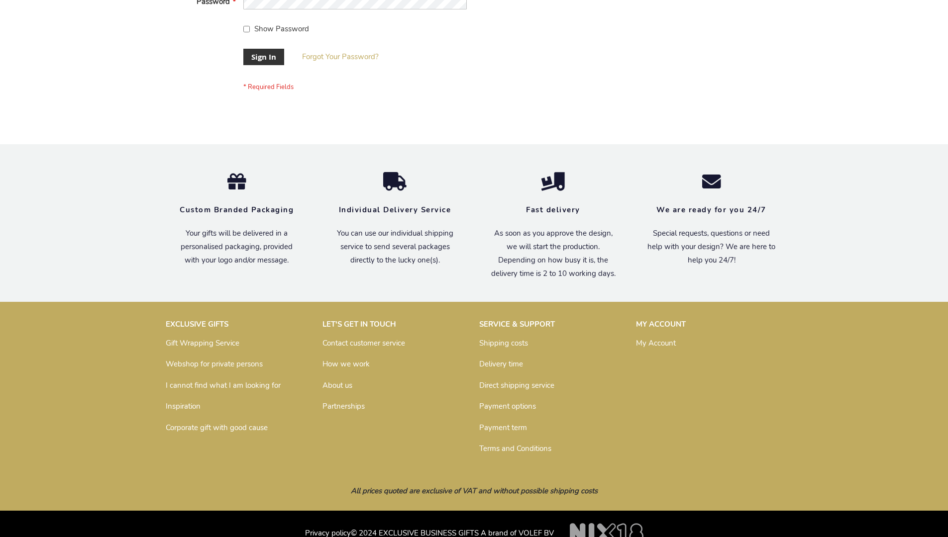
scroll to position [320, 0]
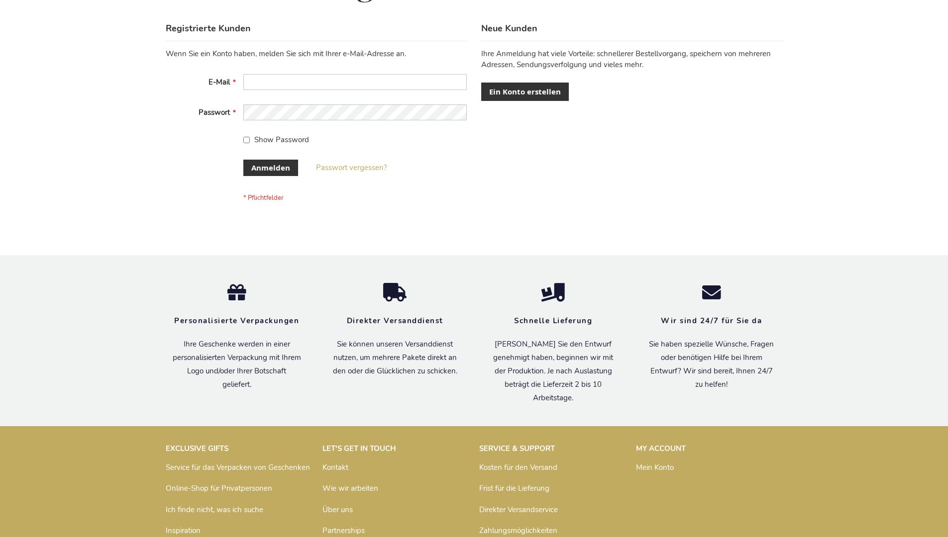
scroll to position [333, 0]
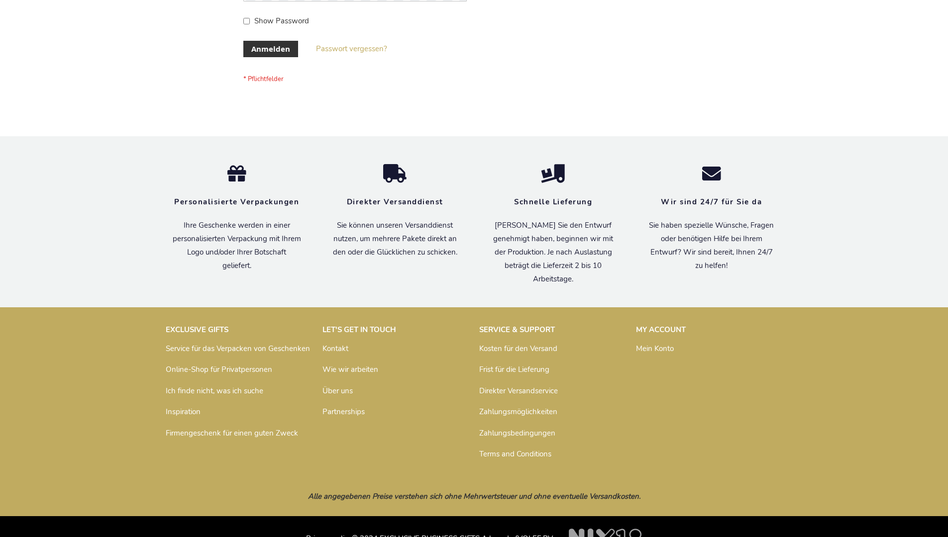
scroll to position [333, 0]
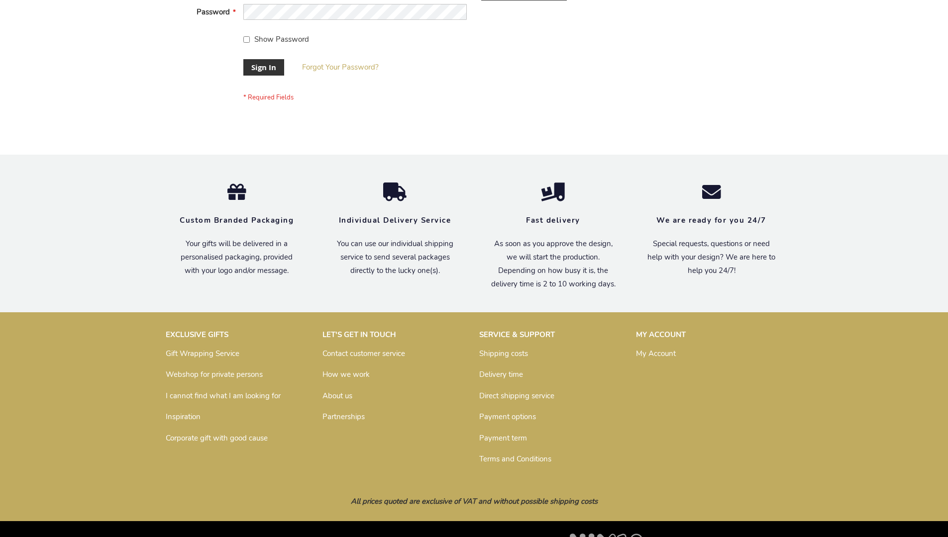
scroll to position [320, 0]
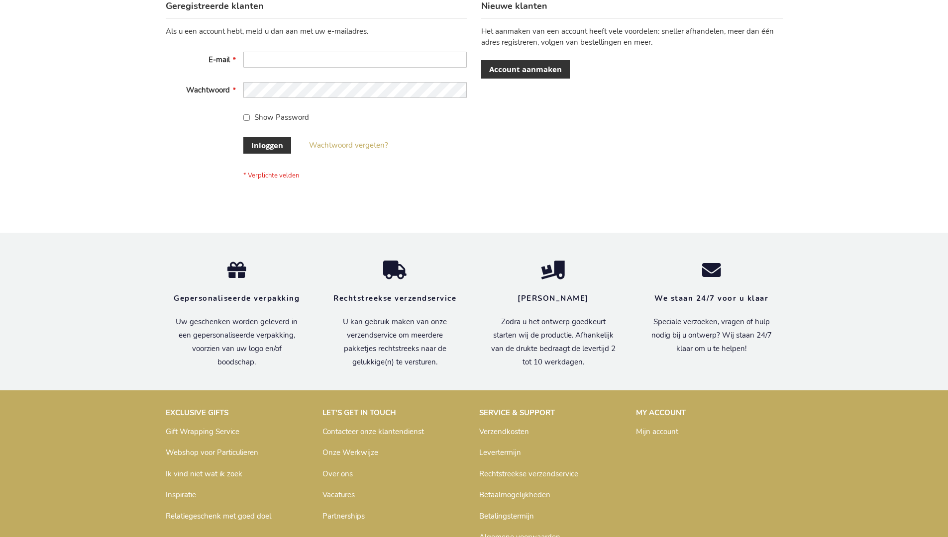
scroll to position [338, 0]
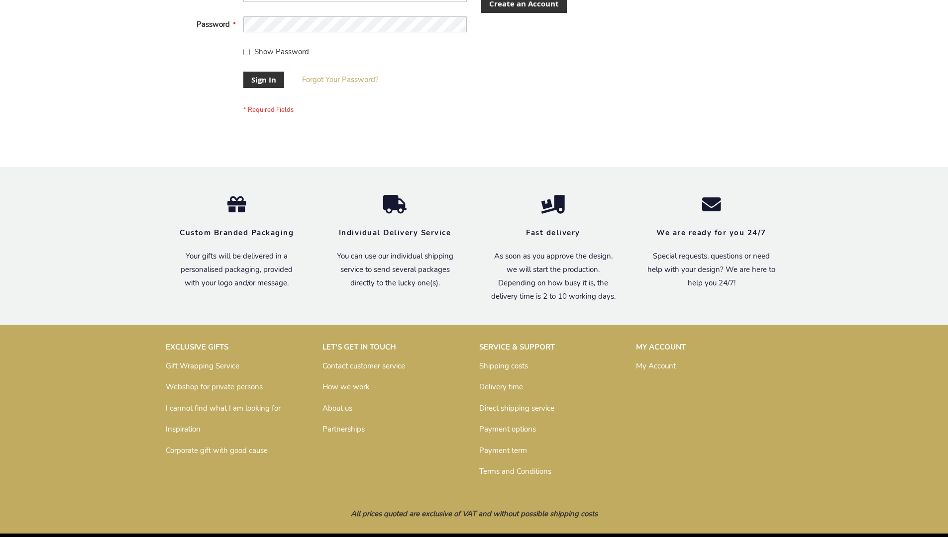
scroll to position [320, 0]
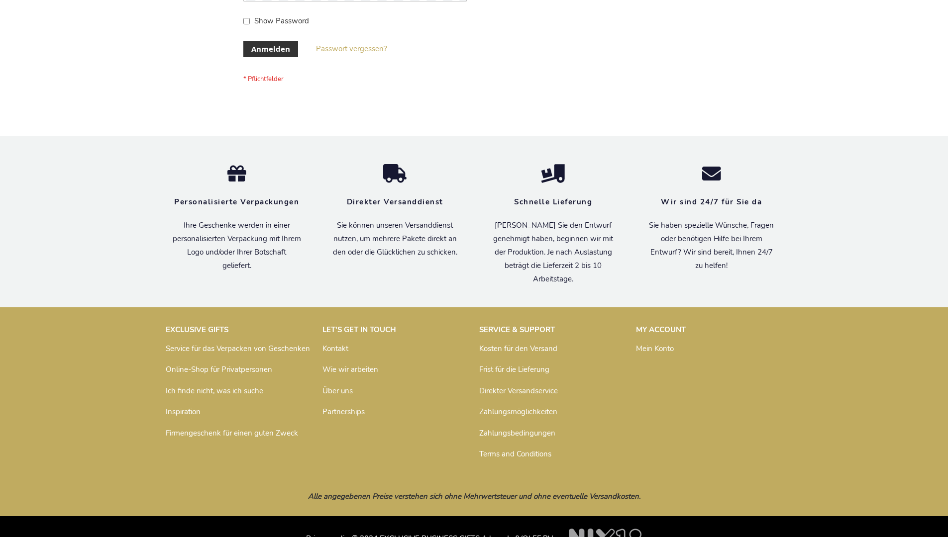
scroll to position [333, 0]
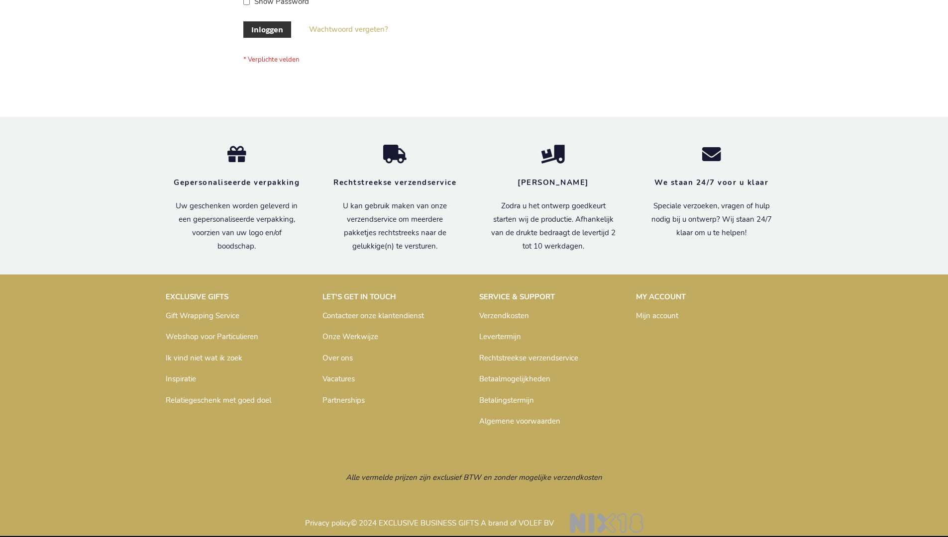
scroll to position [338, 0]
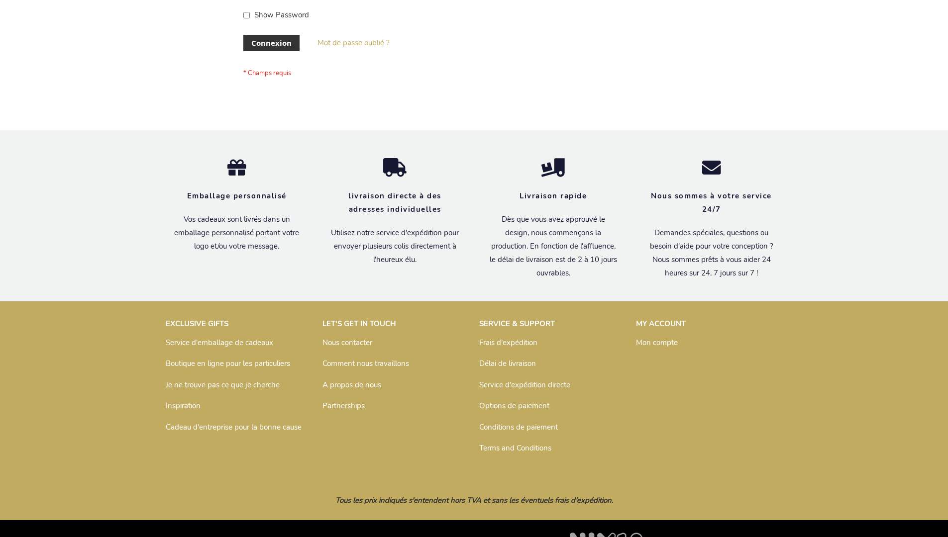
scroll to position [343, 0]
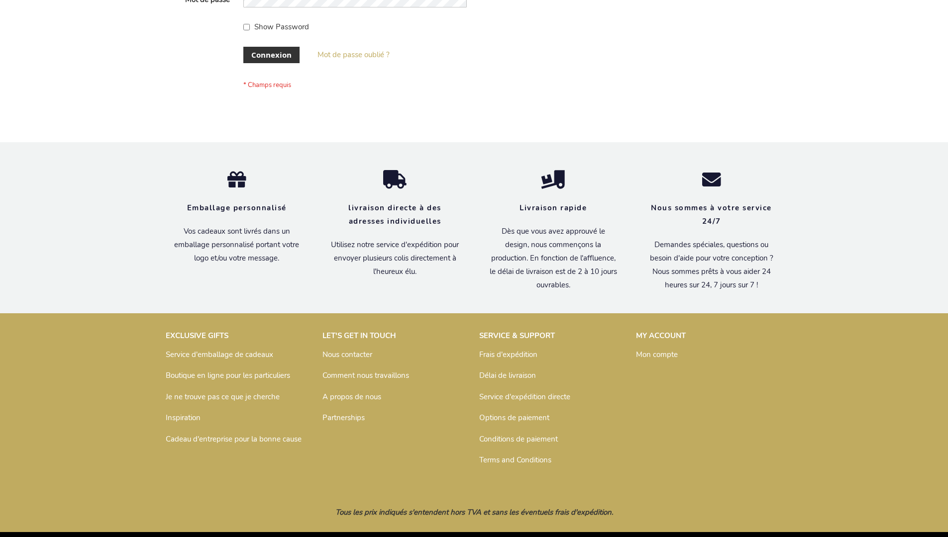
scroll to position [343, 0]
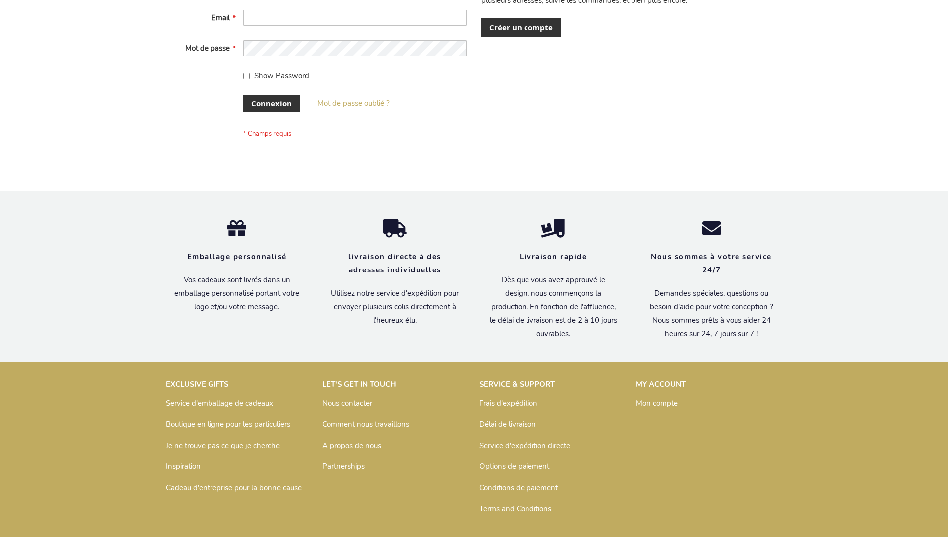
scroll to position [343, 0]
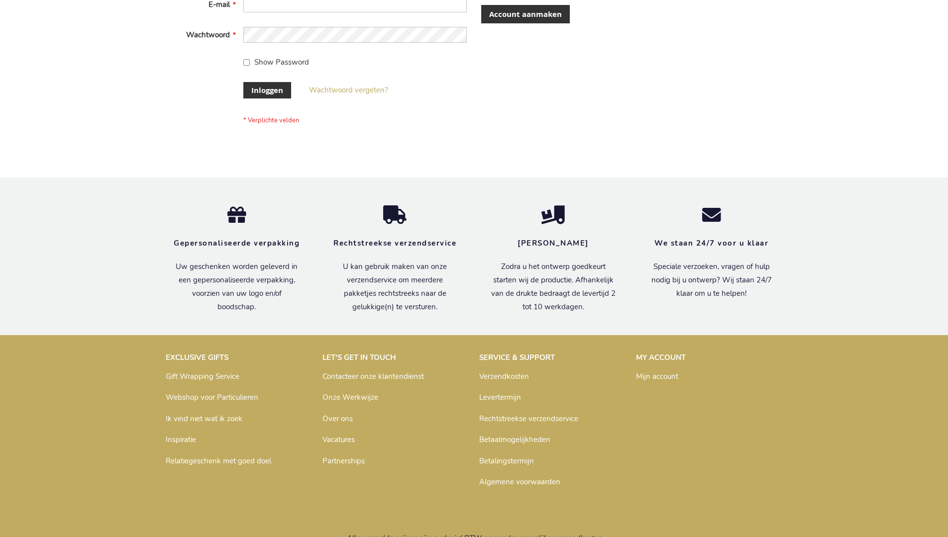
scroll to position [330, 0]
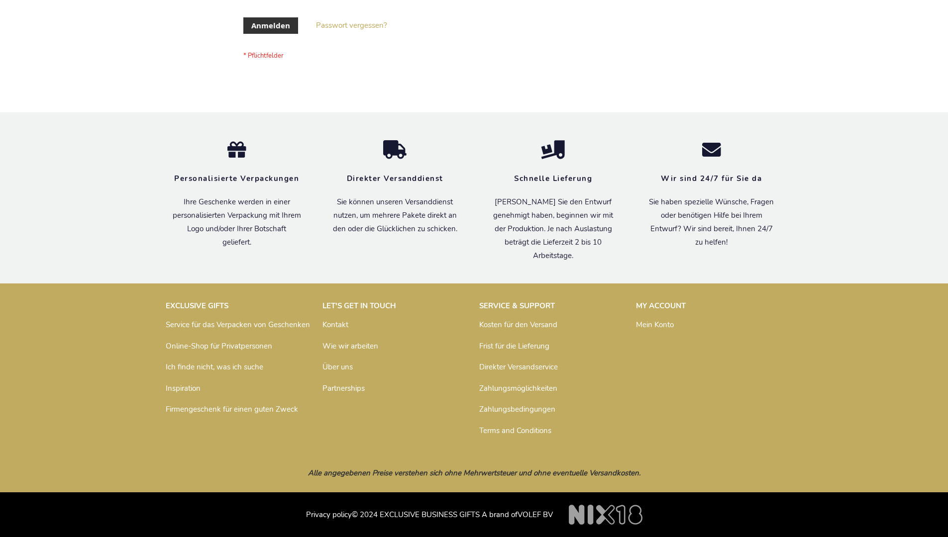
scroll to position [325, 0]
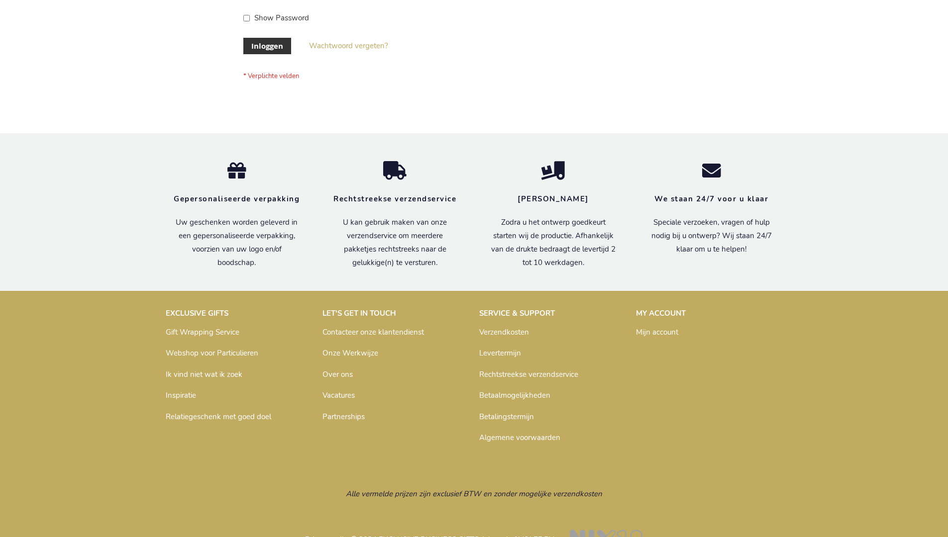
scroll to position [338, 0]
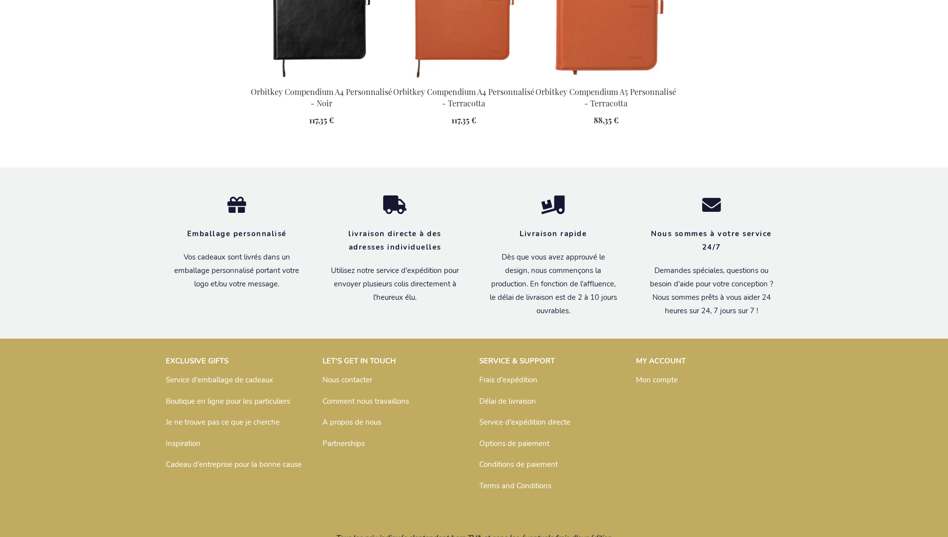
scroll to position [1353, 0]
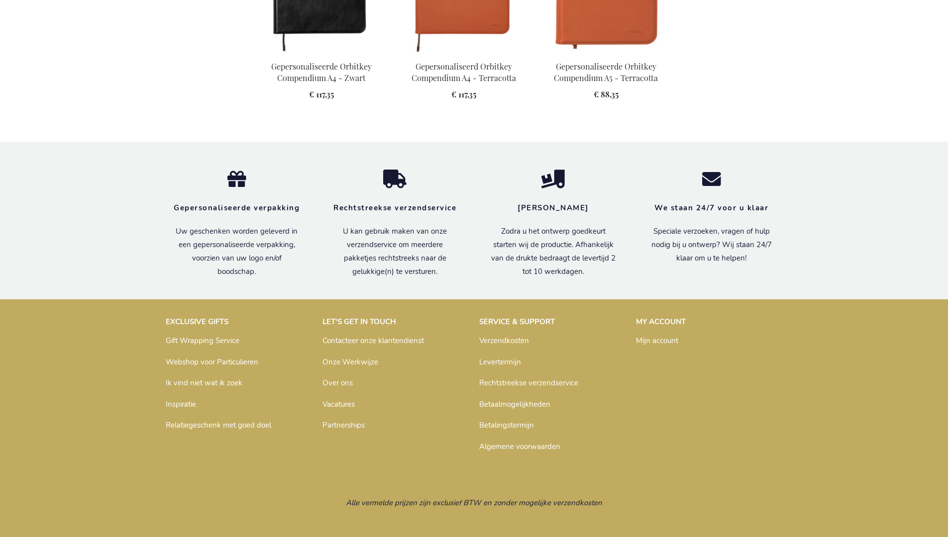
scroll to position [1337, 0]
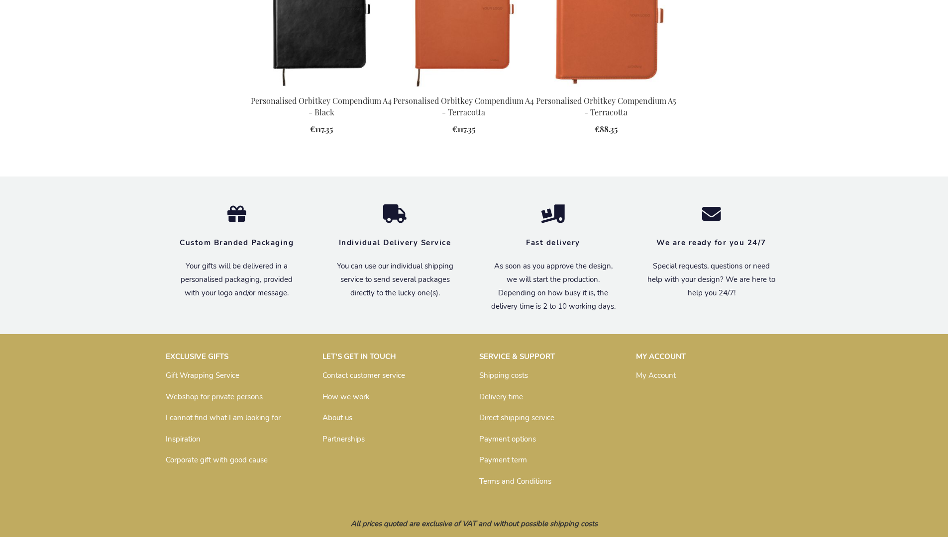
scroll to position [1319, 0]
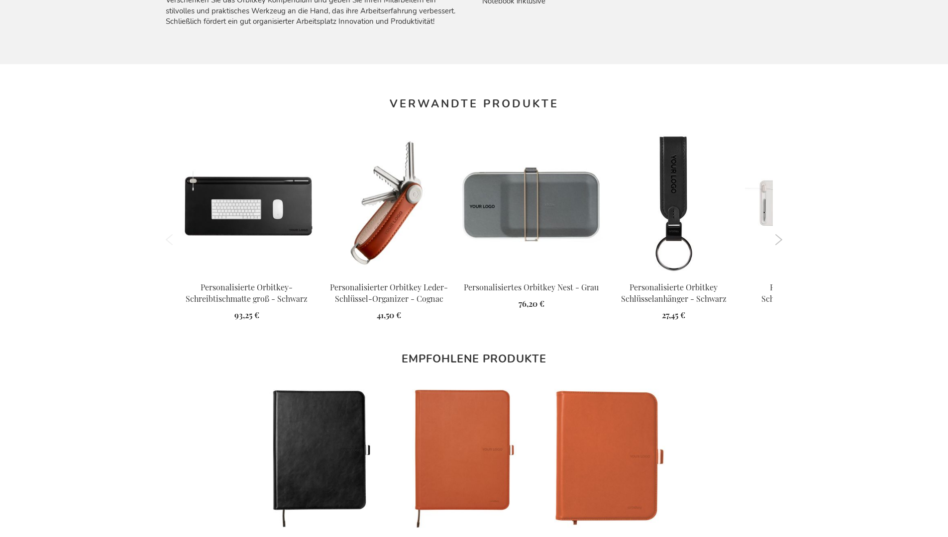
scroll to position [1343, 0]
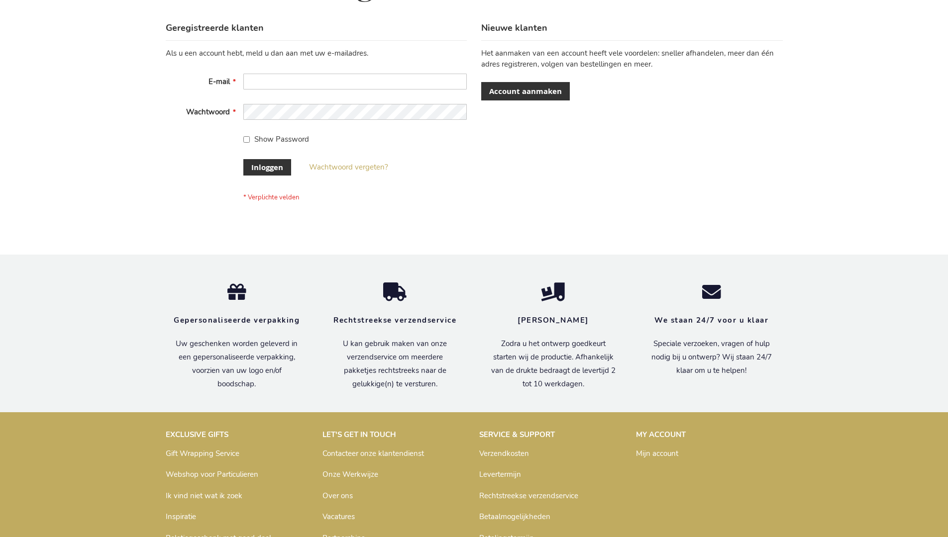
scroll to position [338, 0]
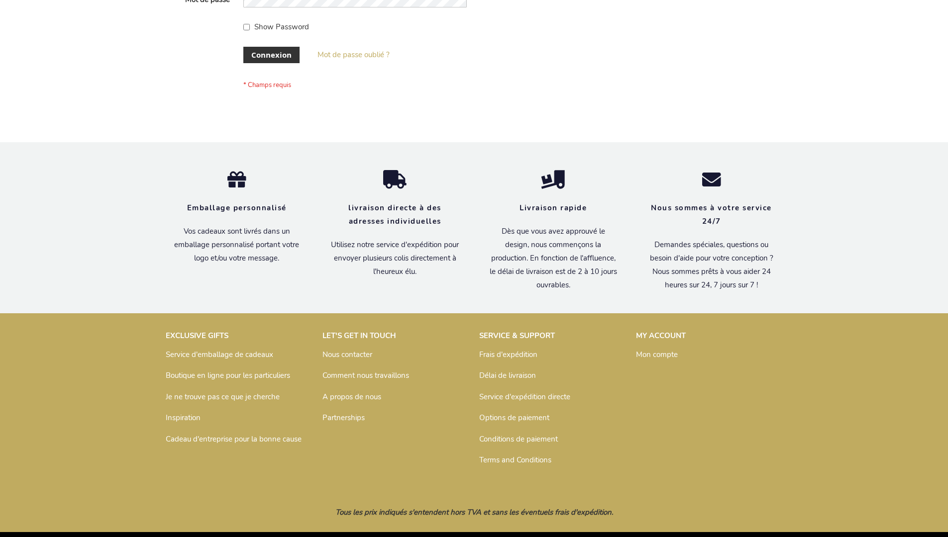
scroll to position [343, 0]
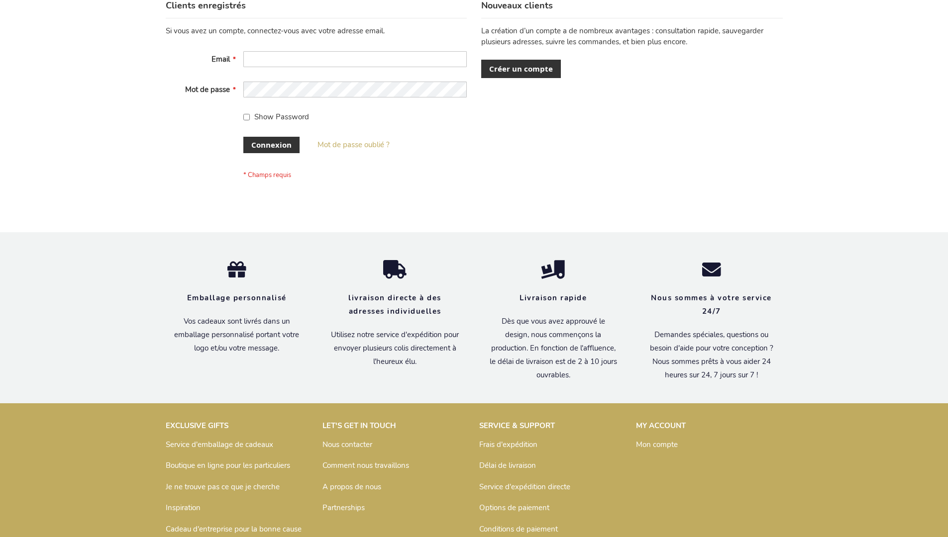
scroll to position [343, 0]
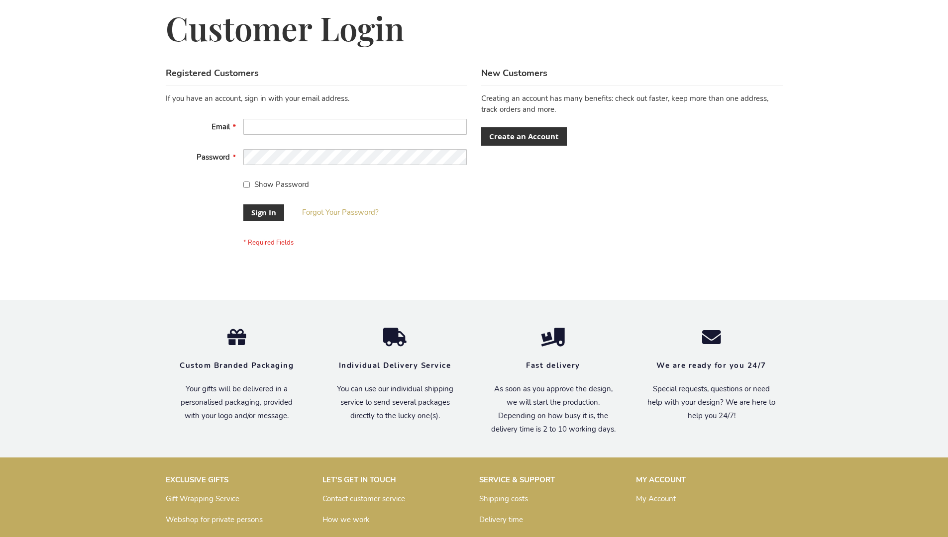
scroll to position [320, 0]
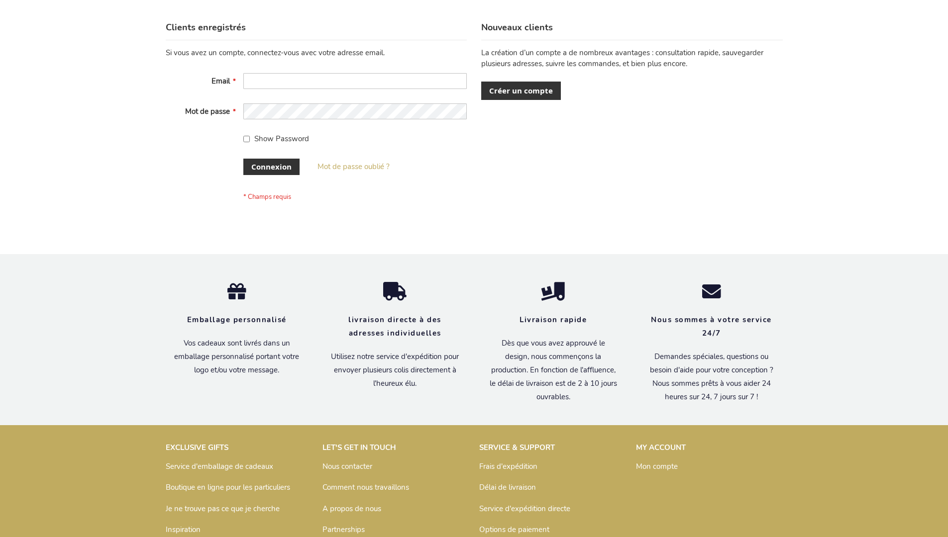
scroll to position [343, 0]
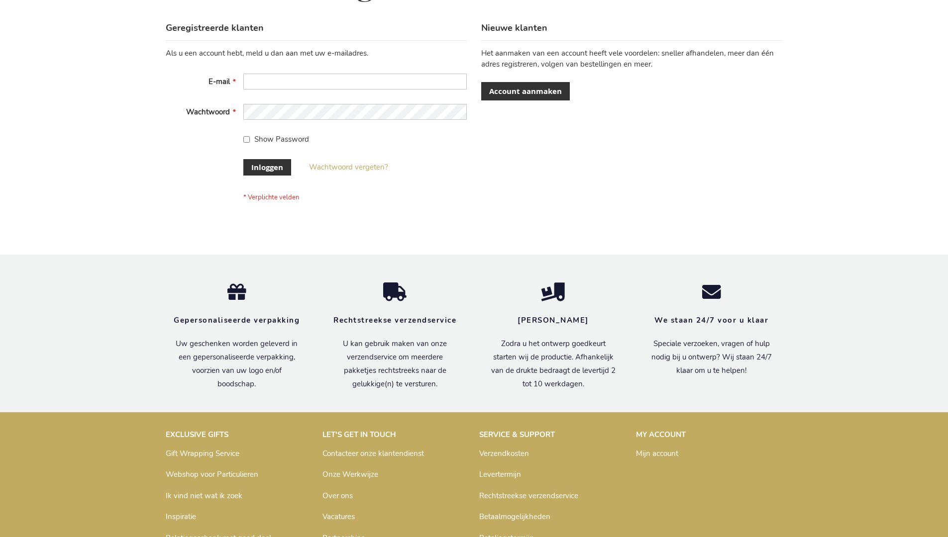
scroll to position [338, 0]
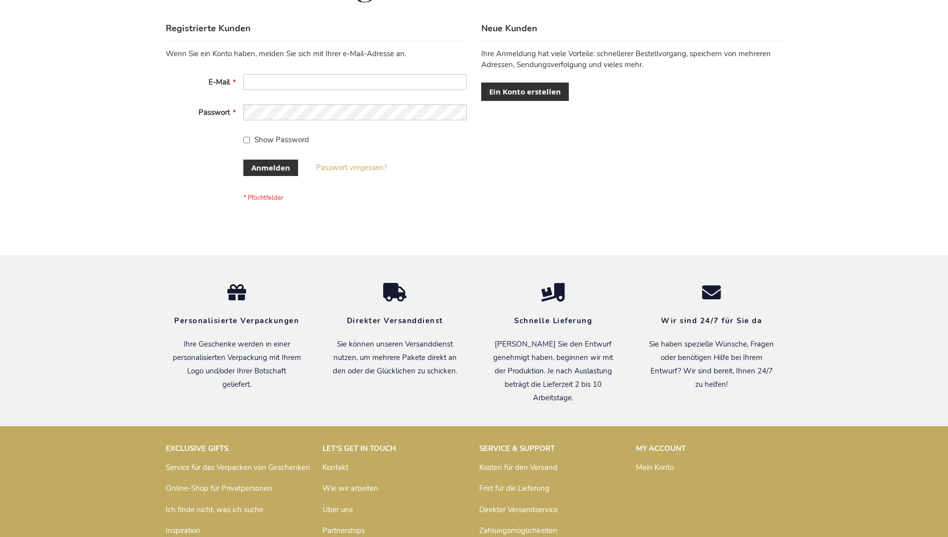
scroll to position [333, 0]
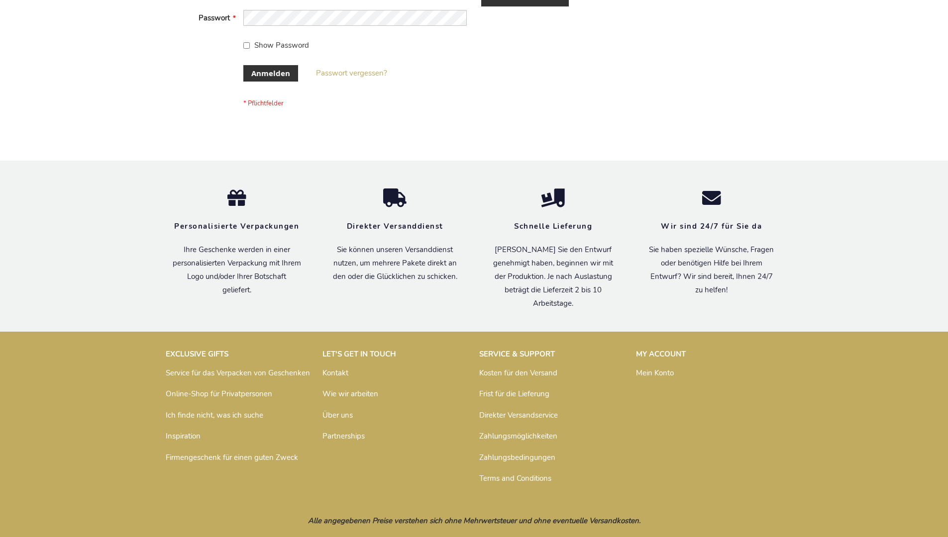
scroll to position [333, 0]
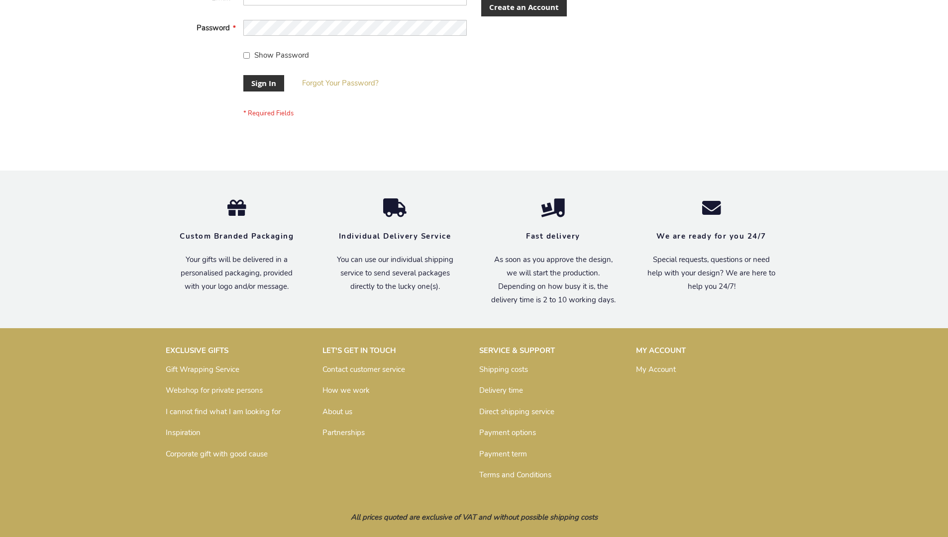
scroll to position [312, 0]
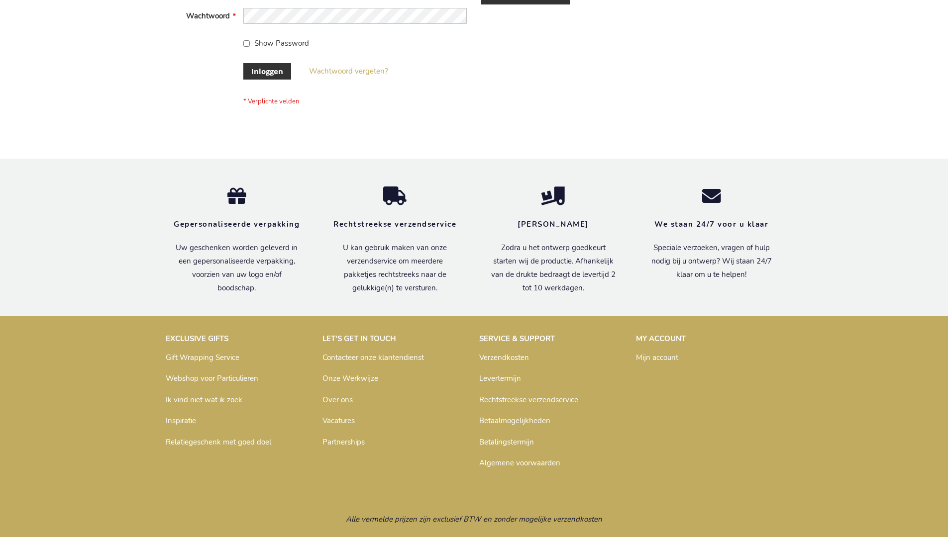
scroll to position [338, 0]
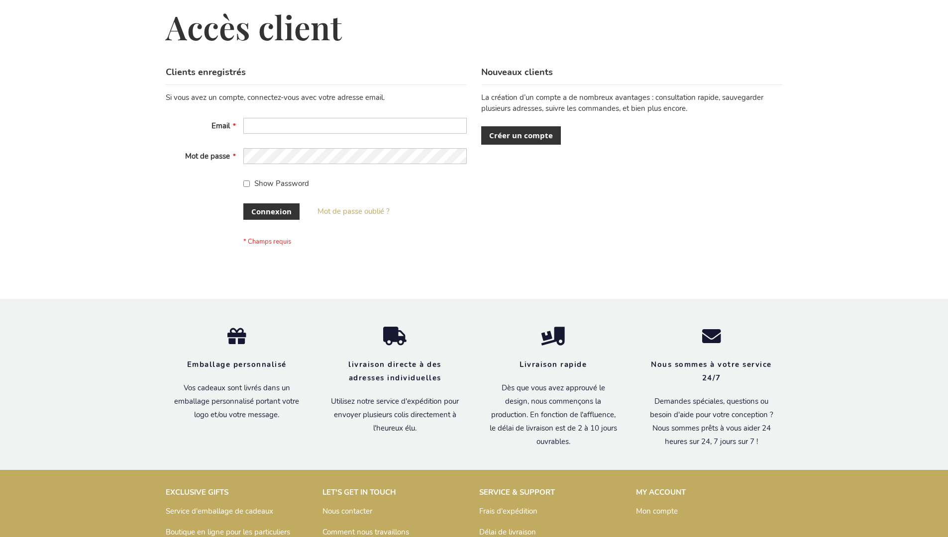
scroll to position [343, 0]
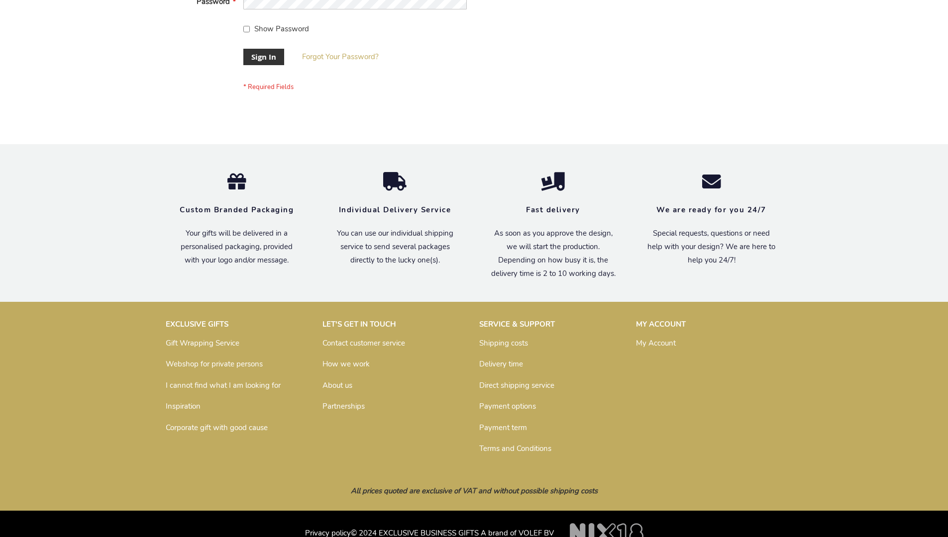
scroll to position [320, 0]
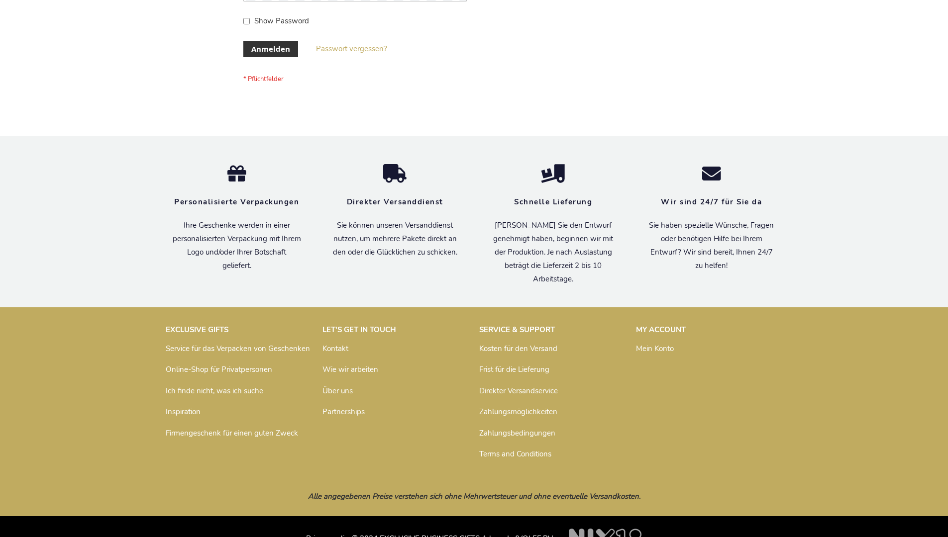
scroll to position [333, 0]
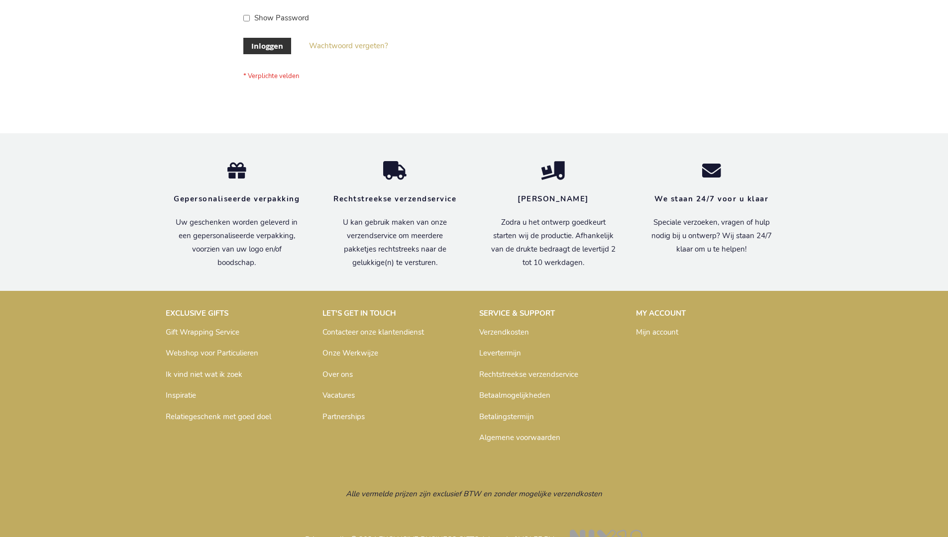
scroll to position [338, 0]
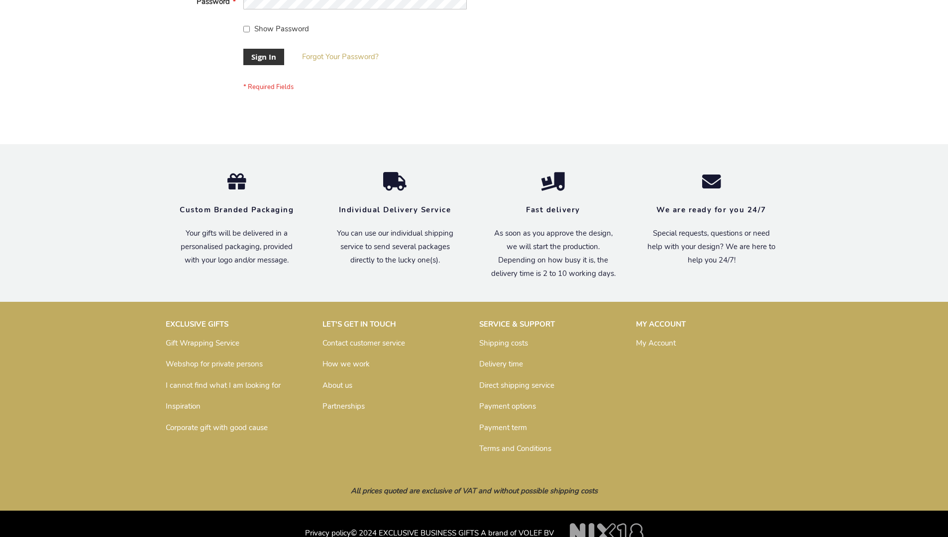
scroll to position [320, 0]
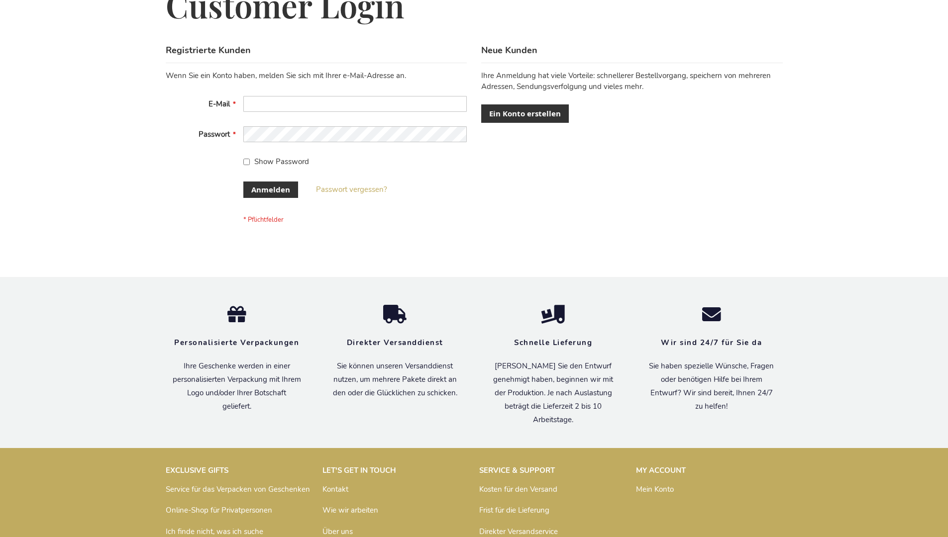
scroll to position [333, 0]
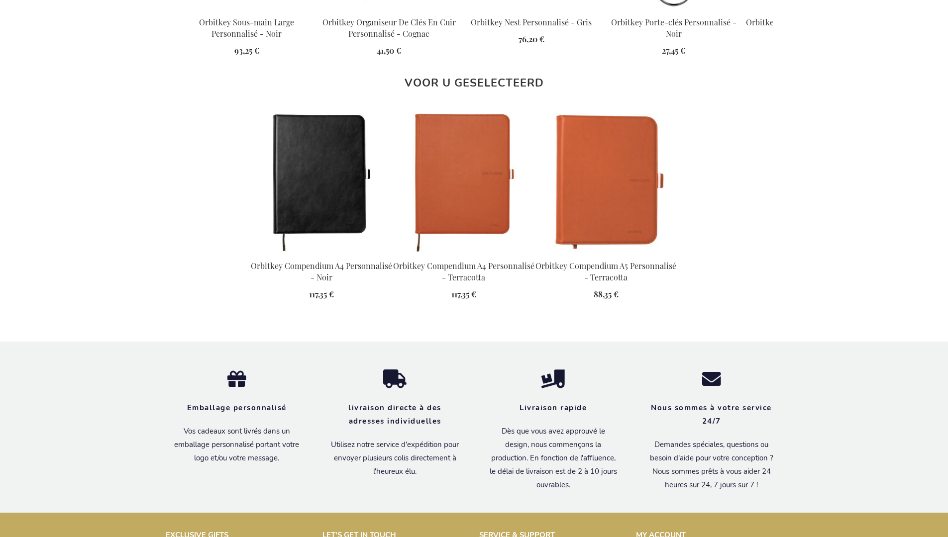
scroll to position [1353, 0]
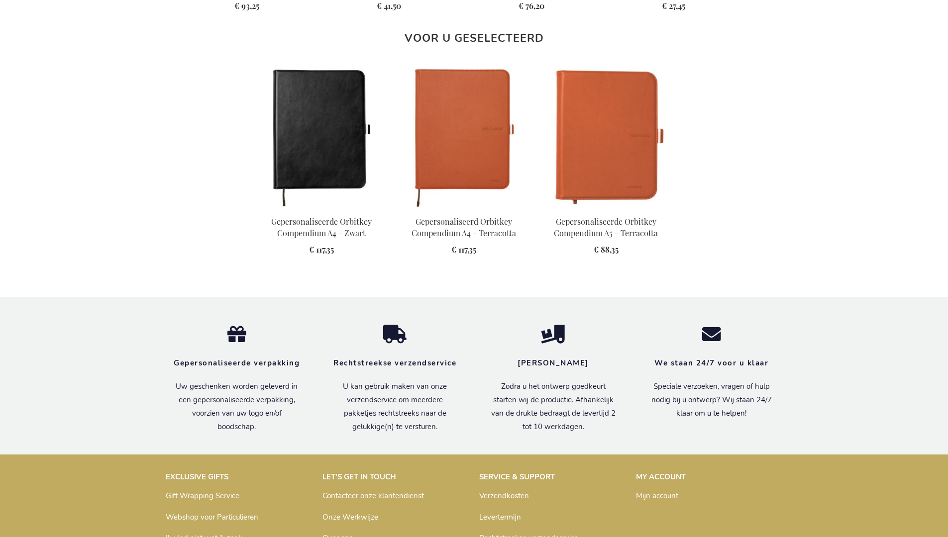
scroll to position [1337, 0]
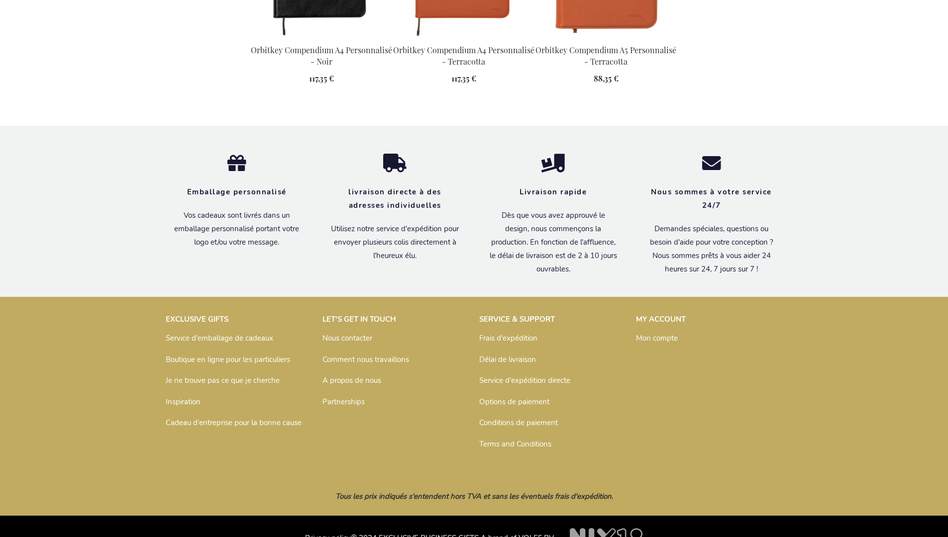
scroll to position [1353, 0]
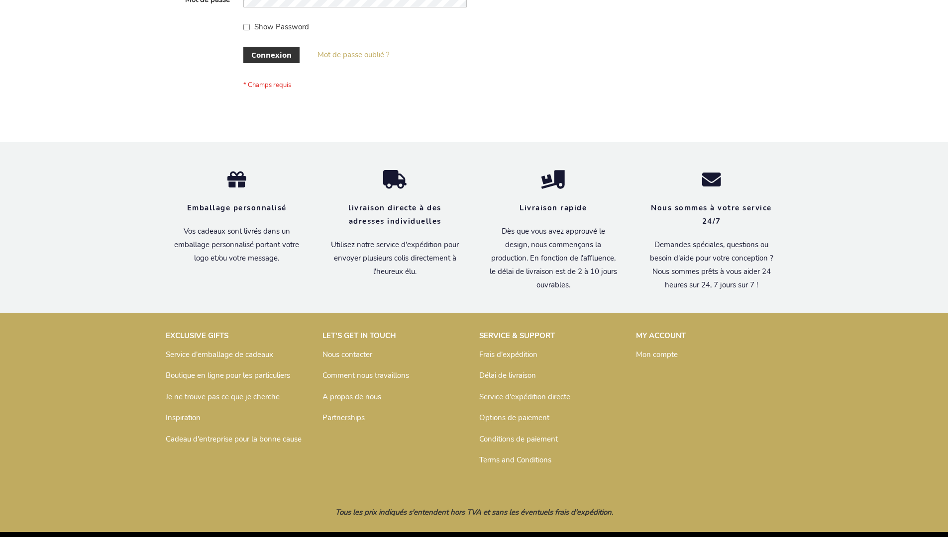
scroll to position [343, 0]
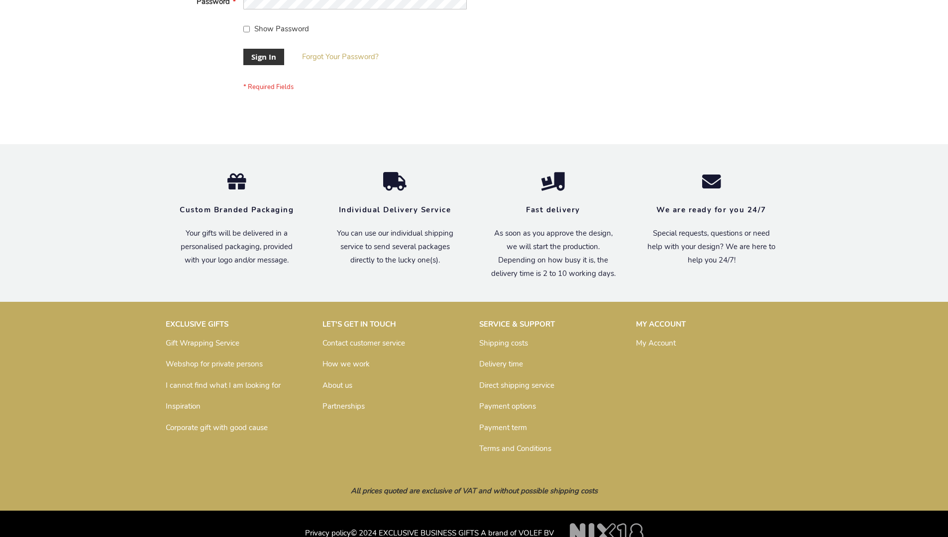
scroll to position [320, 0]
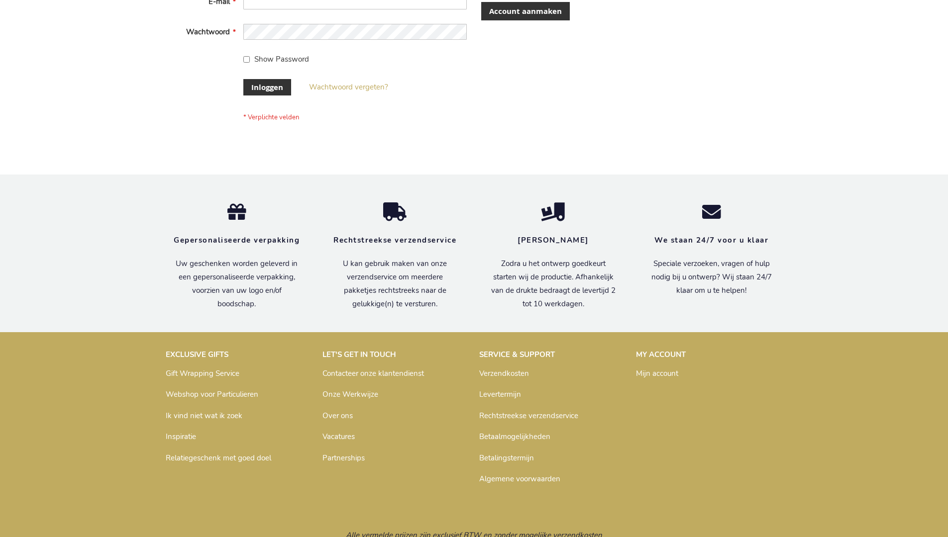
scroll to position [338, 0]
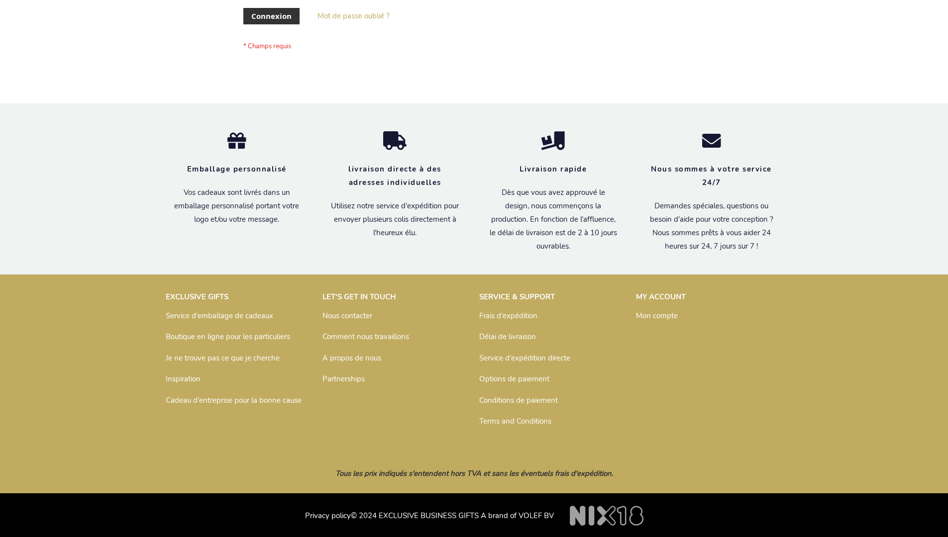
scroll to position [343, 0]
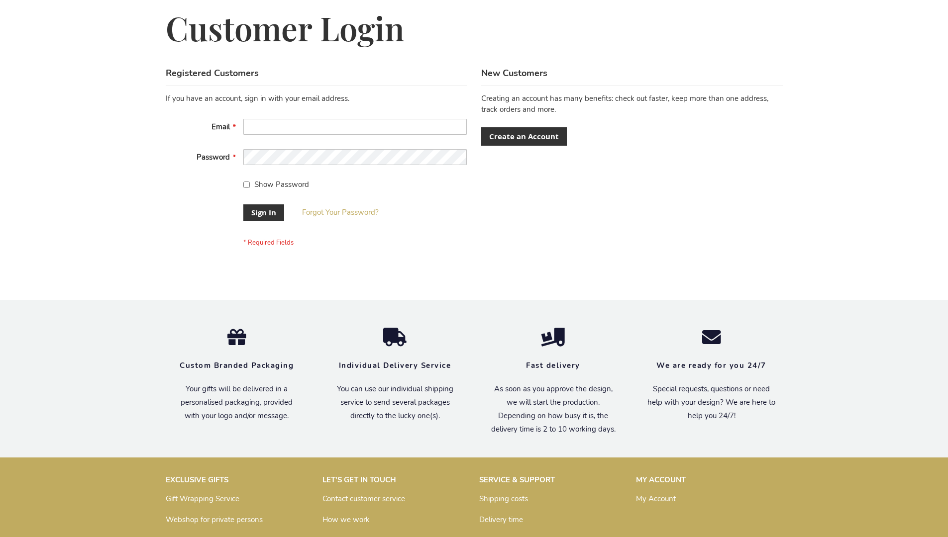
scroll to position [320, 0]
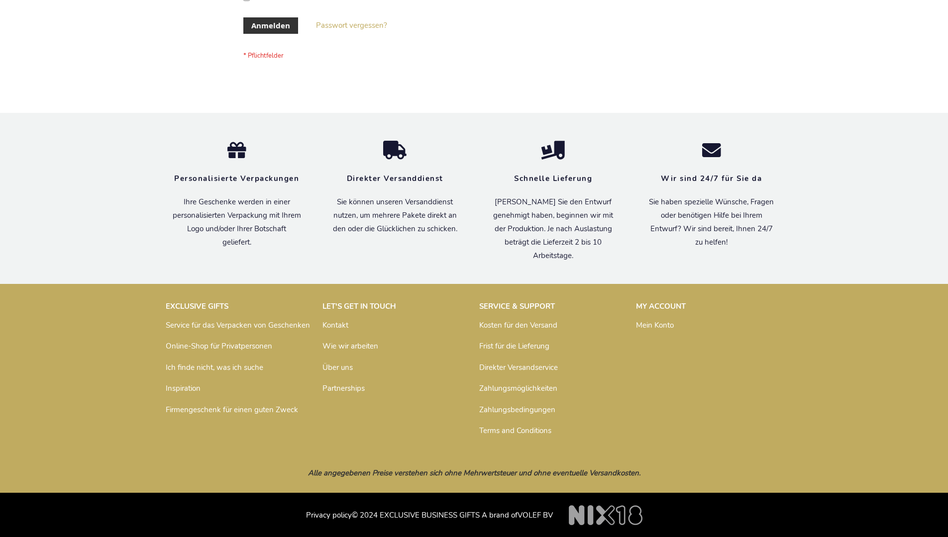
scroll to position [333, 0]
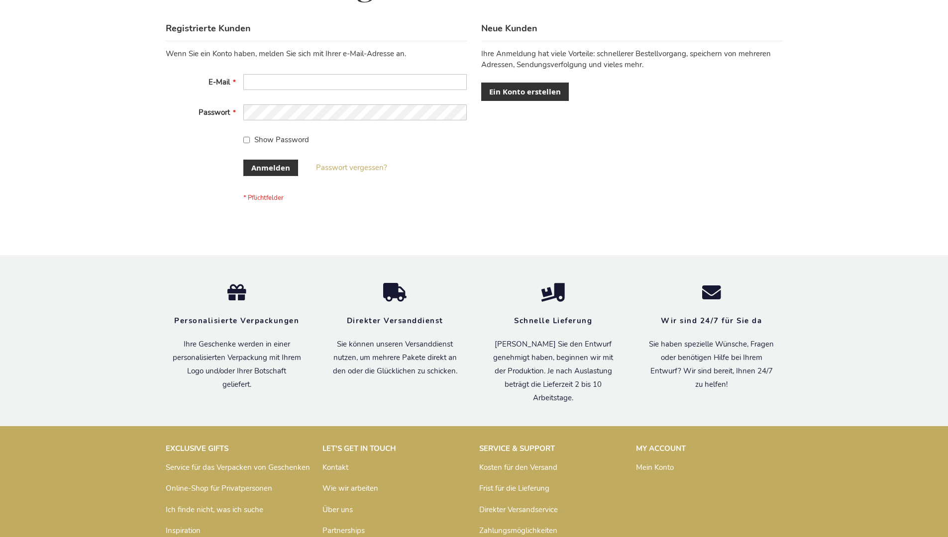
scroll to position [333, 0]
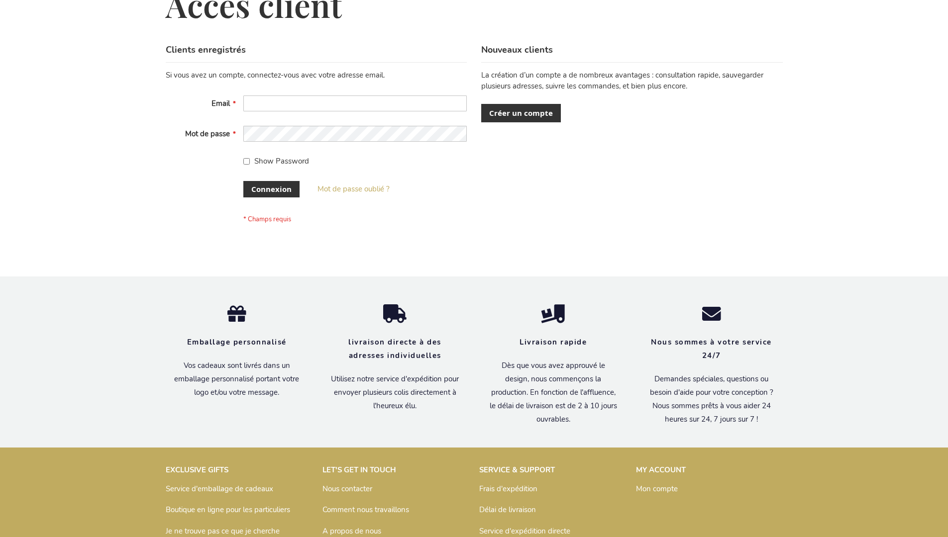
scroll to position [343, 0]
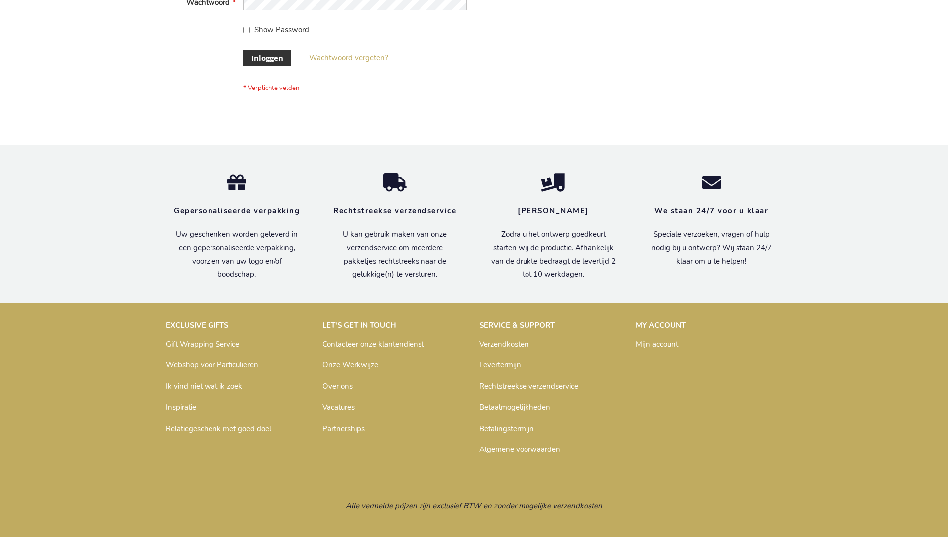
scroll to position [338, 0]
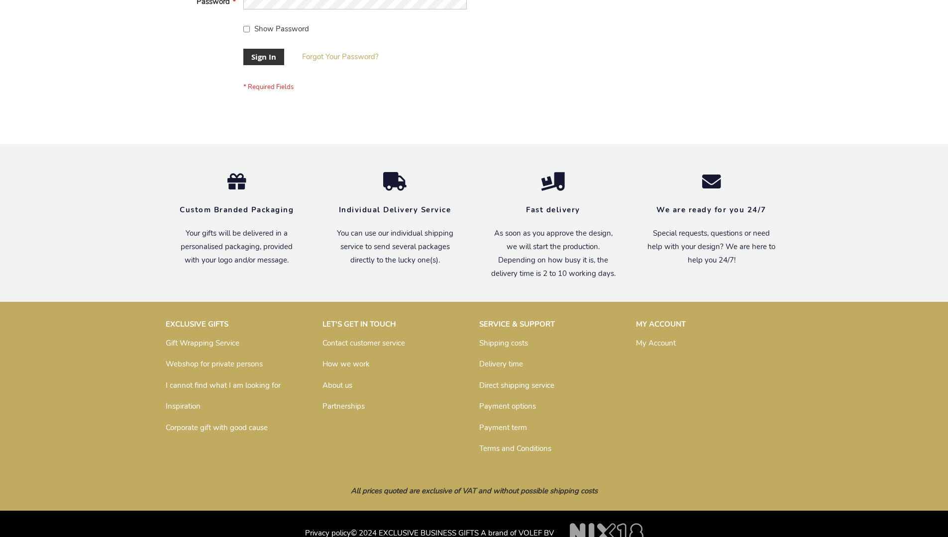
scroll to position [320, 0]
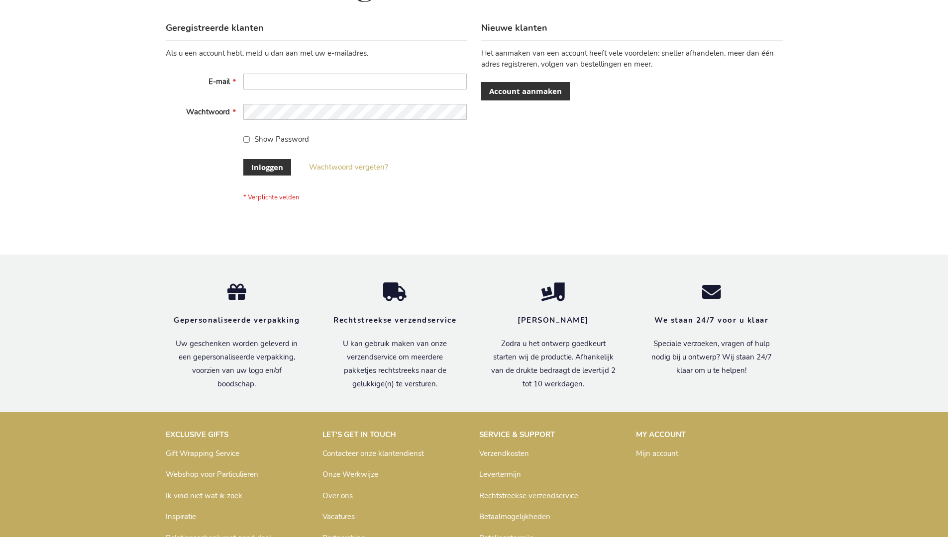
scroll to position [338, 0]
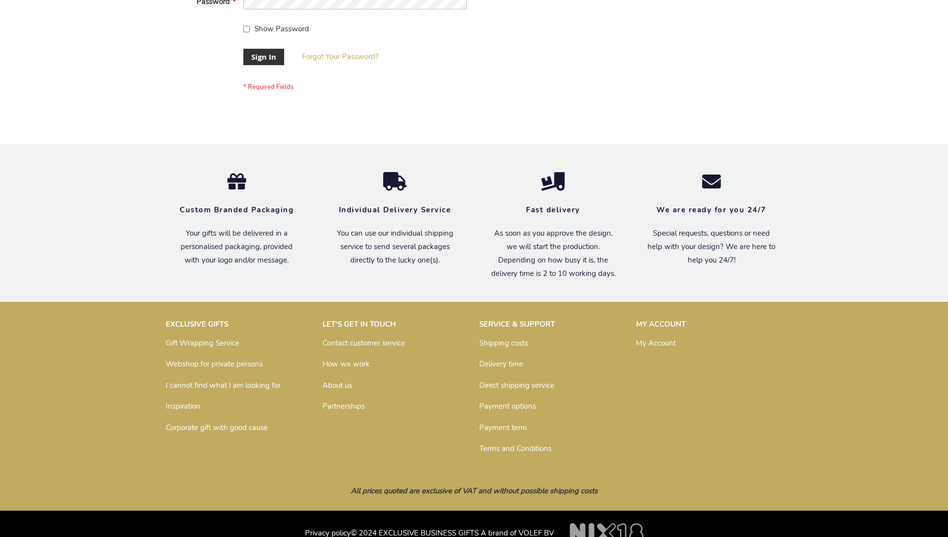
scroll to position [320, 0]
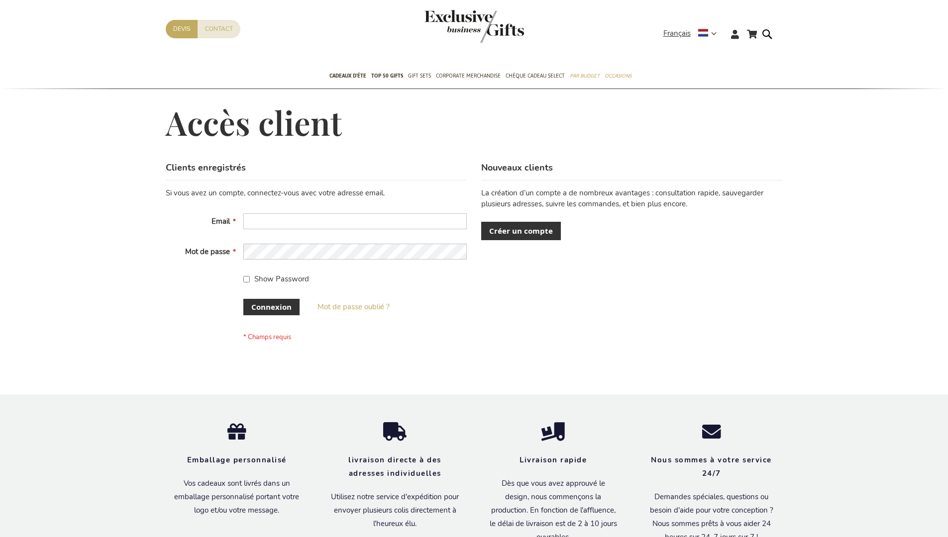
scroll to position [343, 0]
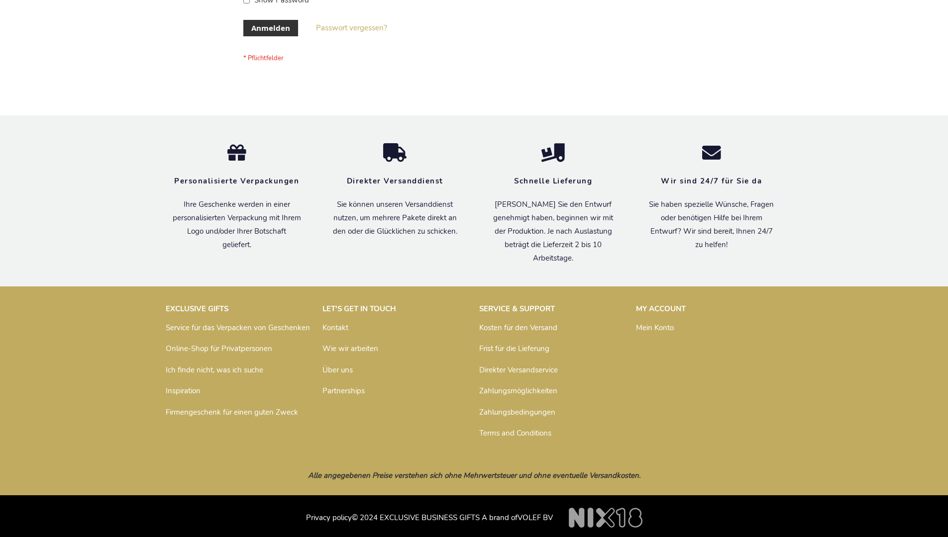
scroll to position [333, 0]
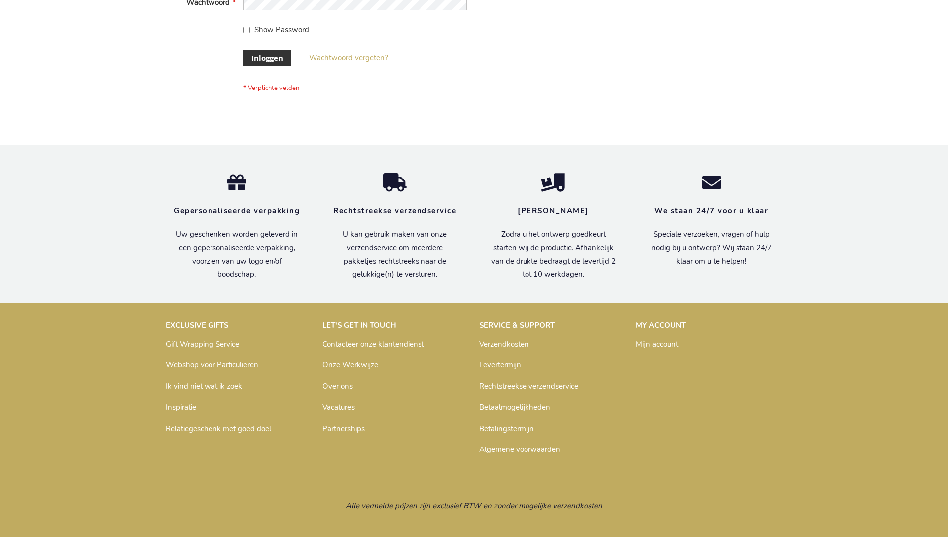
scroll to position [338, 0]
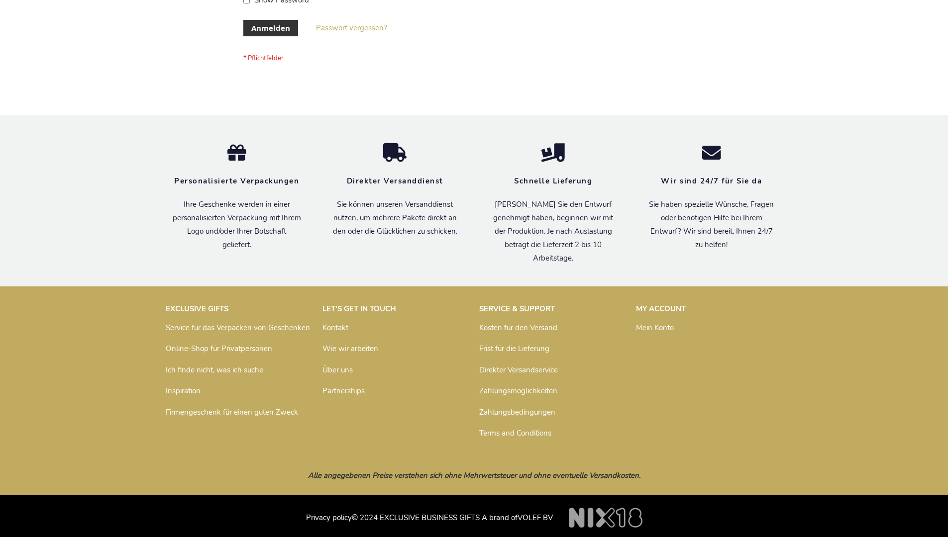
scroll to position [333, 0]
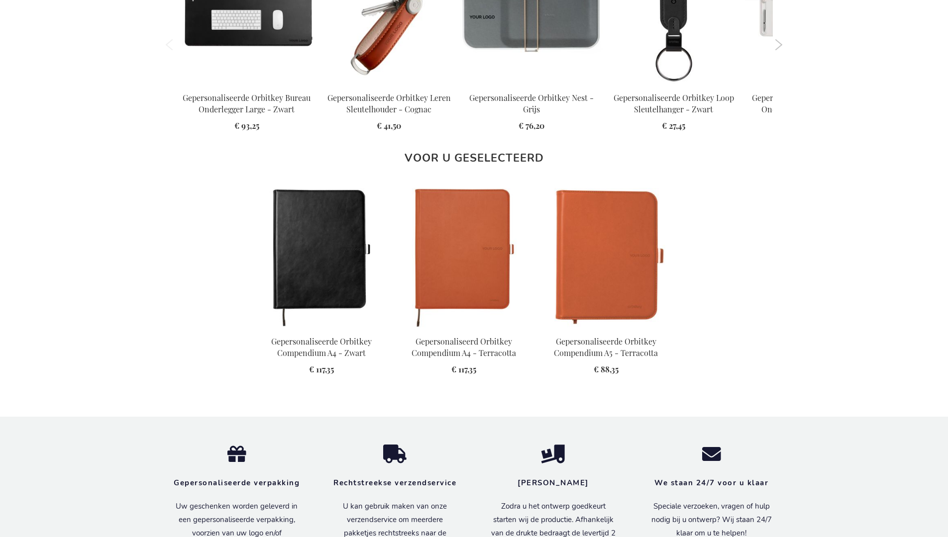
scroll to position [1337, 0]
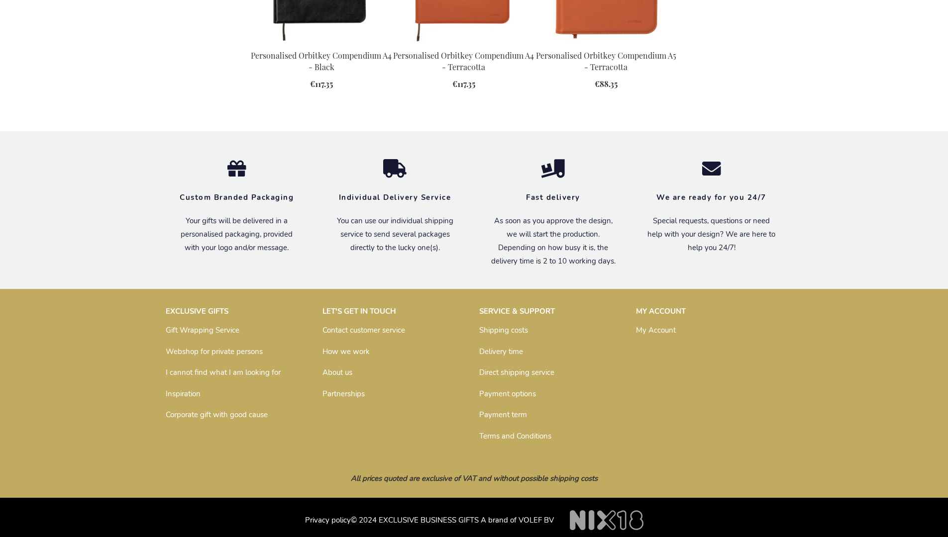
scroll to position [1319, 0]
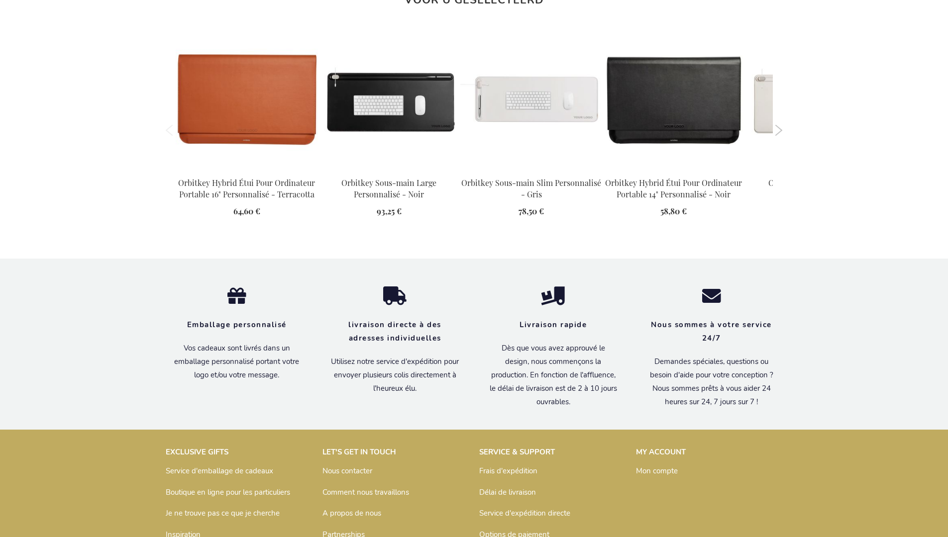
scroll to position [1340, 0]
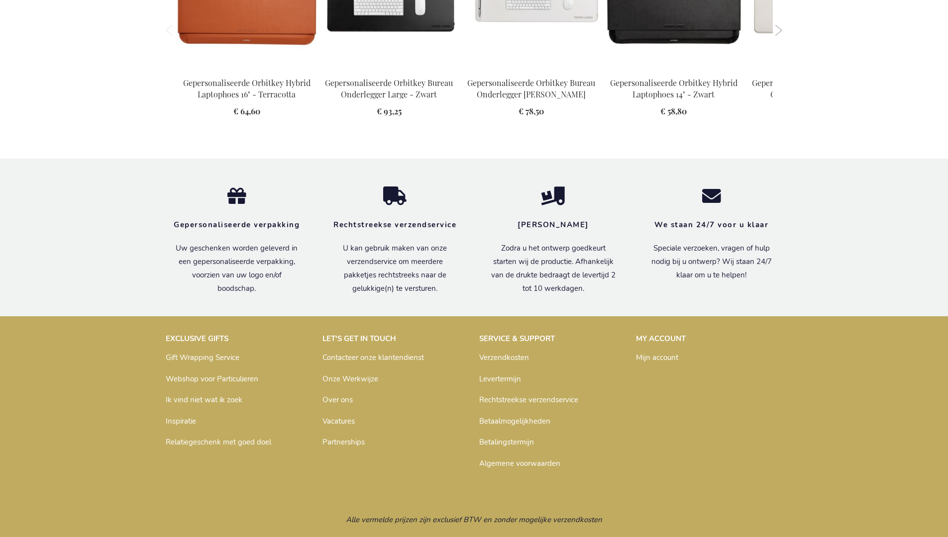
scroll to position [1335, 0]
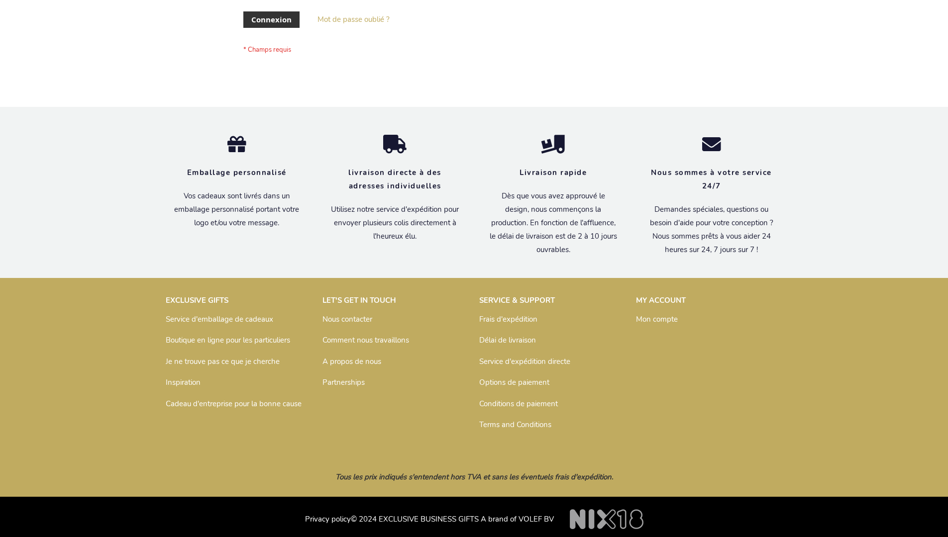
scroll to position [343, 0]
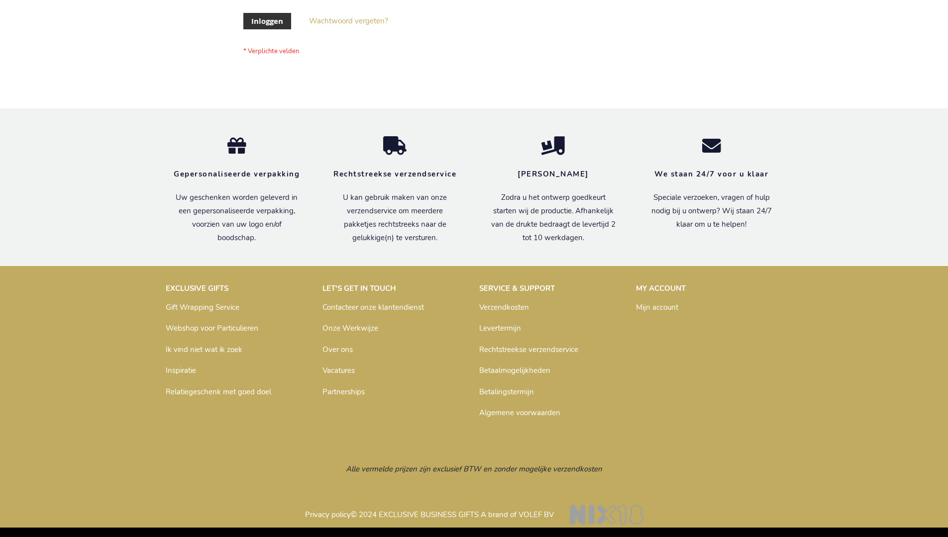
scroll to position [338, 0]
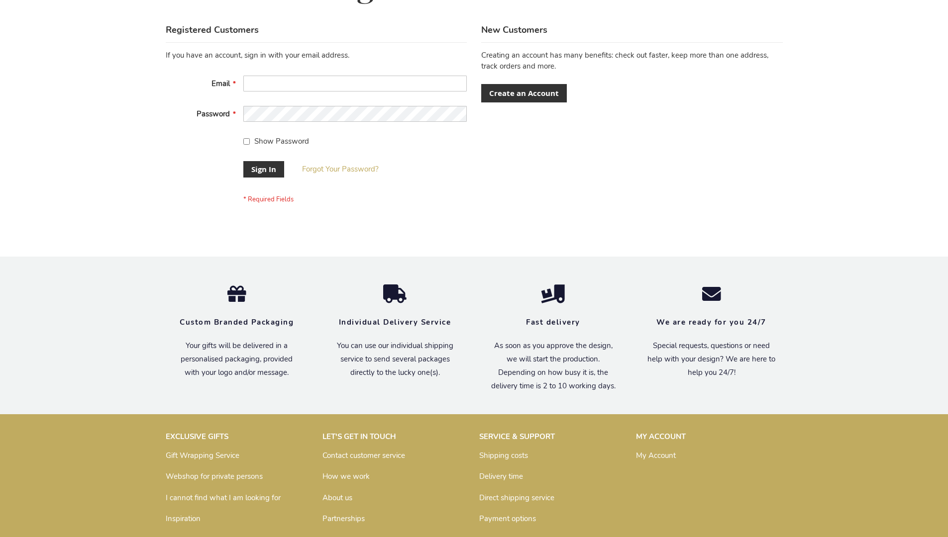
scroll to position [320, 0]
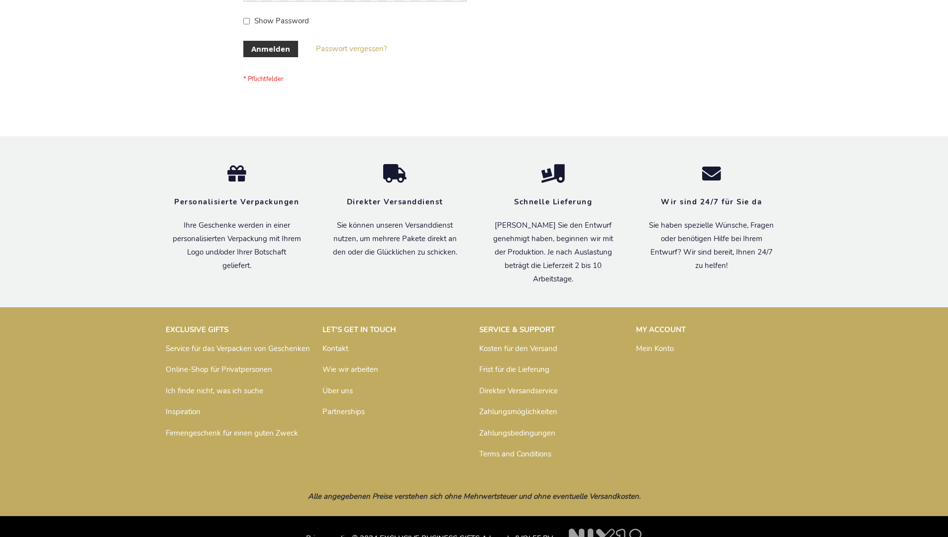
scroll to position [333, 0]
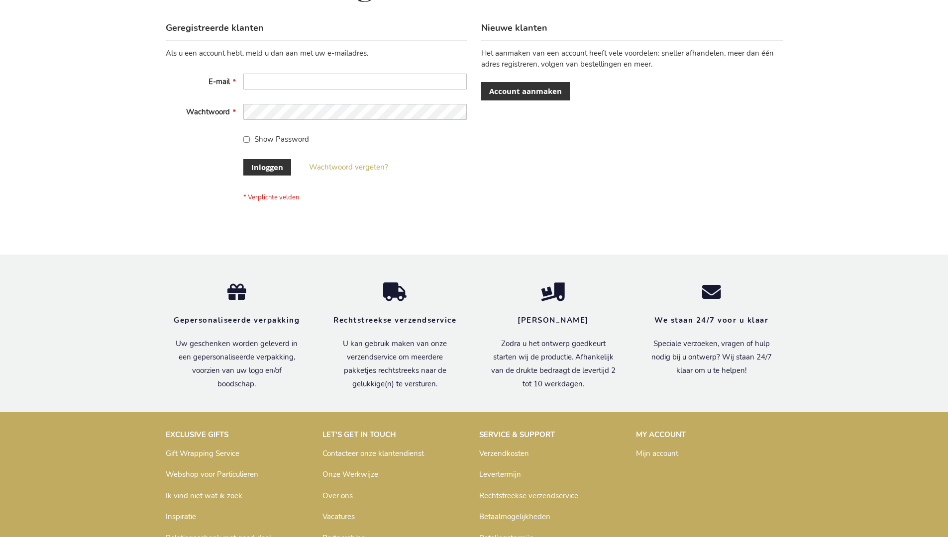
scroll to position [338, 0]
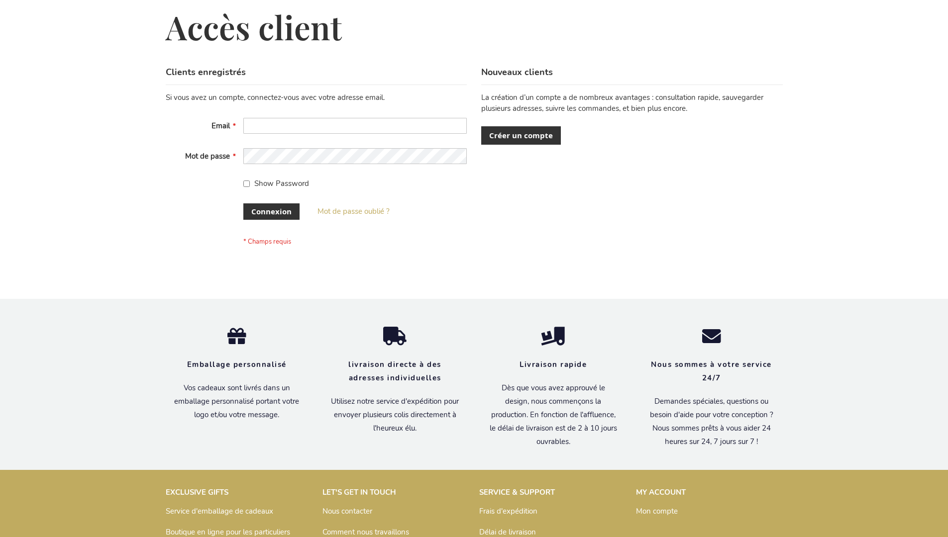
scroll to position [343, 0]
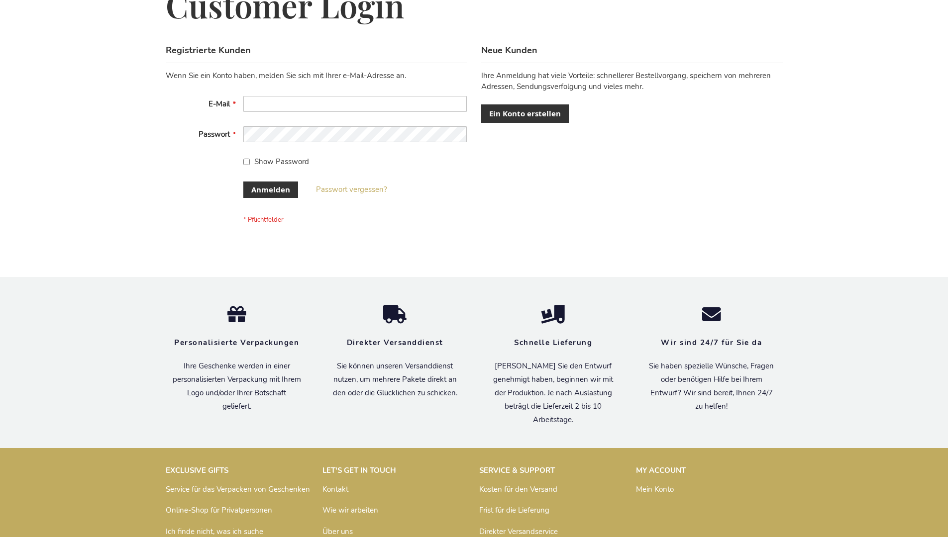
scroll to position [333, 0]
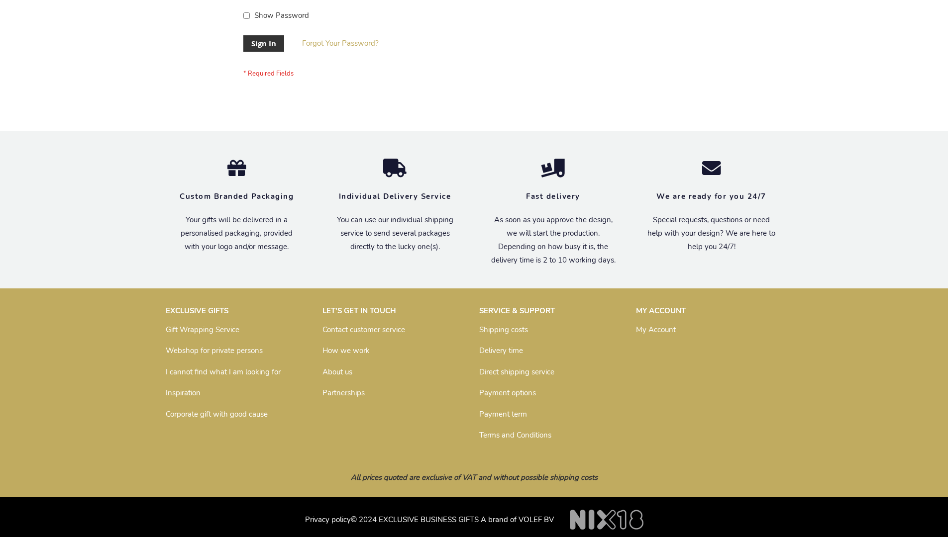
scroll to position [320, 0]
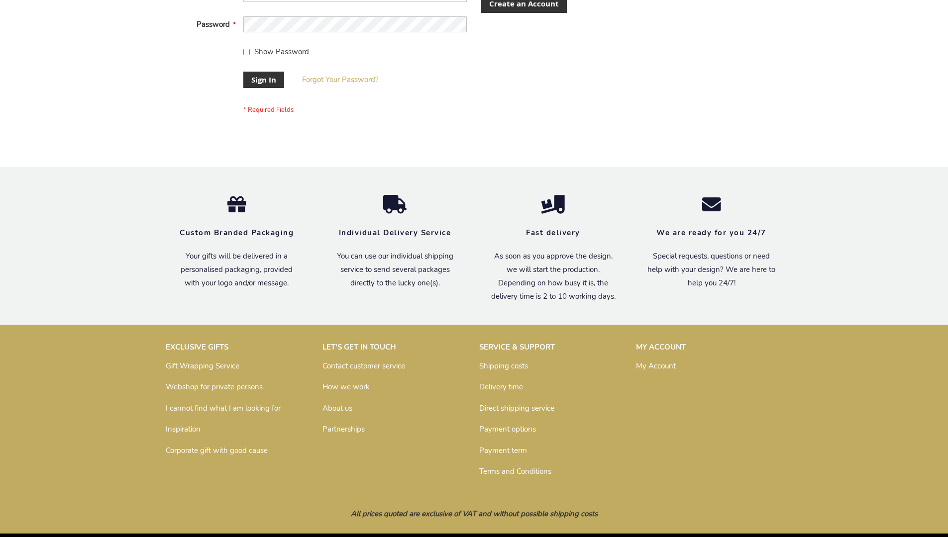
scroll to position [320, 0]
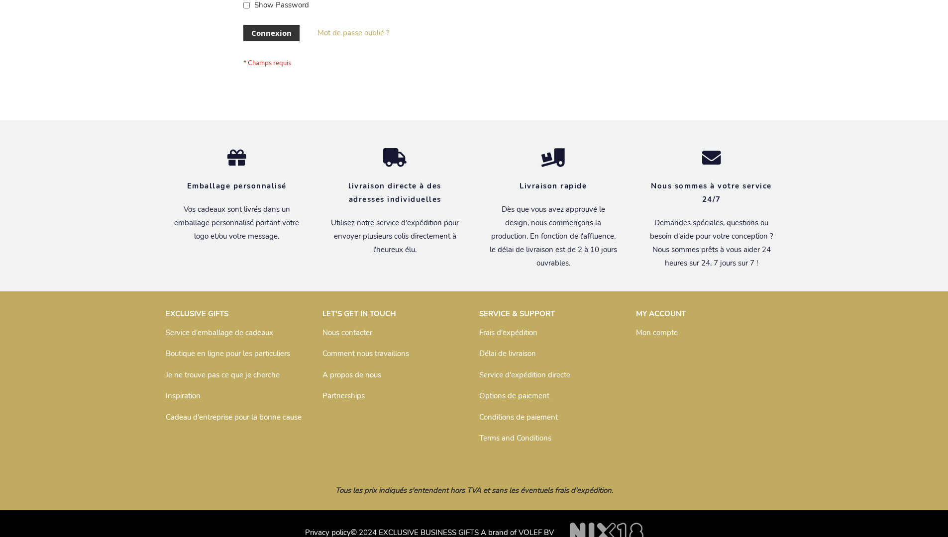
scroll to position [343, 0]
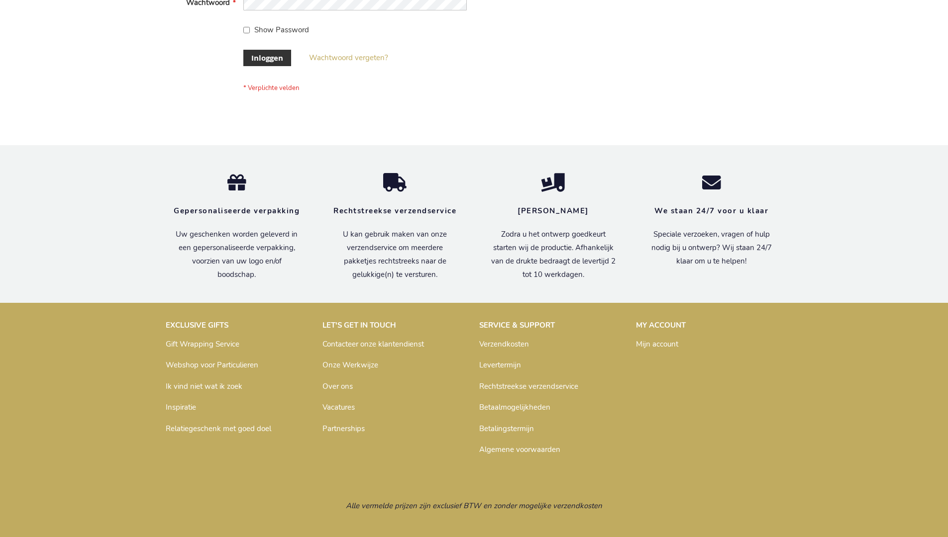
scroll to position [338, 0]
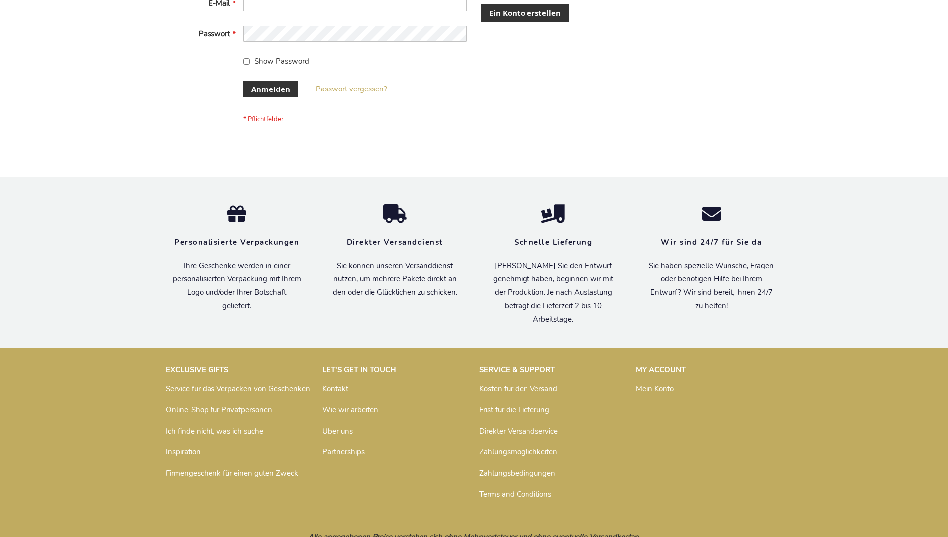
scroll to position [333, 0]
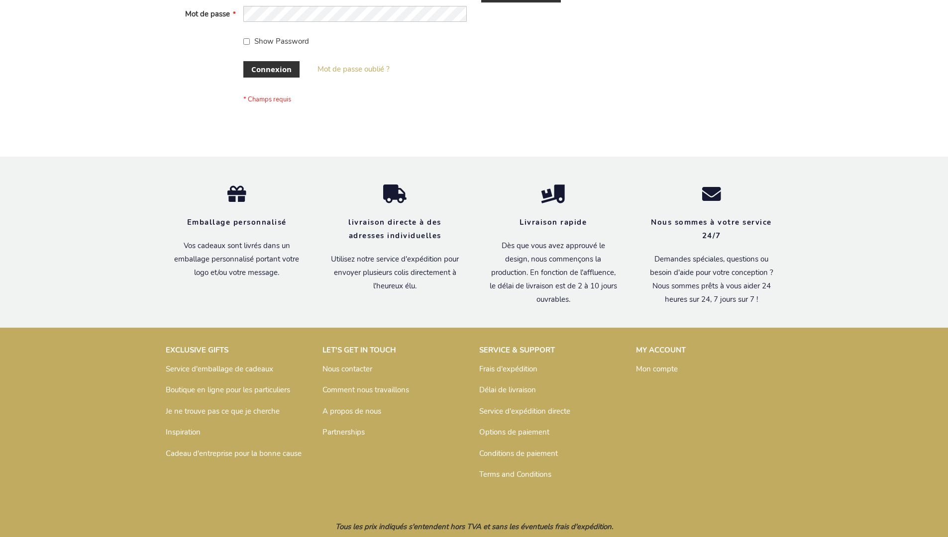
scroll to position [343, 0]
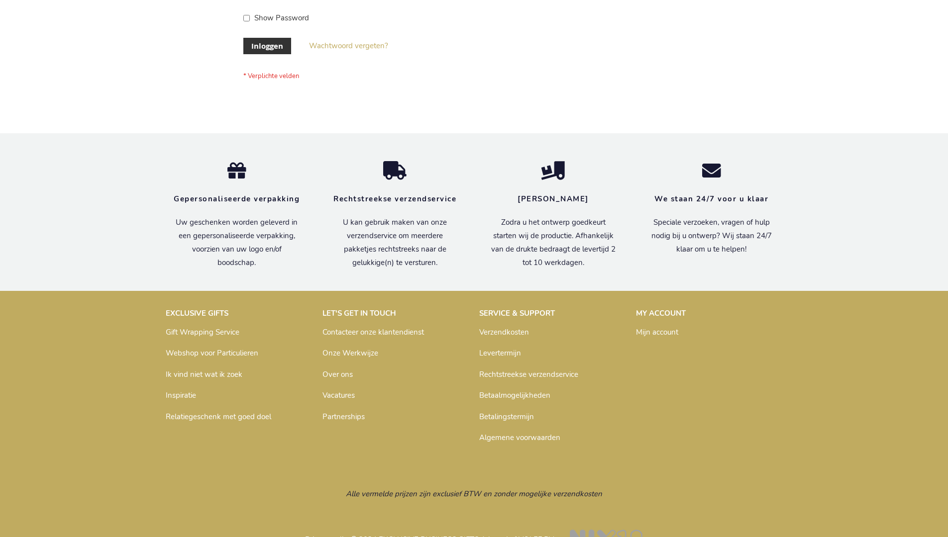
scroll to position [338, 0]
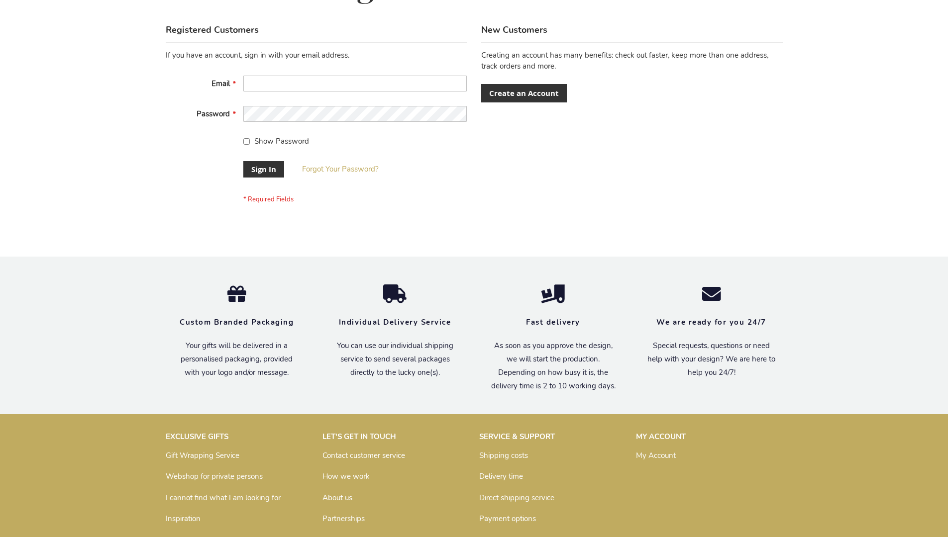
scroll to position [320, 0]
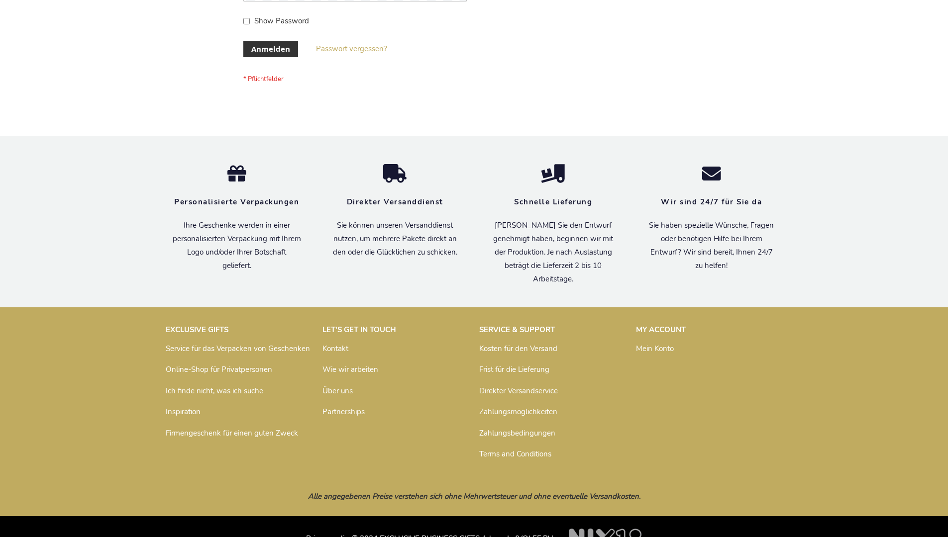
scroll to position [333, 0]
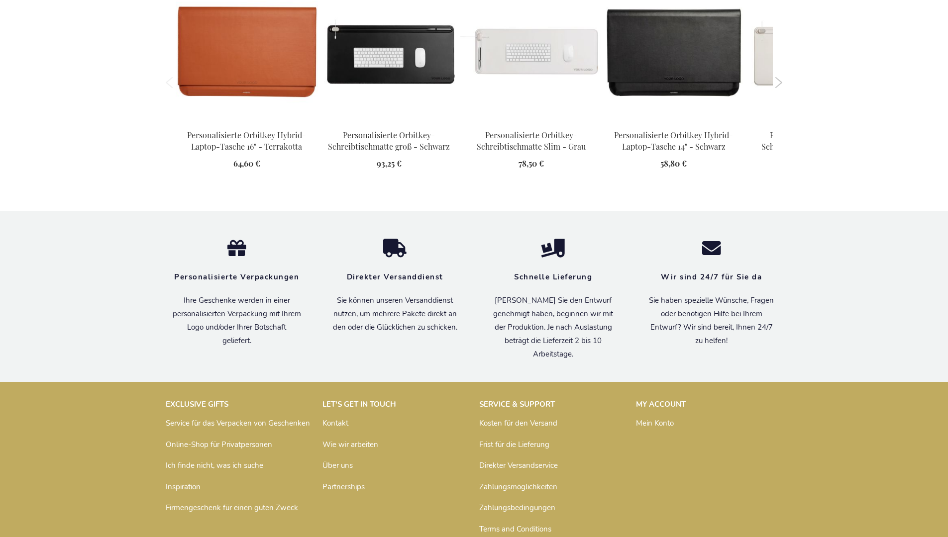
scroll to position [1342, 0]
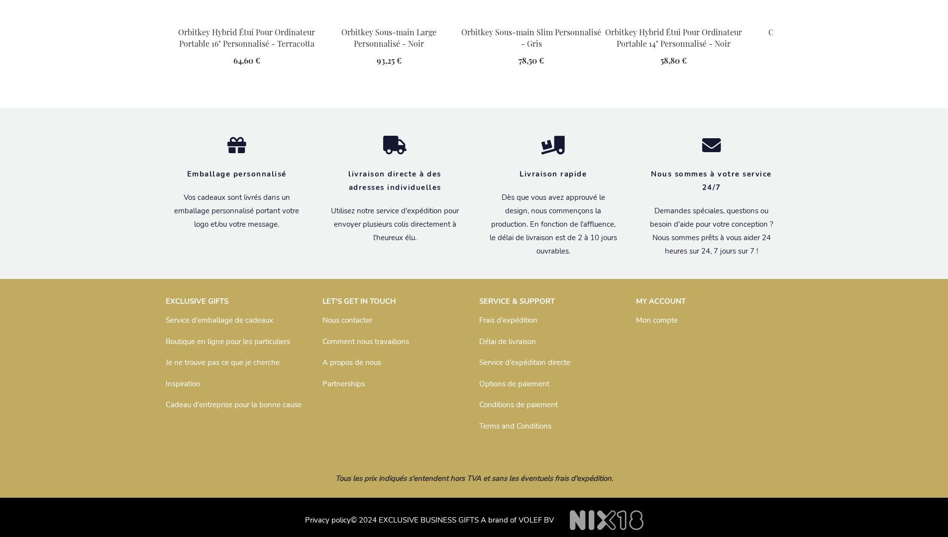
scroll to position [1340, 0]
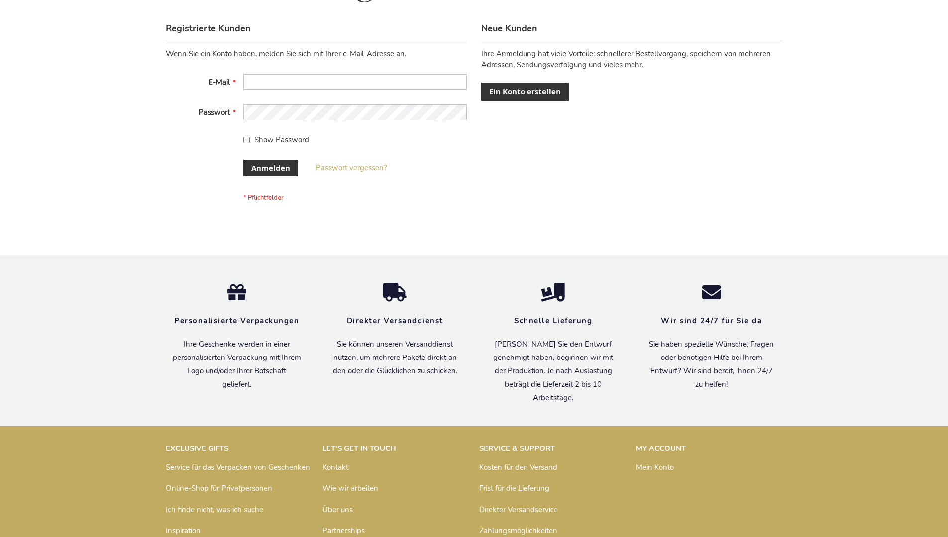
scroll to position [333, 0]
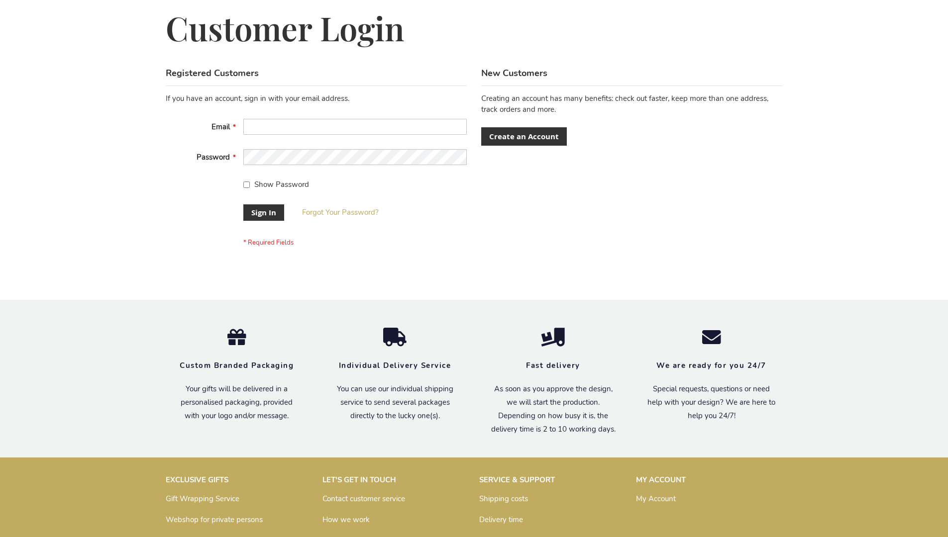
scroll to position [320, 0]
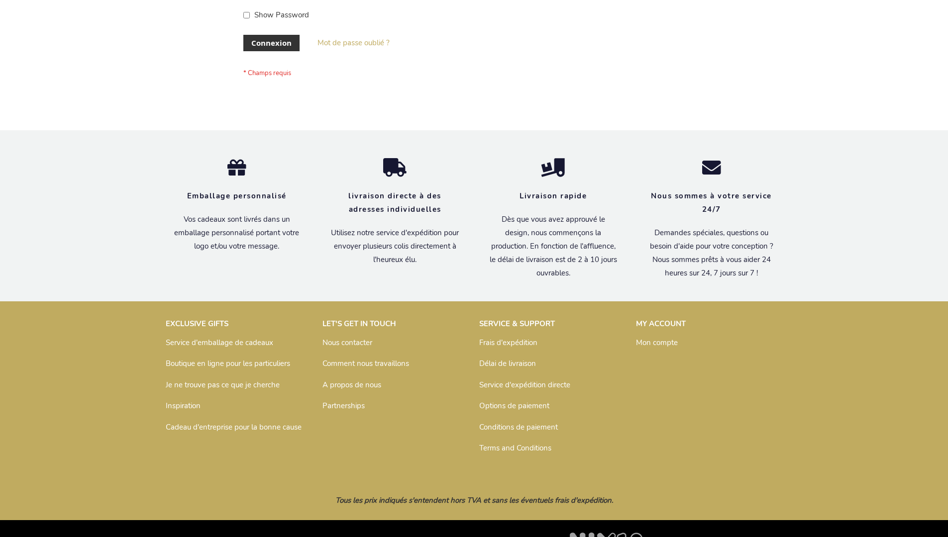
scroll to position [343, 0]
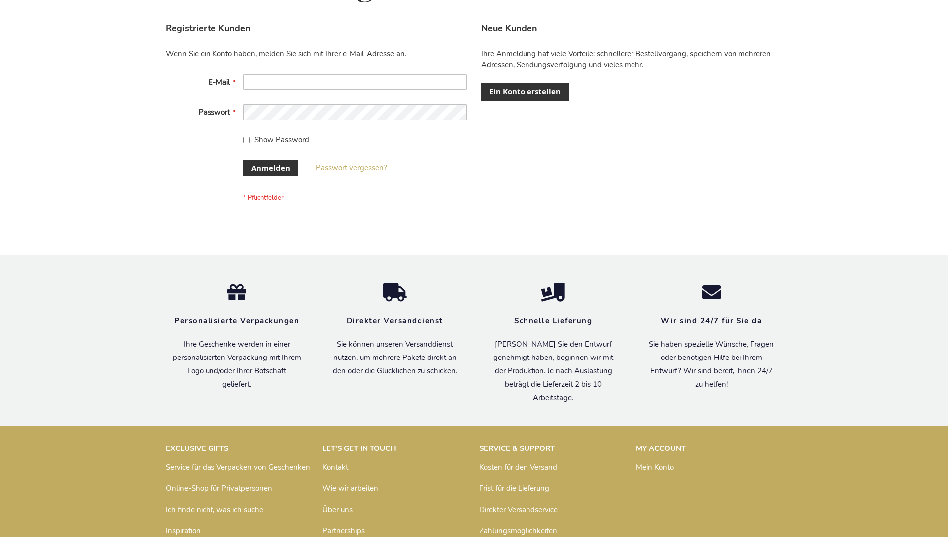
scroll to position [333, 0]
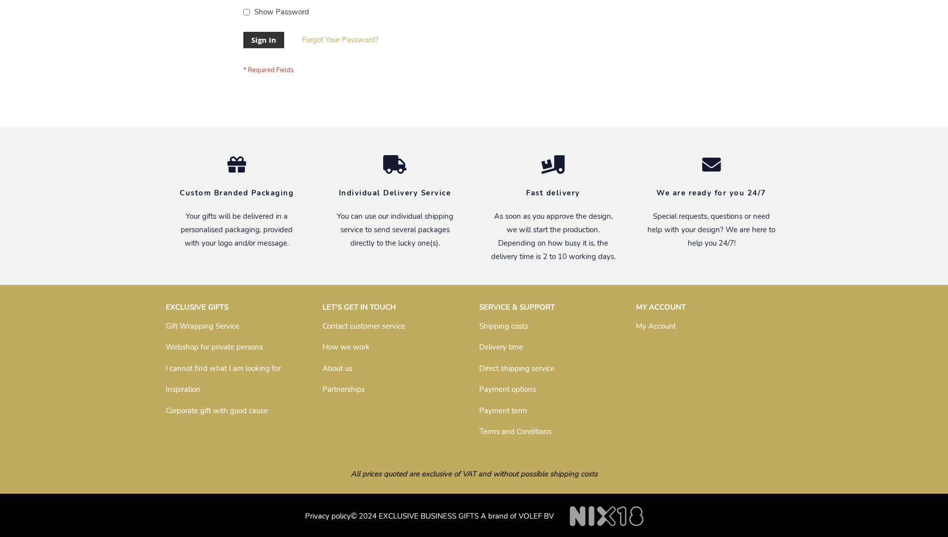
scroll to position [320, 0]
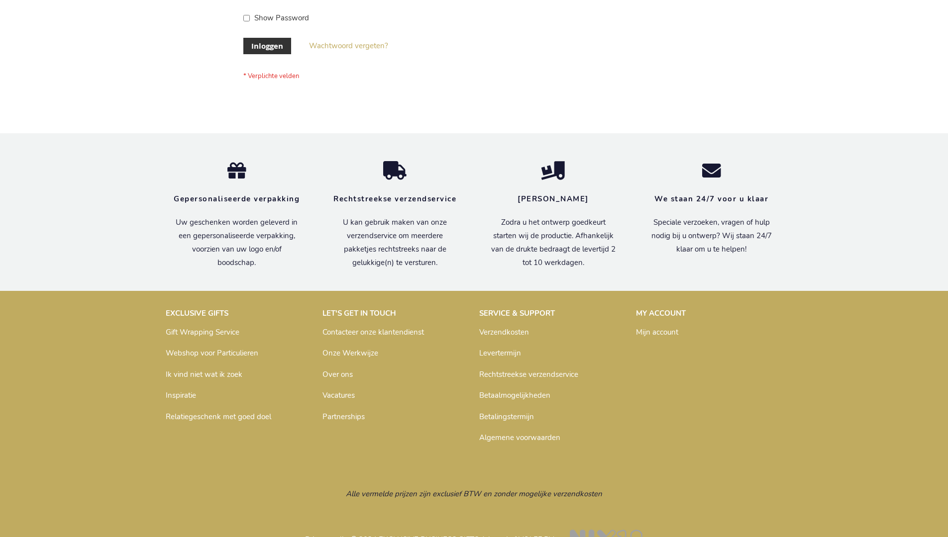
scroll to position [338, 0]
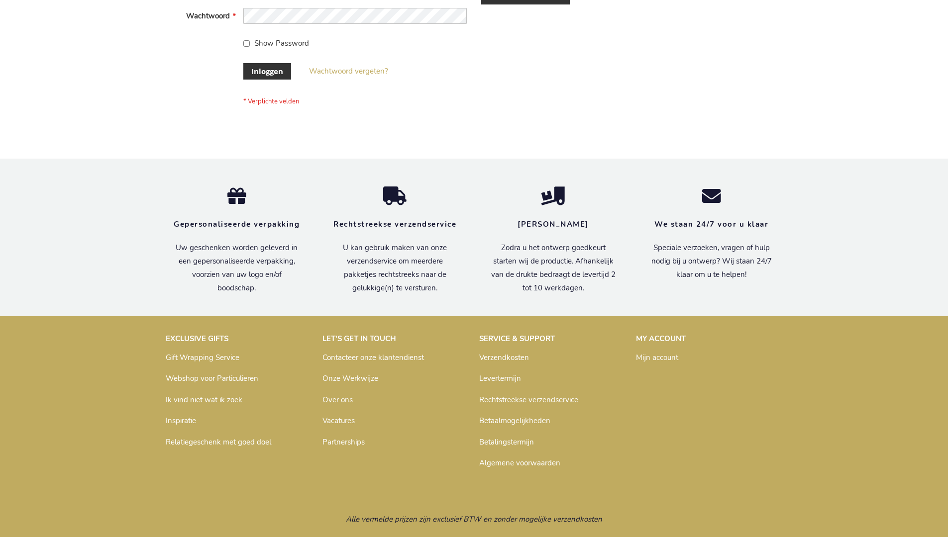
scroll to position [338, 0]
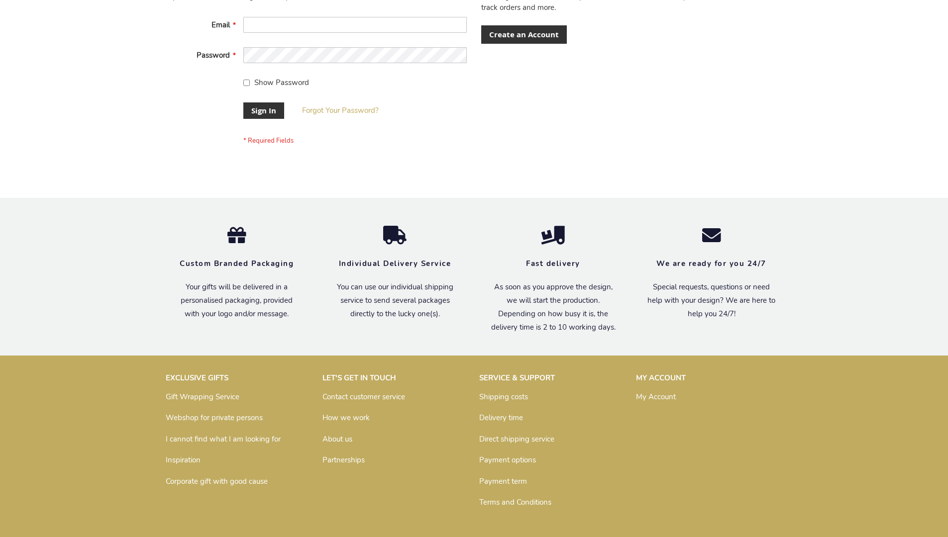
scroll to position [320, 0]
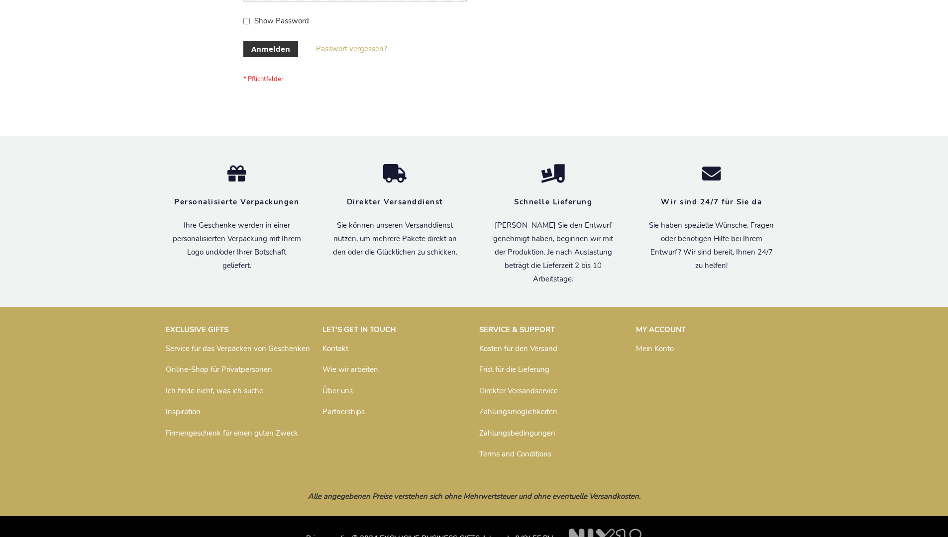
scroll to position [333, 0]
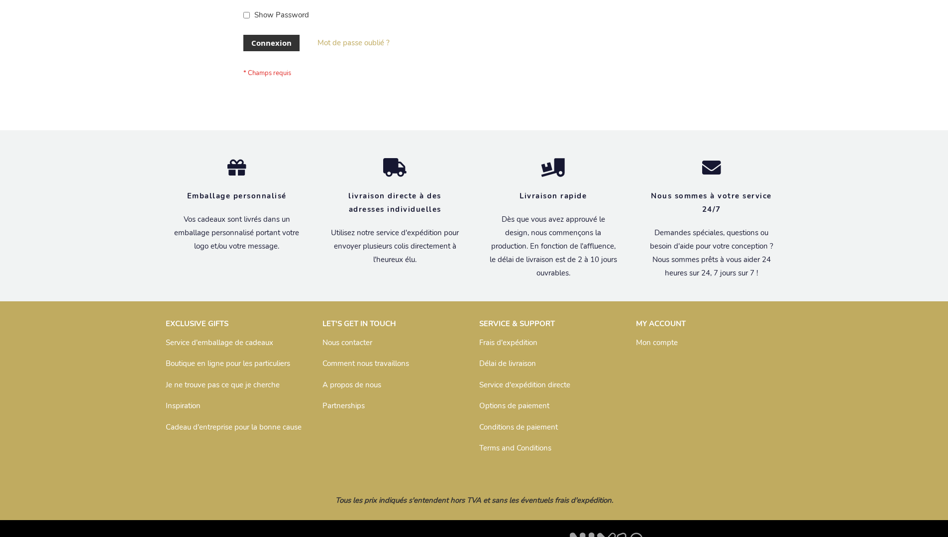
scroll to position [343, 0]
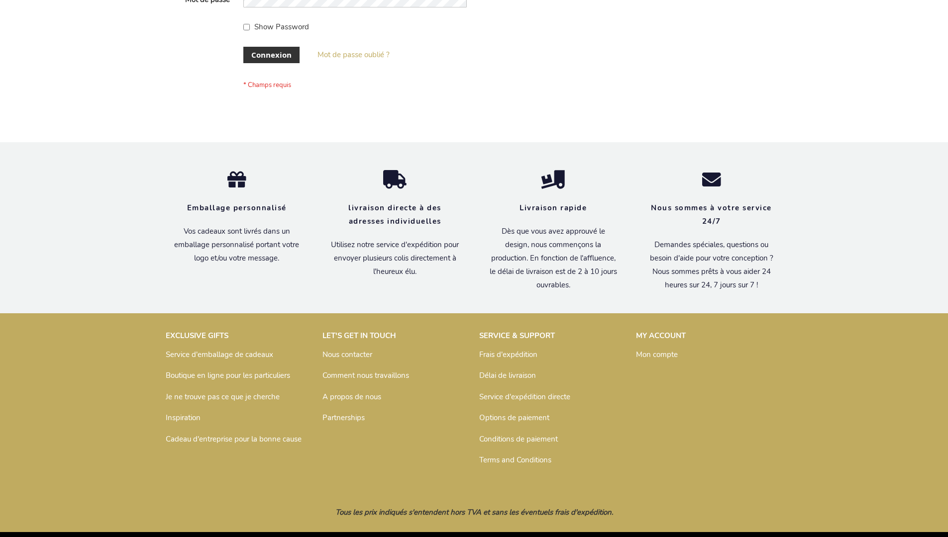
scroll to position [343, 0]
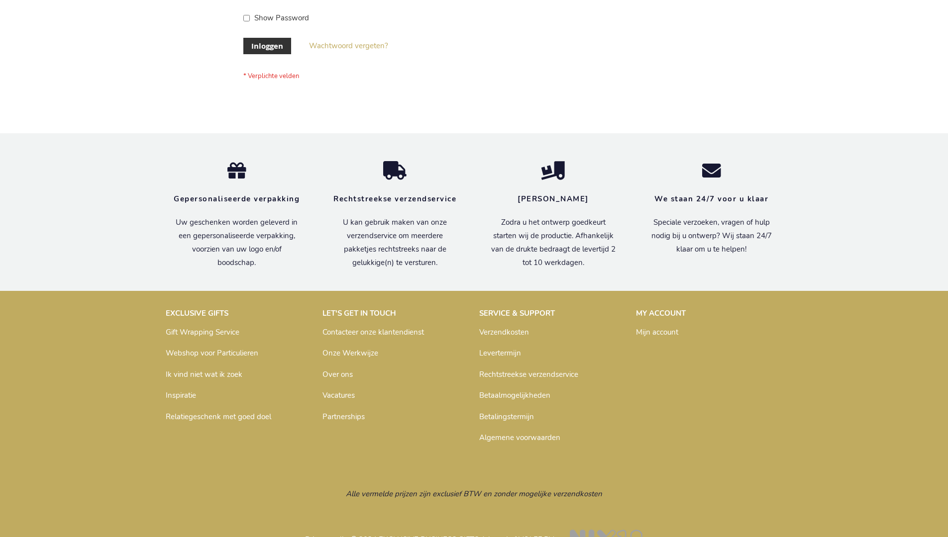
scroll to position [338, 0]
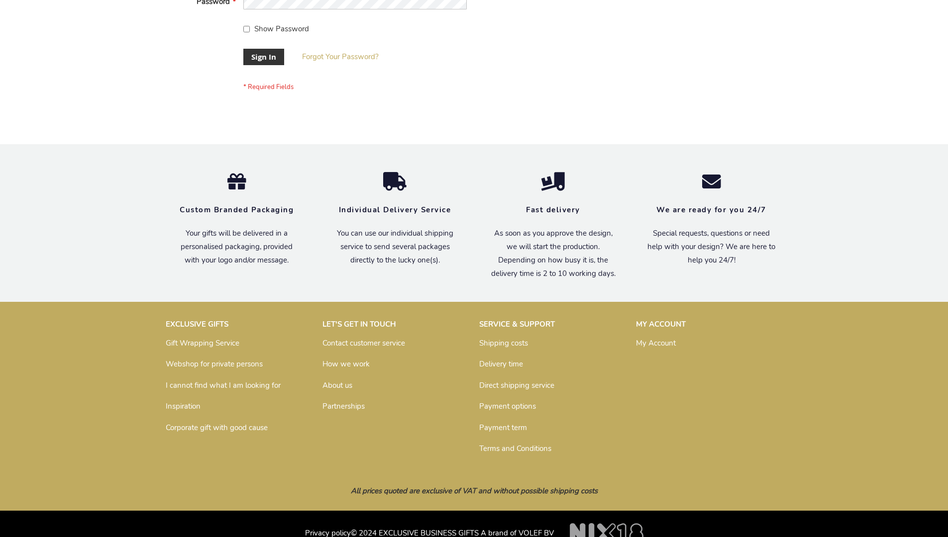
scroll to position [320, 0]
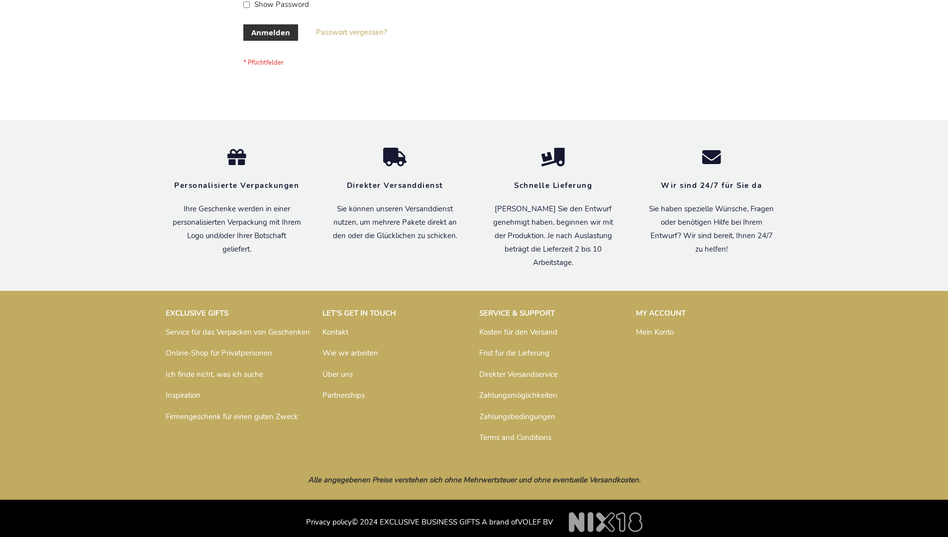
scroll to position [333, 0]
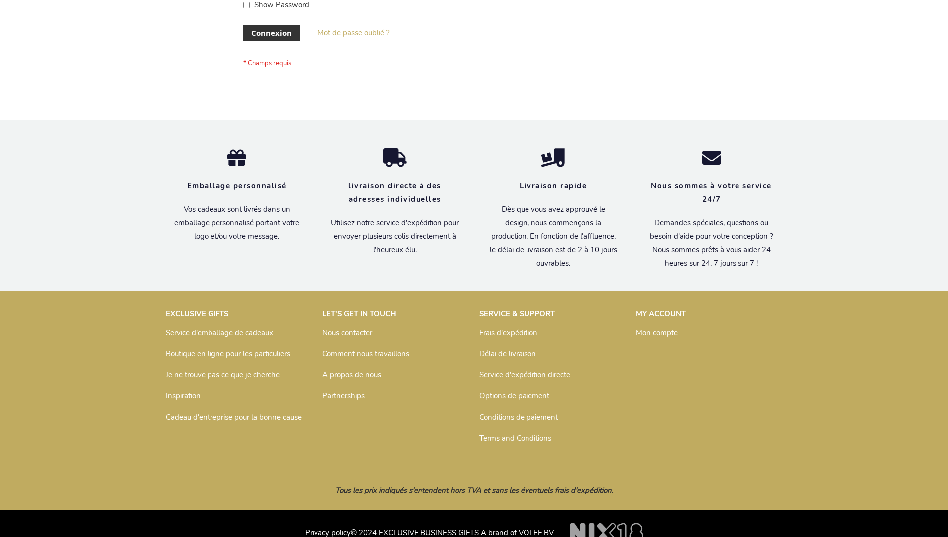
scroll to position [343, 0]
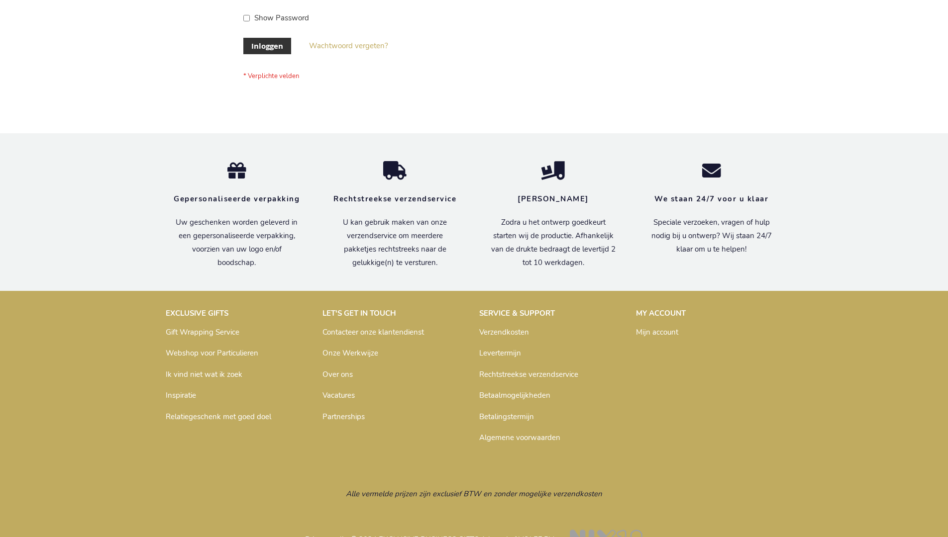
scroll to position [338, 0]
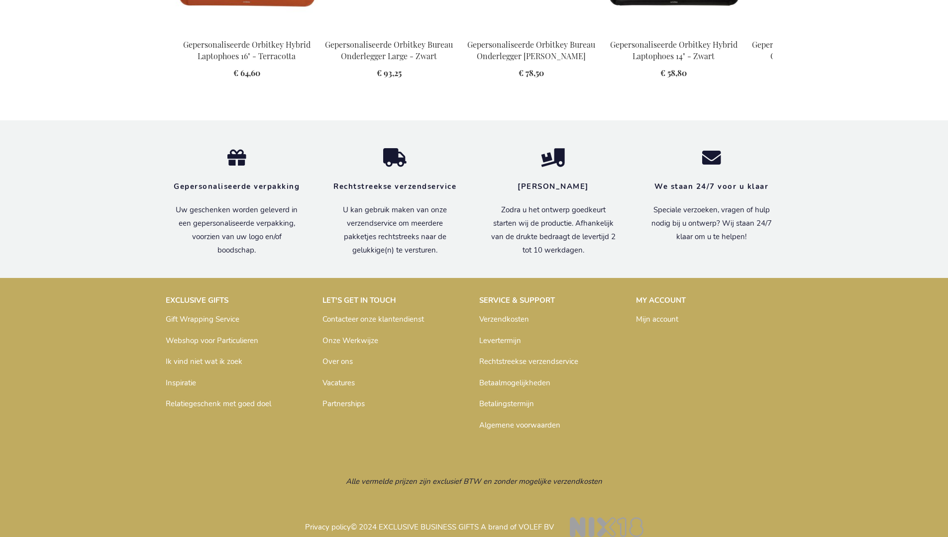
scroll to position [1335, 0]
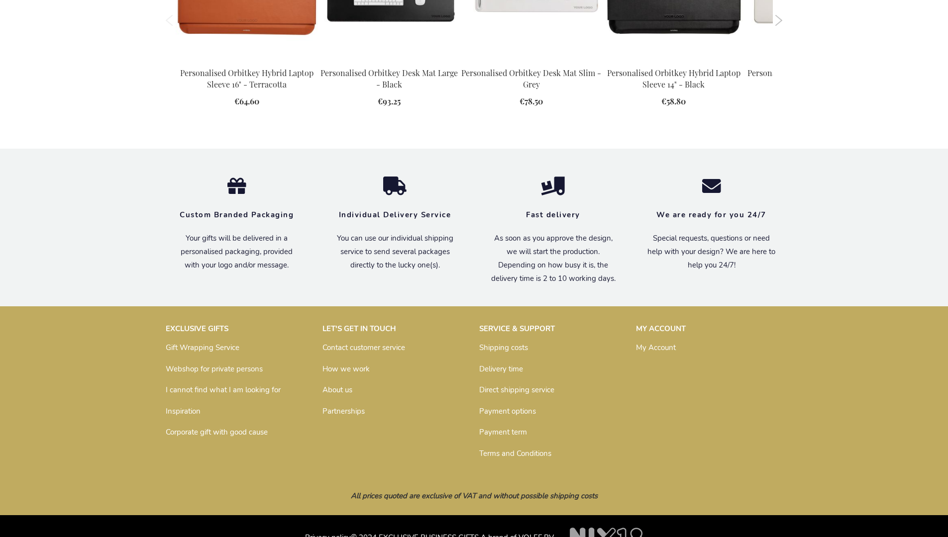
scroll to position [1317, 0]
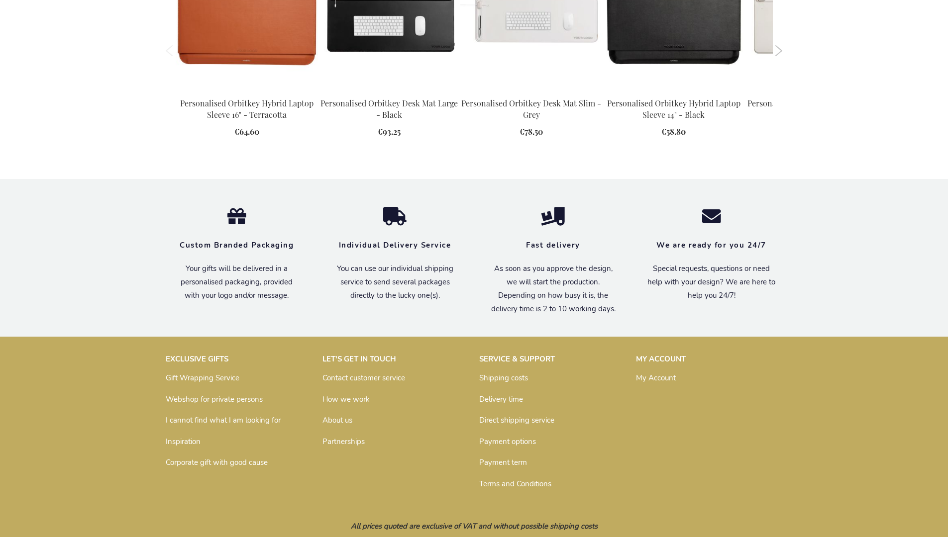
scroll to position [1317, 0]
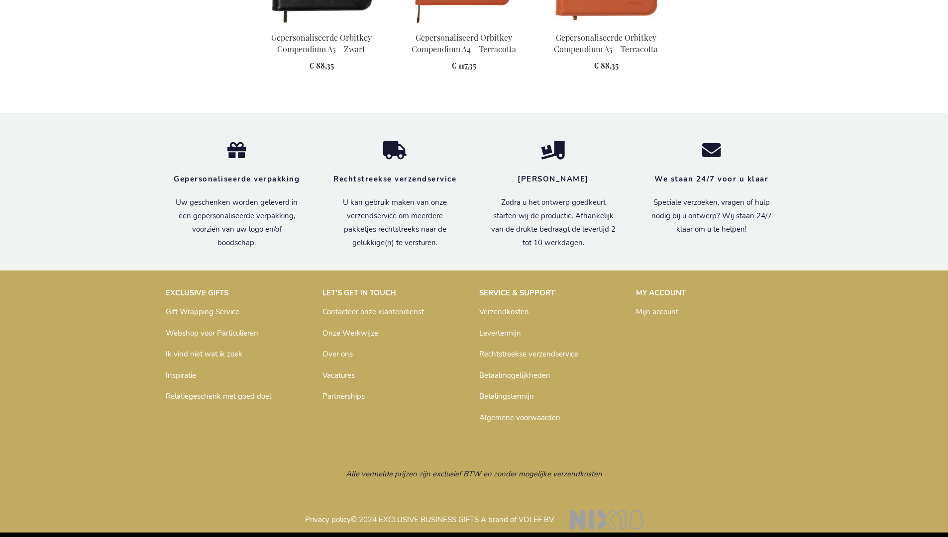
scroll to position [1337, 0]
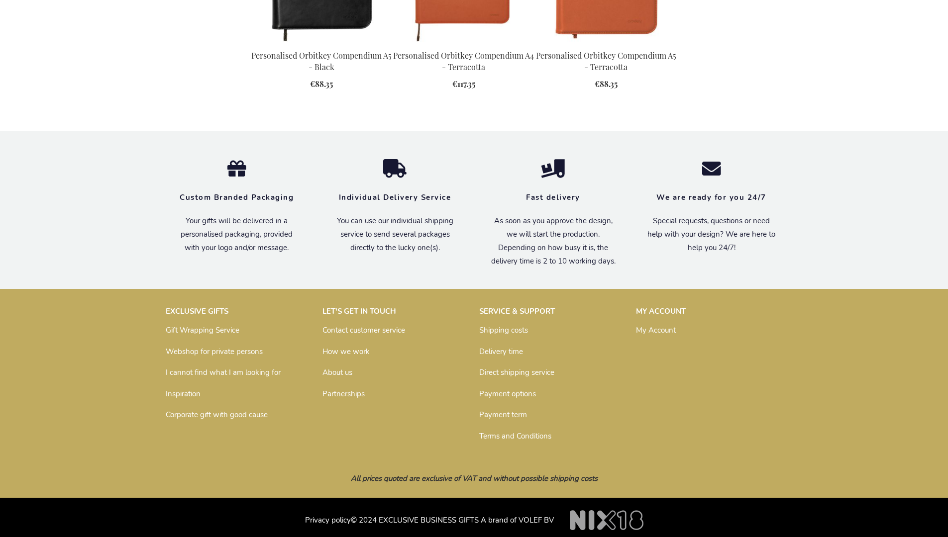
scroll to position [1319, 0]
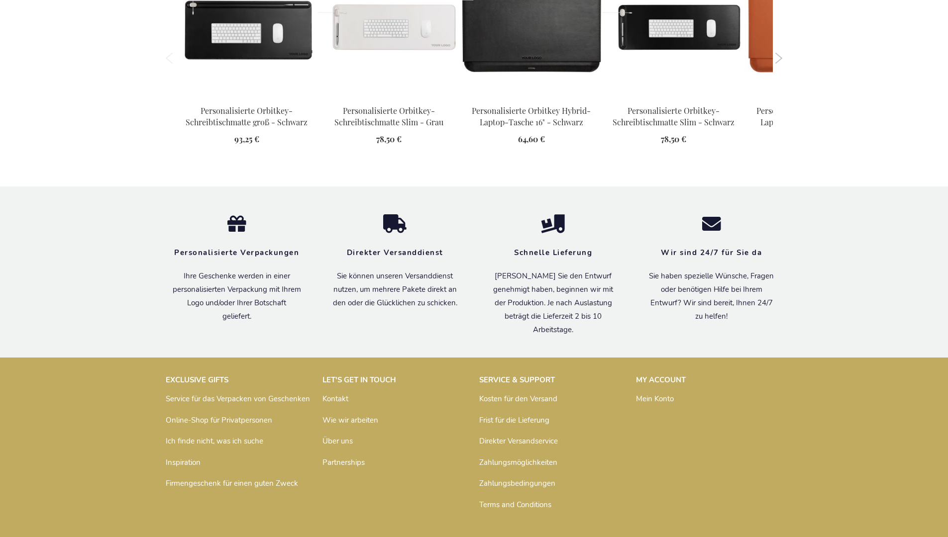
scroll to position [1330, 0]
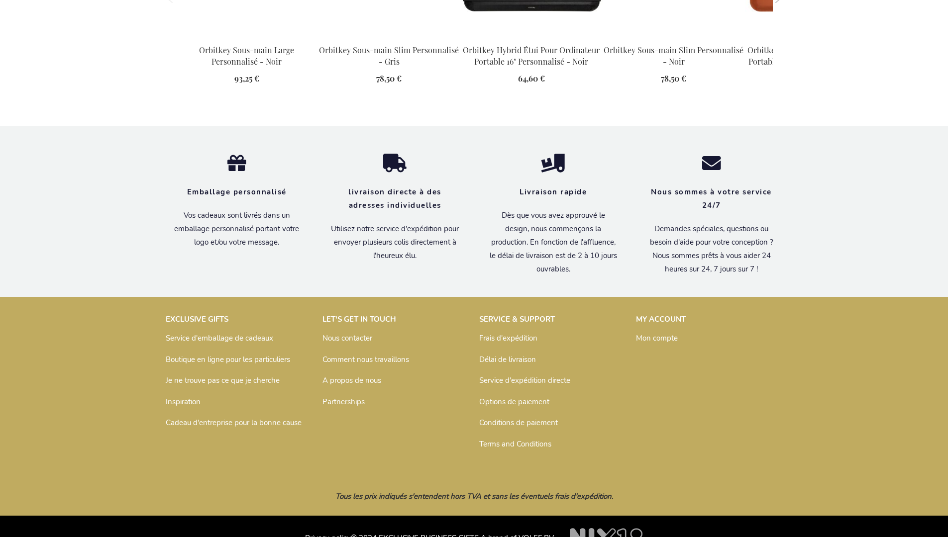
scroll to position [1340, 0]
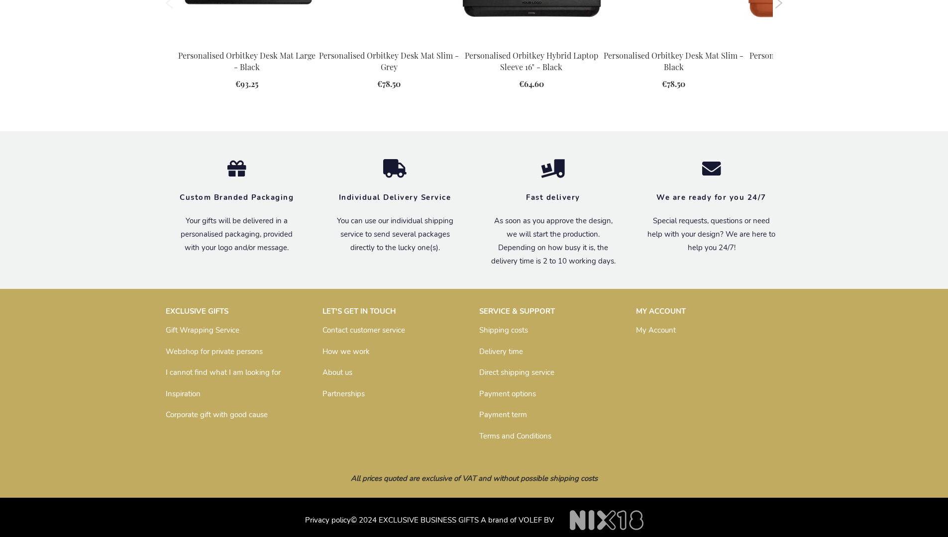
scroll to position [1317, 0]
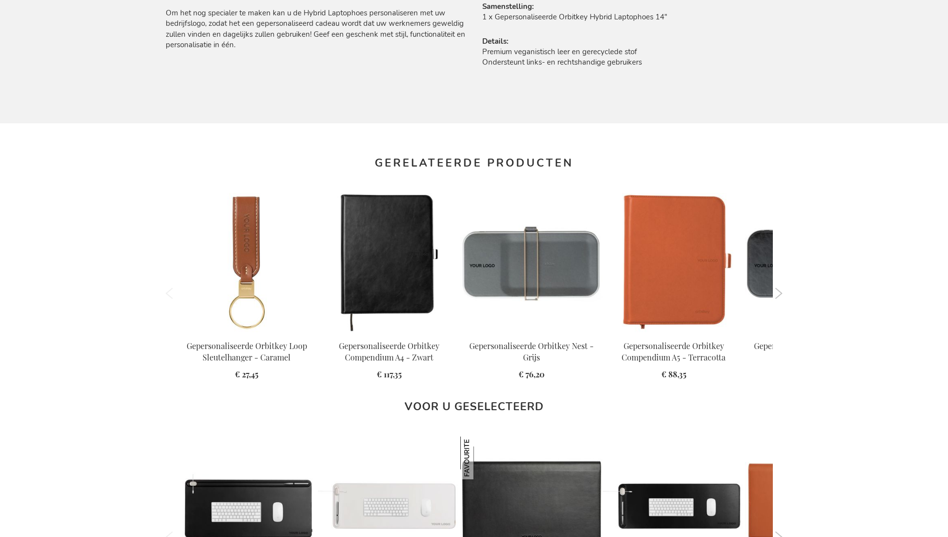
scroll to position [1335, 0]
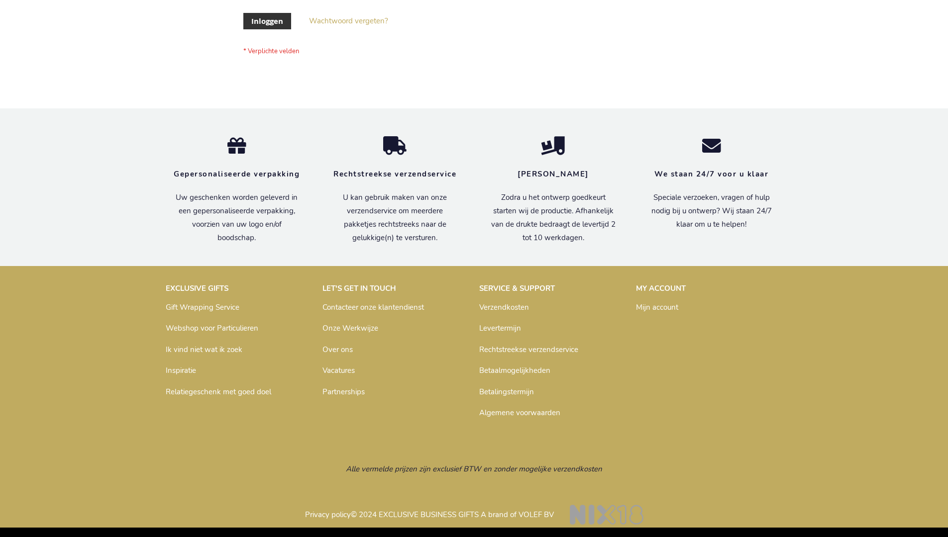
scroll to position [338, 0]
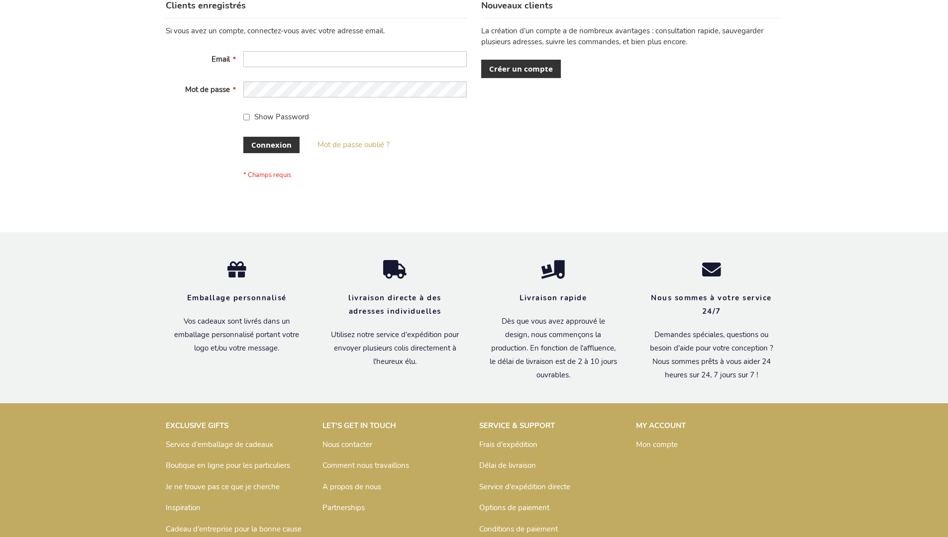
scroll to position [343, 0]
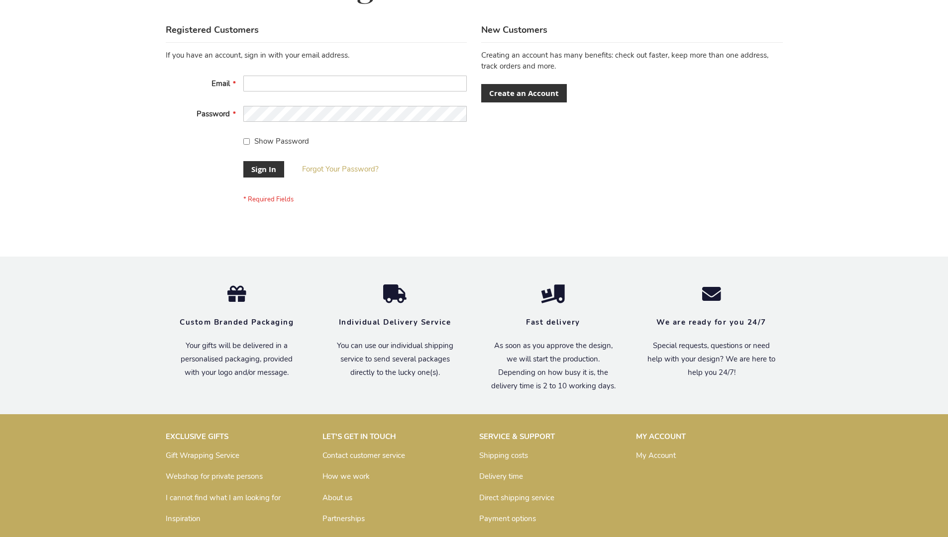
scroll to position [320, 0]
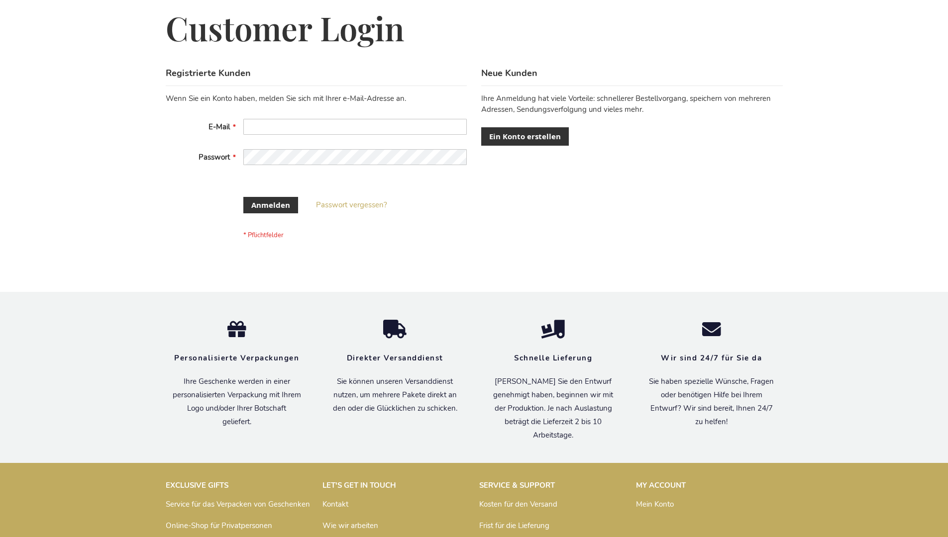
scroll to position [325, 0]
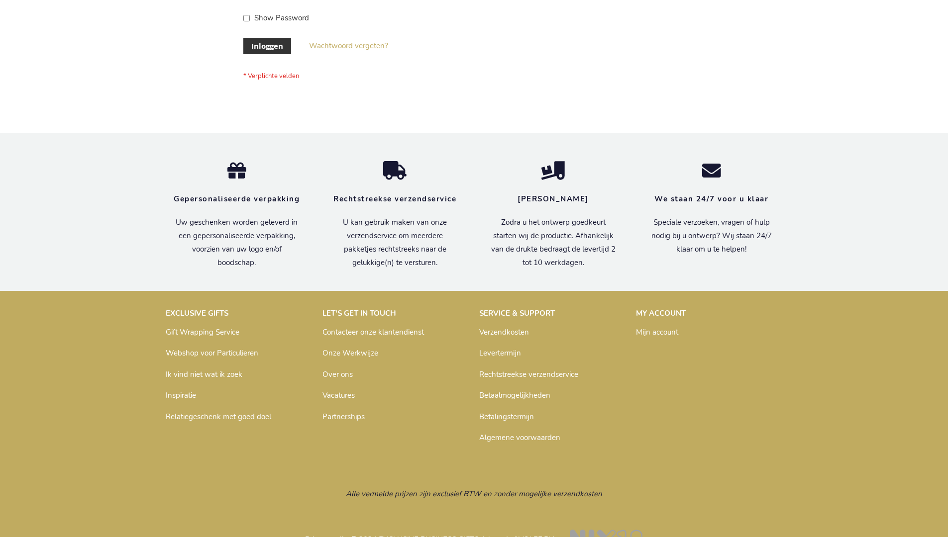
scroll to position [338, 0]
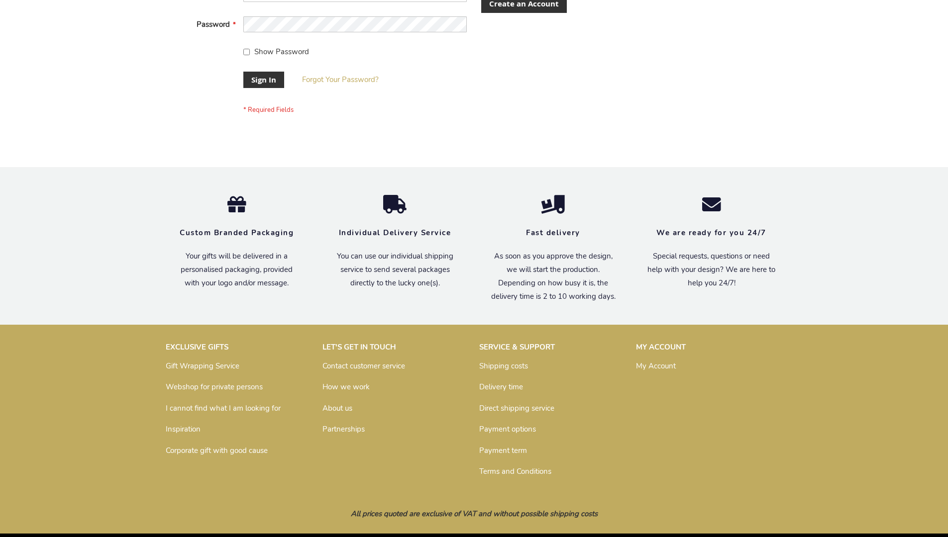
scroll to position [320, 0]
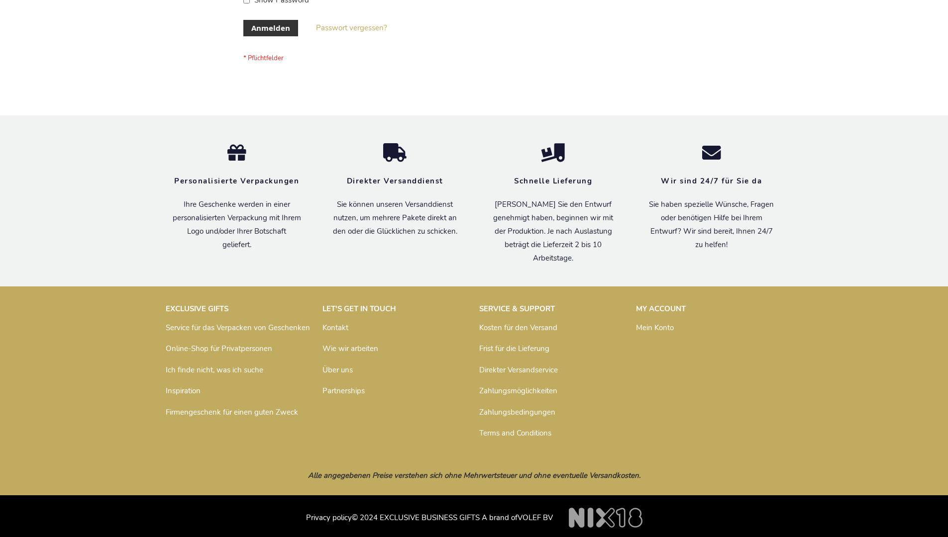
scroll to position [333, 0]
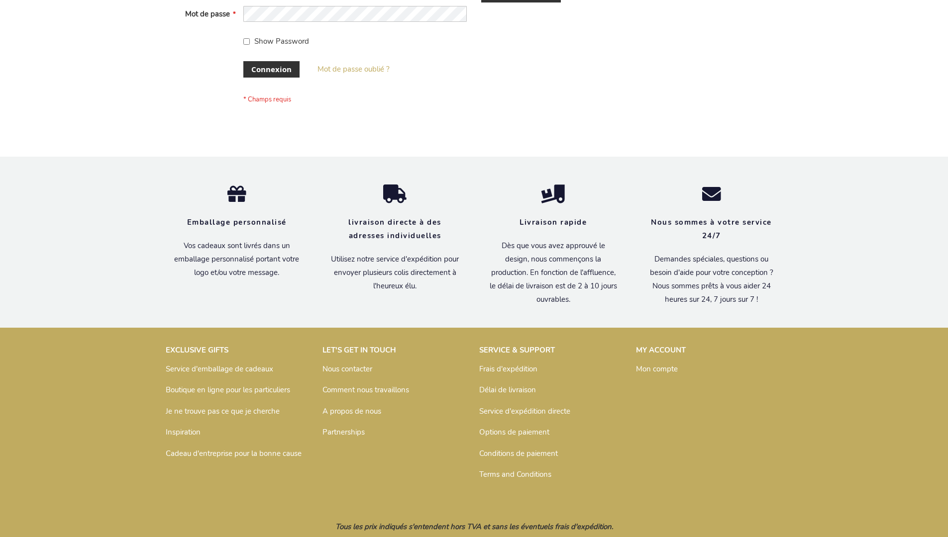
scroll to position [343, 0]
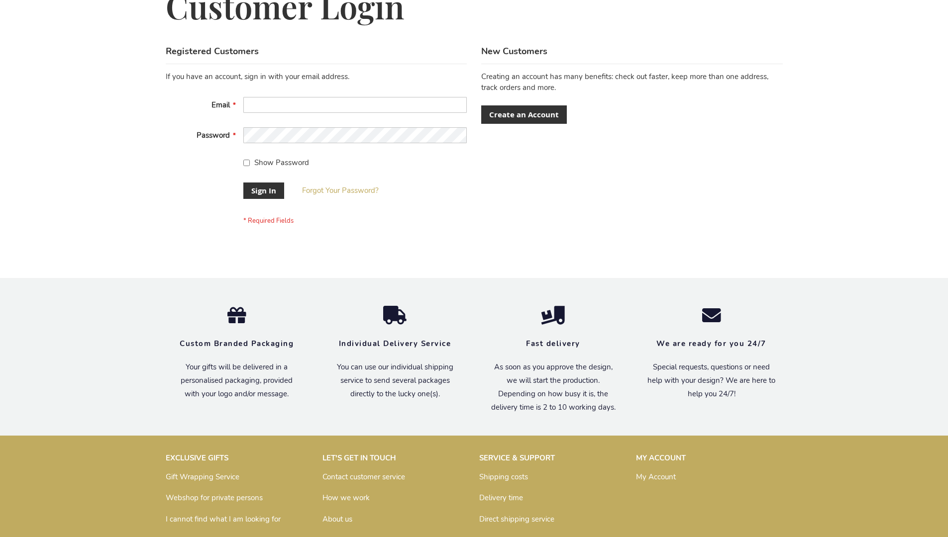
scroll to position [320, 0]
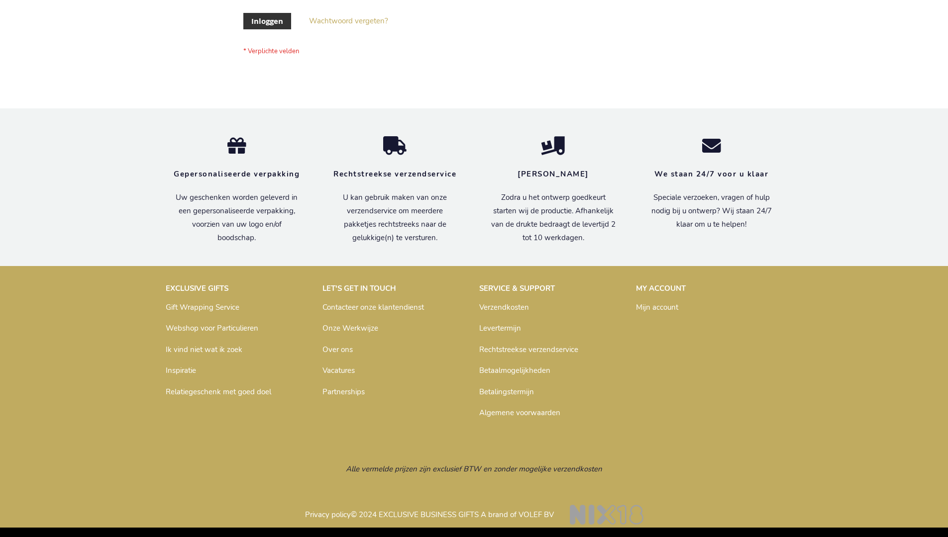
scroll to position [338, 0]
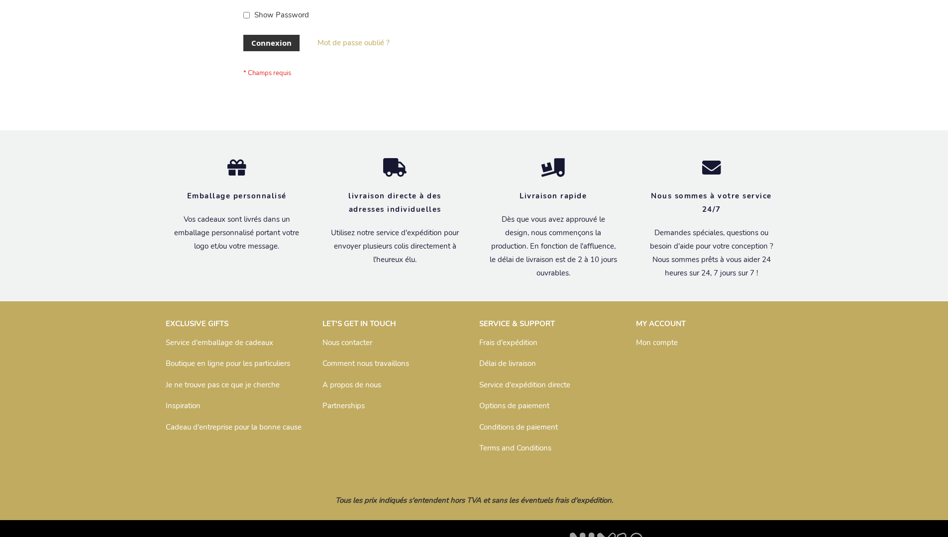
scroll to position [343, 0]
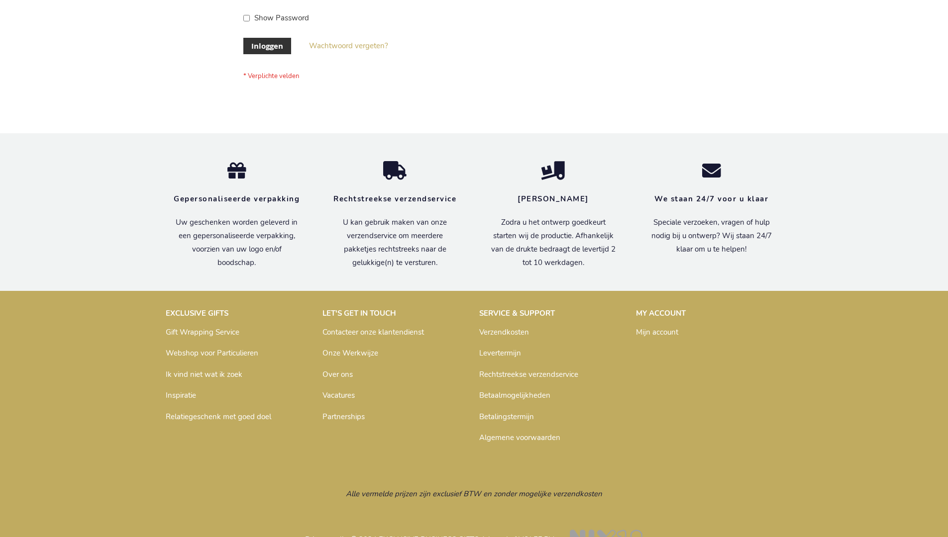
scroll to position [338, 0]
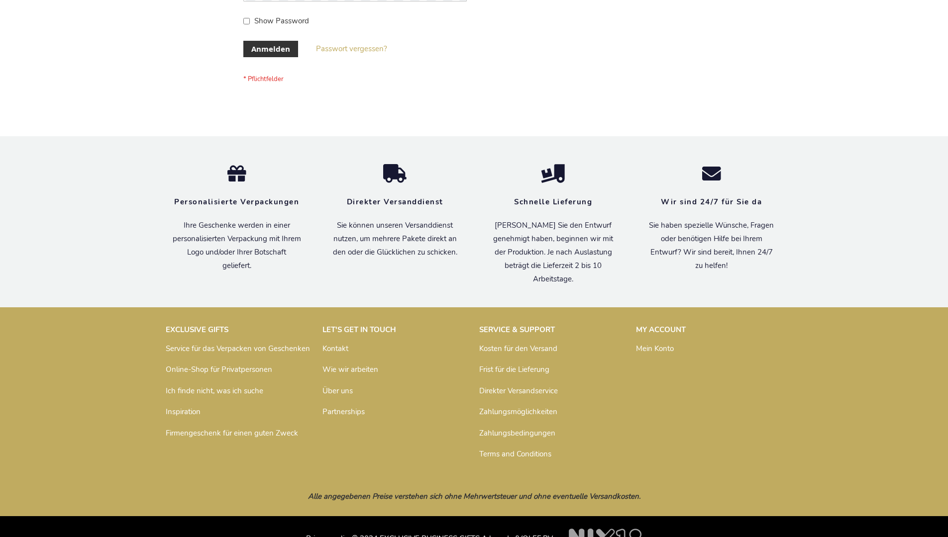
scroll to position [333, 0]
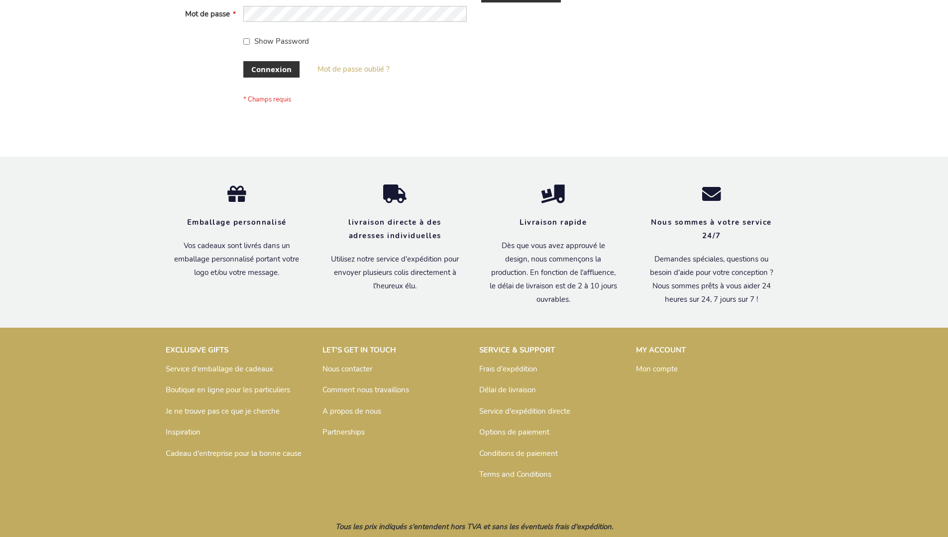
scroll to position [343, 0]
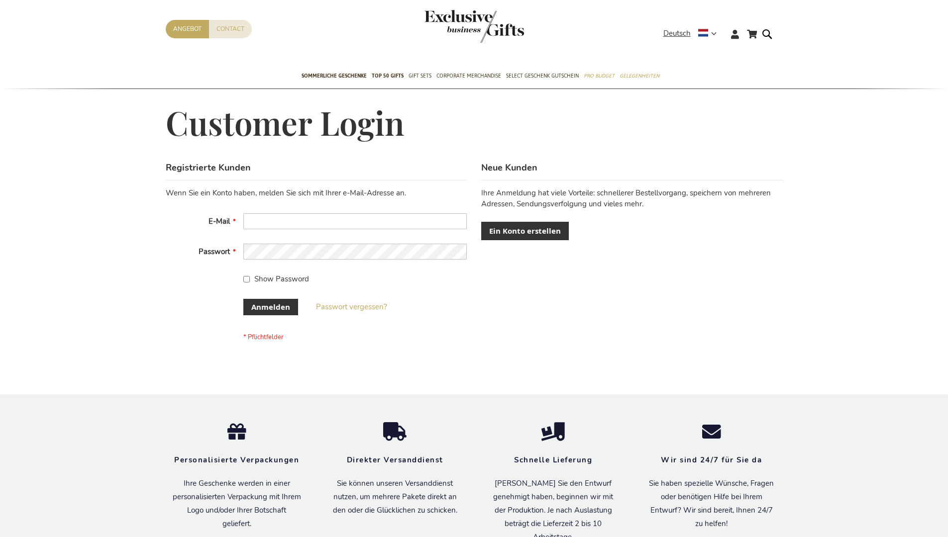
scroll to position [333, 0]
